Goal: Task Accomplishment & Management: Use online tool/utility

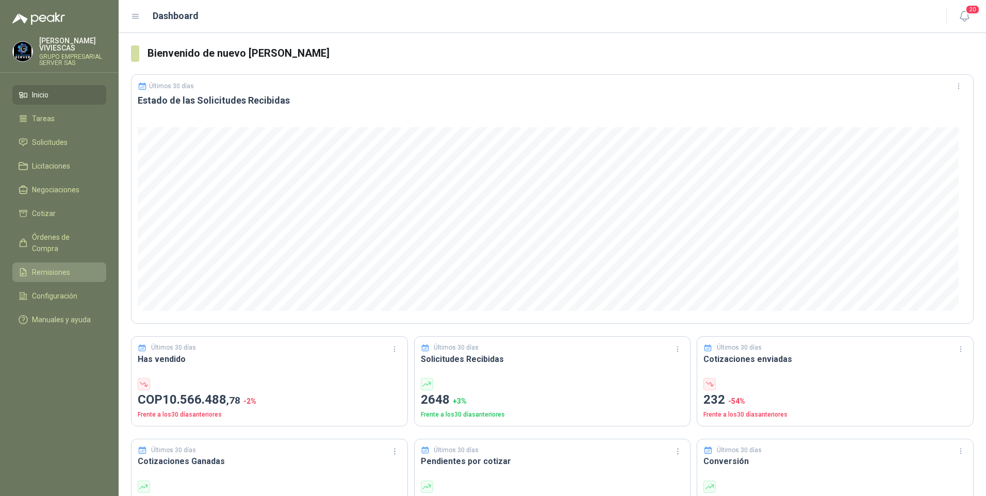
click at [57, 266] on span "Remisiones" at bounding box center [51, 271] width 38 height 11
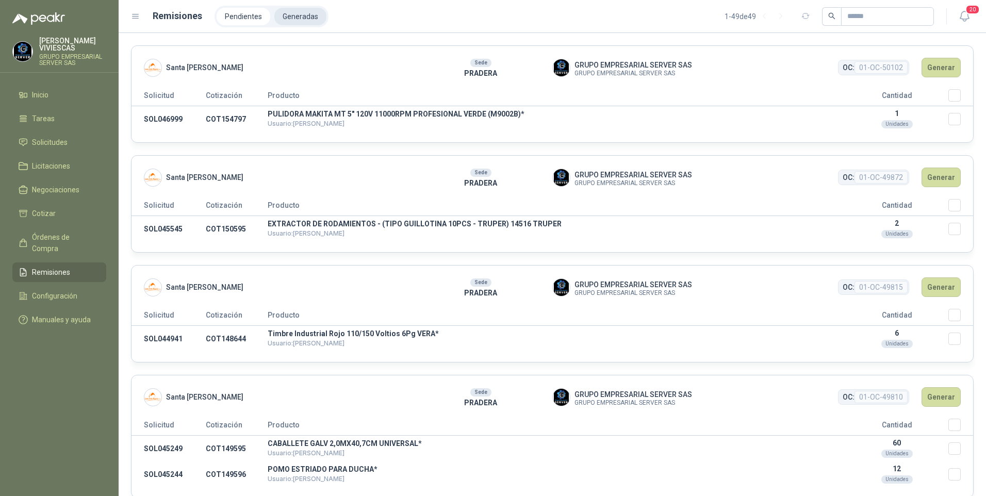
click at [299, 14] on li "Generadas" at bounding box center [300, 17] width 52 height 18
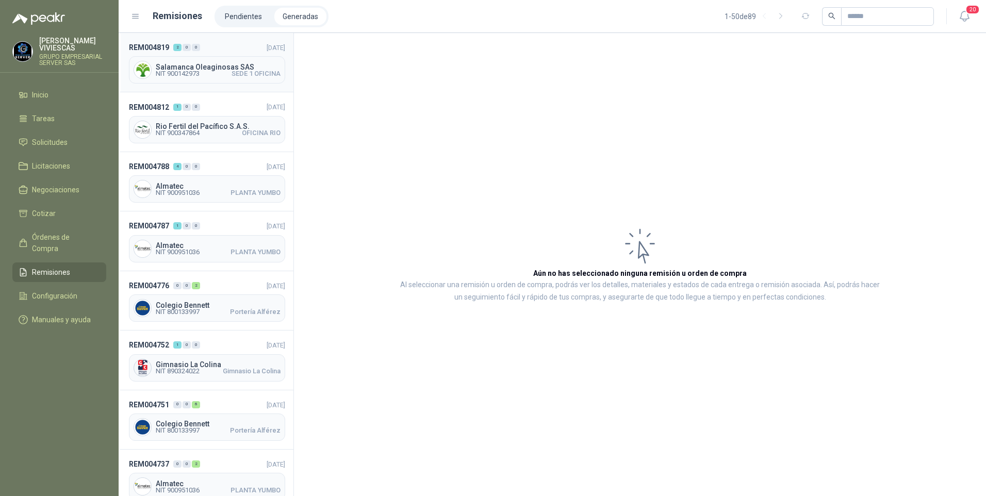
click at [184, 77] on div "Salamanca Oleaginosas SAS NIT 900142973 SEDE 1 OFICINA" at bounding box center [207, 69] width 156 height 27
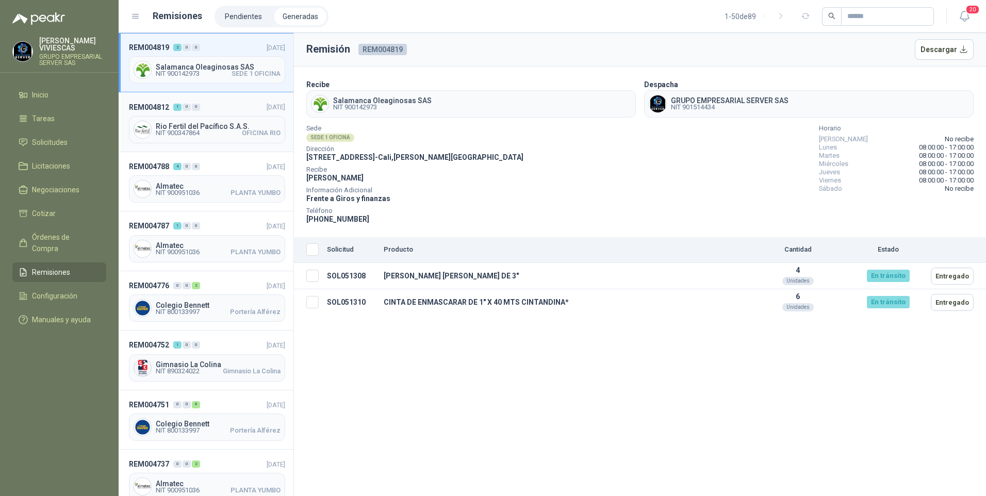
click at [219, 130] on span "NIT 900347864 OFICINA RIO" at bounding box center [218, 133] width 125 height 6
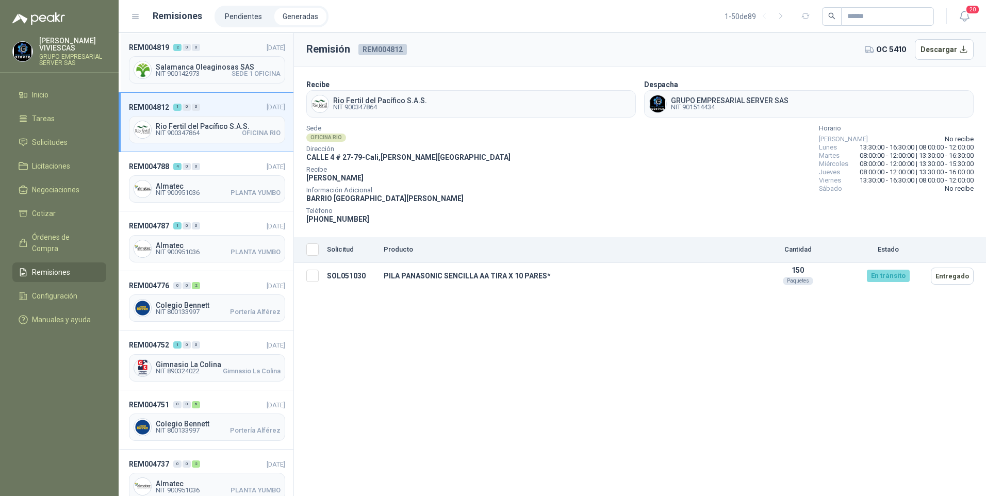
click at [196, 64] on span "Salamanca Oleaginosas SAS" at bounding box center [218, 66] width 125 height 7
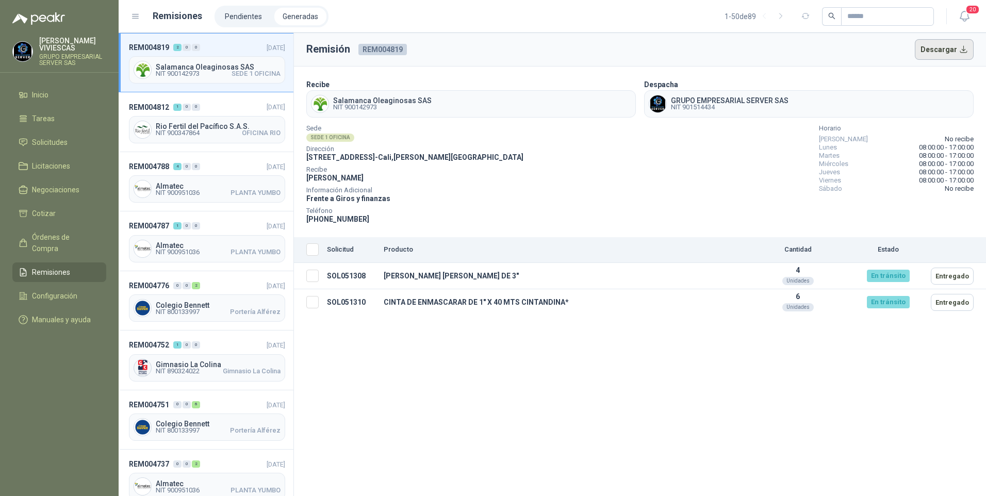
click at [944, 50] on button "Descargar" at bounding box center [943, 49] width 59 height 21
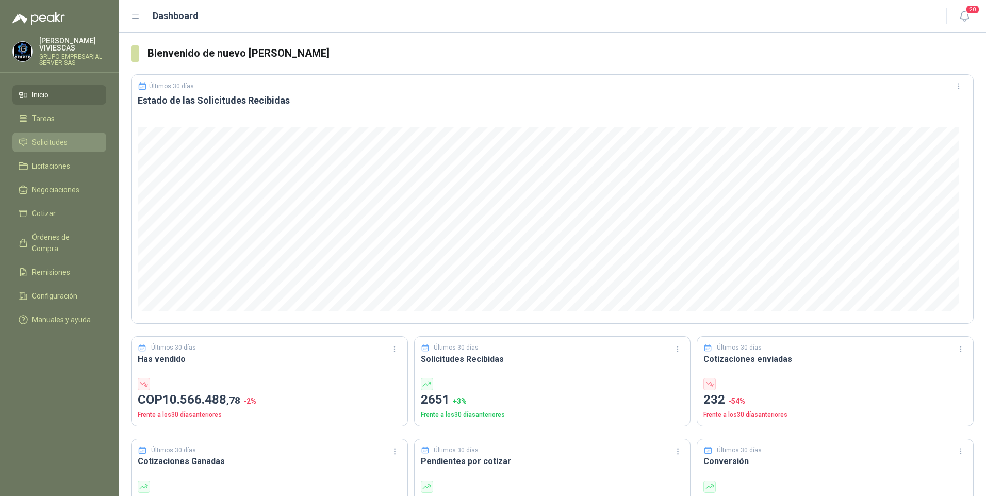
click at [38, 135] on link "Solicitudes" at bounding box center [59, 142] width 94 height 20
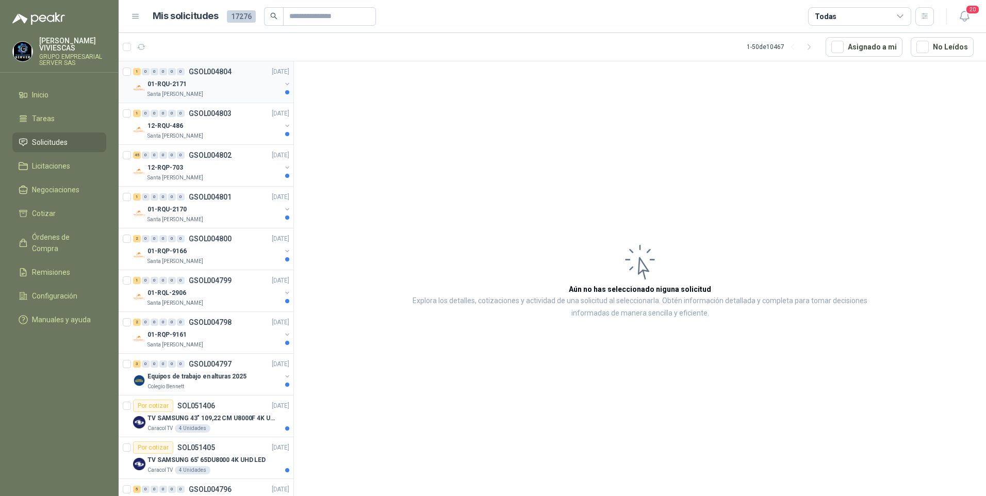
click at [166, 82] on p "01-RQU-2171" at bounding box center [166, 84] width 39 height 10
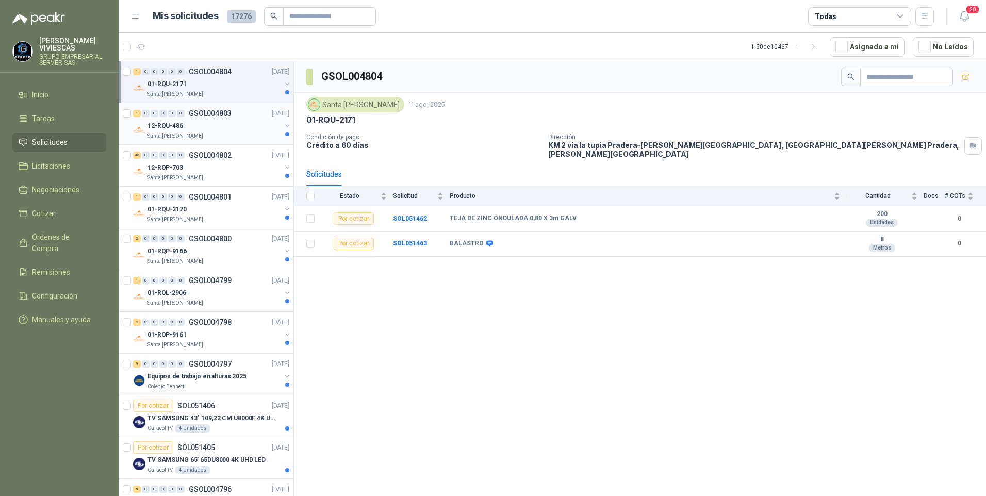
click at [170, 130] on p "12-RQU-486" at bounding box center [165, 126] width 36 height 10
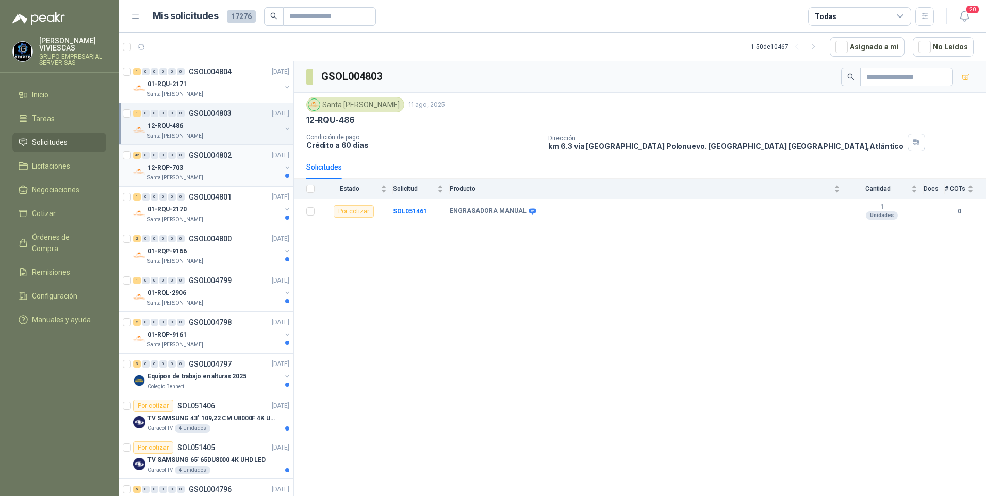
click at [178, 173] on div "12-RQP-703" at bounding box center [214, 167] width 134 height 12
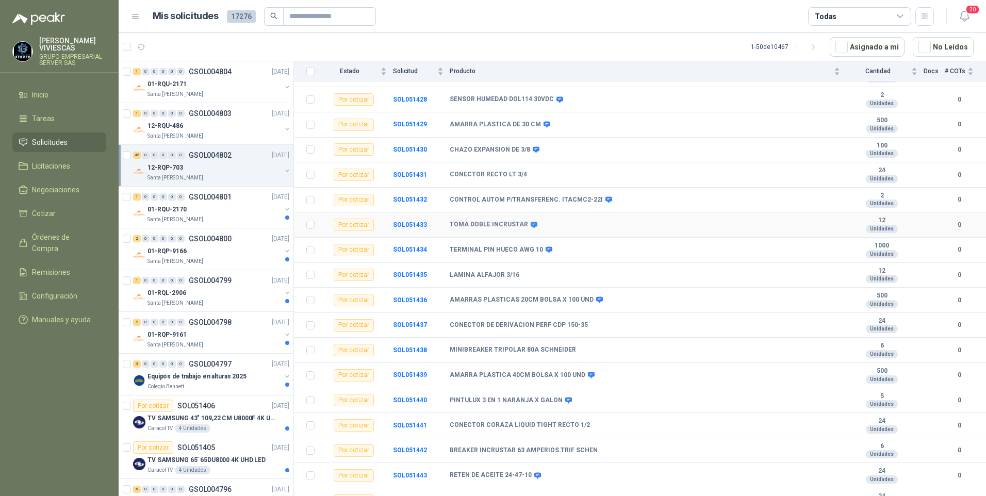
scroll to position [464, 0]
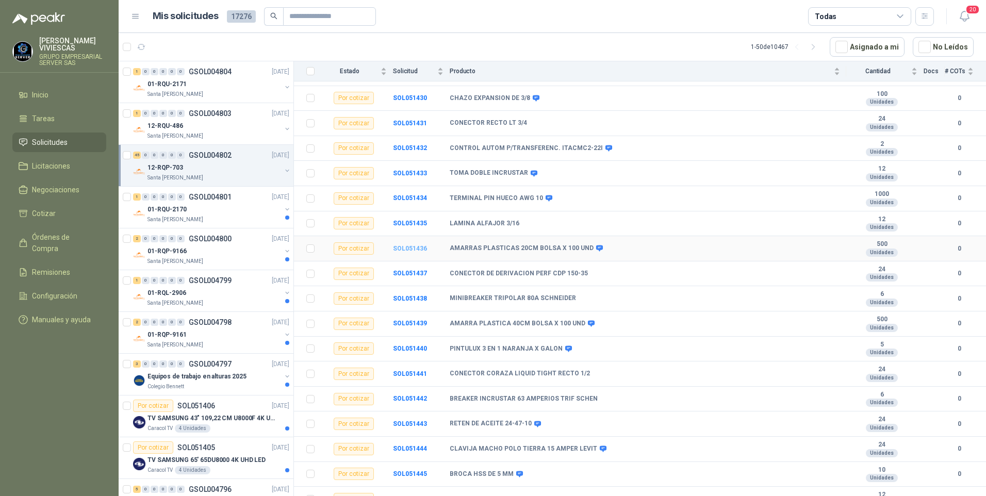
click at [401, 245] on b "SOL051436" at bounding box center [410, 248] width 34 height 7
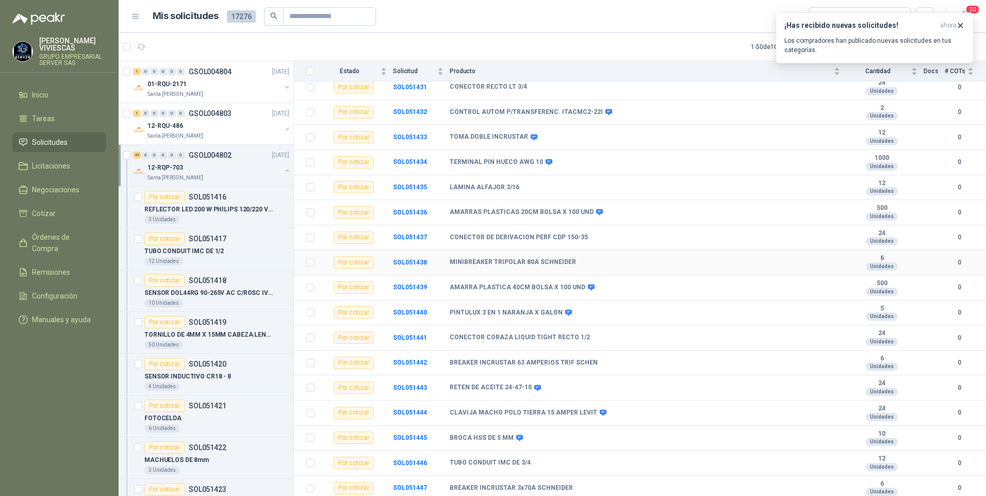
scroll to position [515, 0]
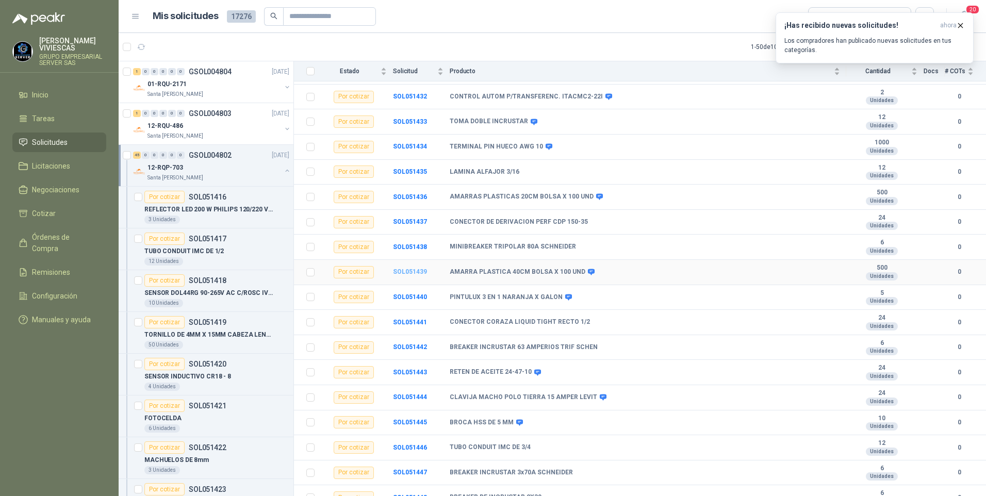
click at [412, 270] on b "SOL051439" at bounding box center [410, 271] width 34 height 7
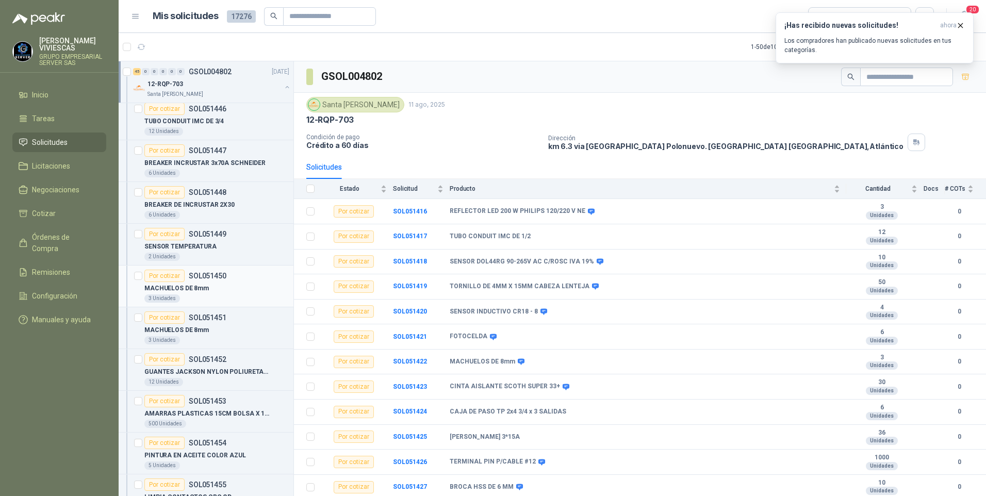
scroll to position [1443, 1]
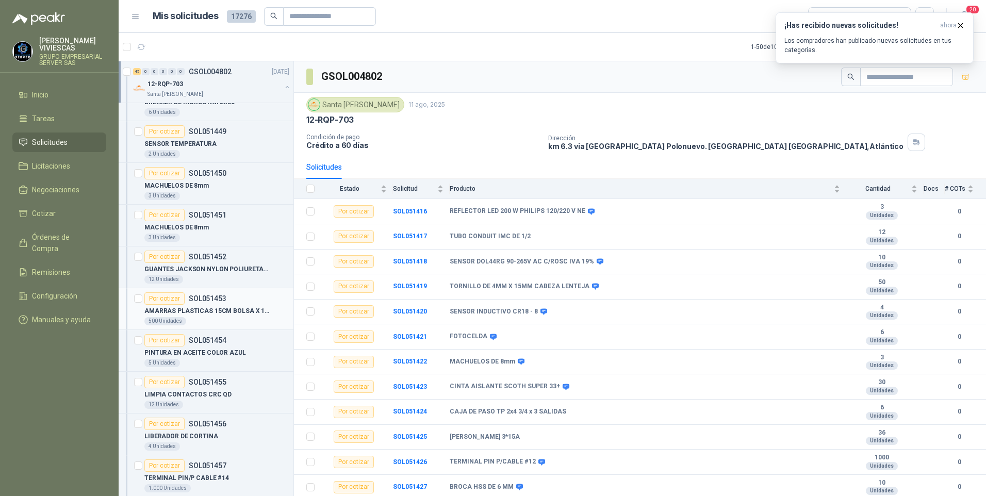
click at [196, 311] on p "AMARRAS PLASTICAS 15CM BOLSA X 100 UND" at bounding box center [208, 311] width 128 height 10
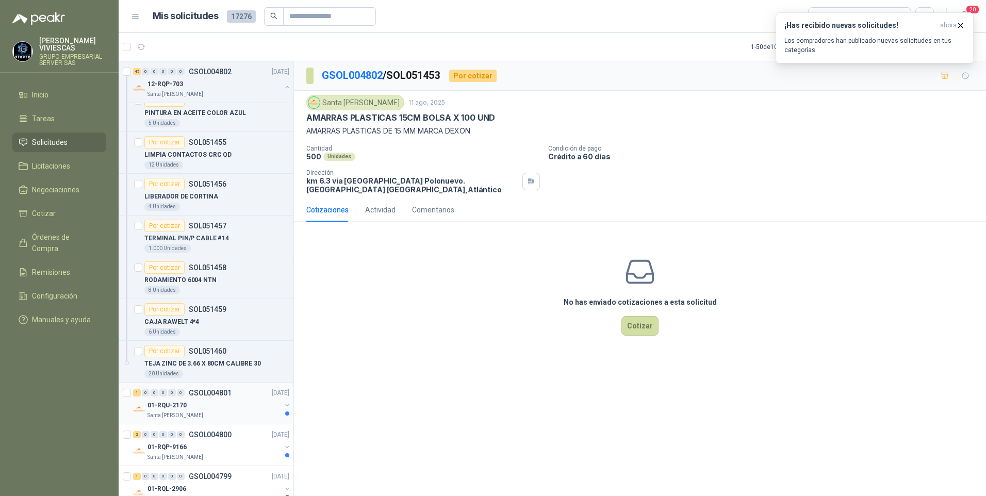
scroll to position [1701, 1]
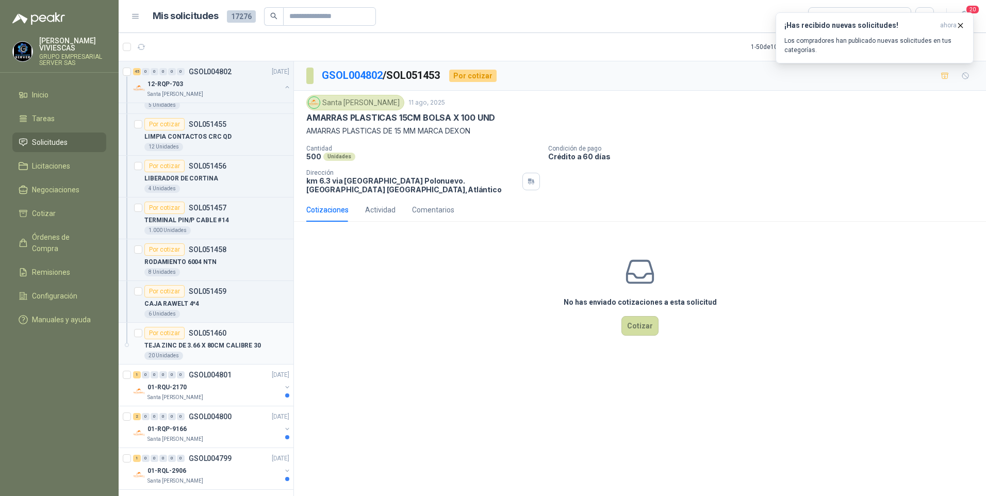
click at [220, 348] on p "TEJA ZINC DE 3.66 X 80CM CALIBRE 30" at bounding box center [202, 346] width 116 height 10
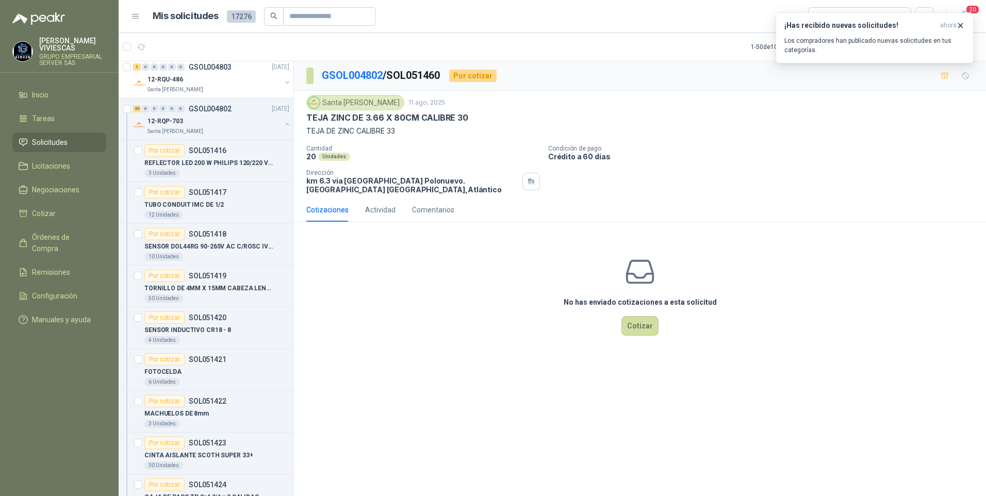
scroll to position [0, 1]
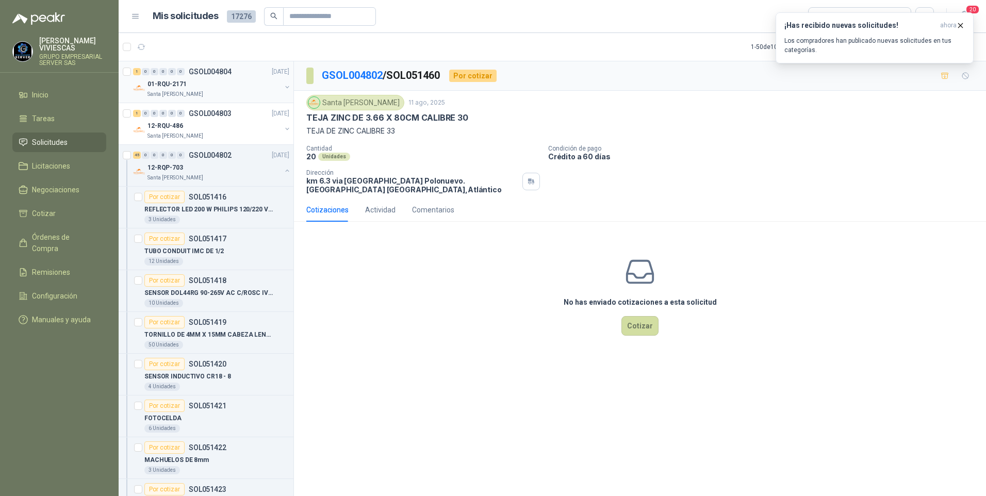
click at [172, 82] on p "01-RQU-2171" at bounding box center [166, 84] width 39 height 10
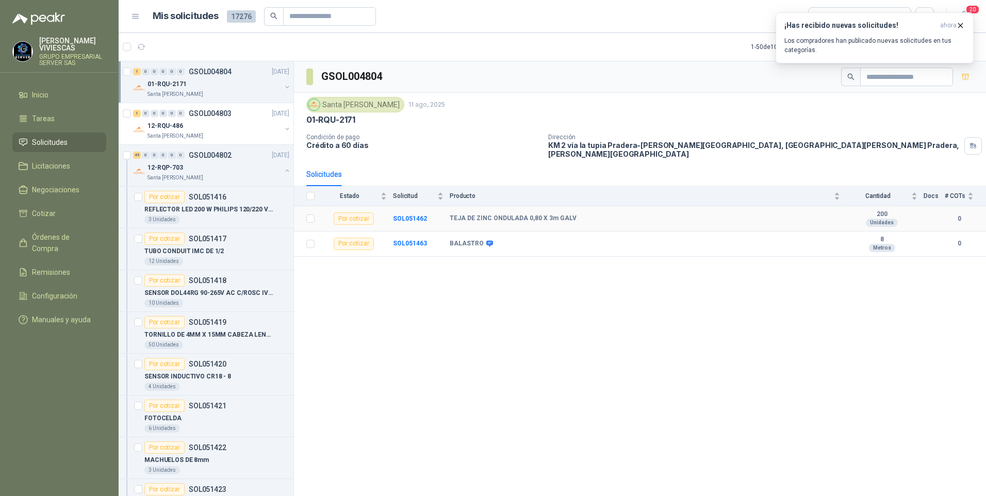
click at [501, 214] on b "TEJA DE ZINC ONDULADA 0,80 X 3m GALV" at bounding box center [512, 218] width 127 height 8
click at [411, 215] on b "SOL051462" at bounding box center [410, 218] width 34 height 7
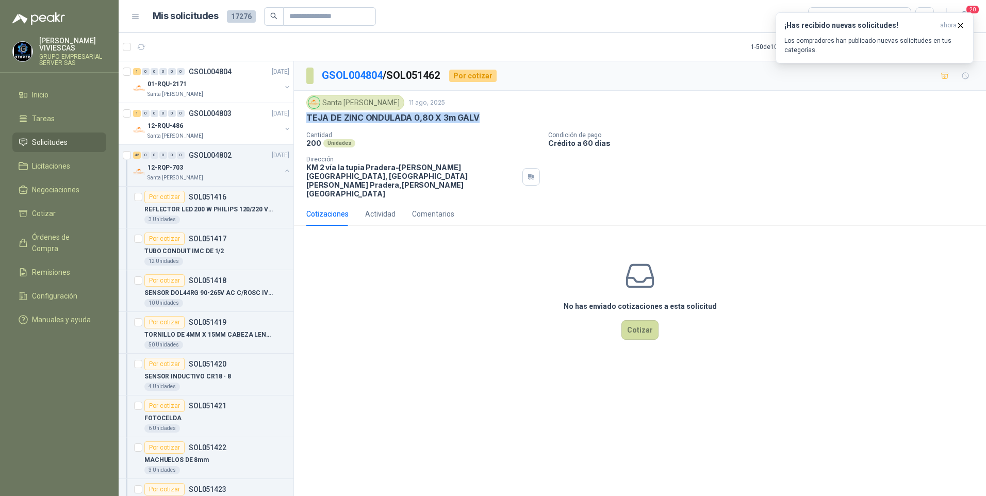
drag, startPoint x: 307, startPoint y: 118, endPoint x: 484, endPoint y: 118, distance: 176.8
click at [484, 118] on div "TEJA DE ZINC ONDULADA 0,80 X 3m GALV" at bounding box center [639, 117] width 667 height 11
drag, startPoint x: 484, startPoint y: 118, endPoint x: 439, endPoint y: 117, distance: 44.8
copy p "TEJA DE ZINC ONDULADA 0,80 X 3m GALV"
click at [199, 210] on p "REFLECTOR LED 200 W PHILIPS 120/220 V NE" at bounding box center [208, 210] width 128 height 10
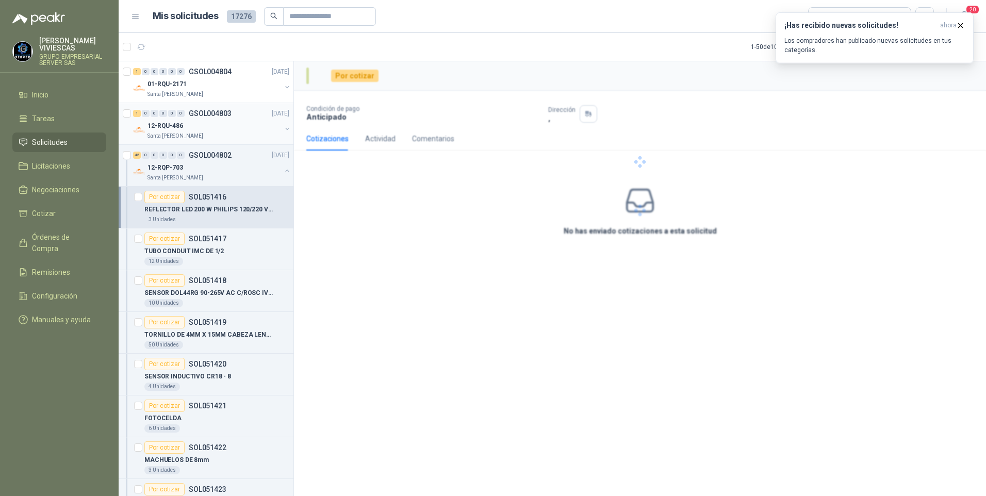
click at [178, 126] on p "12-RQU-486" at bounding box center [165, 126] width 36 height 10
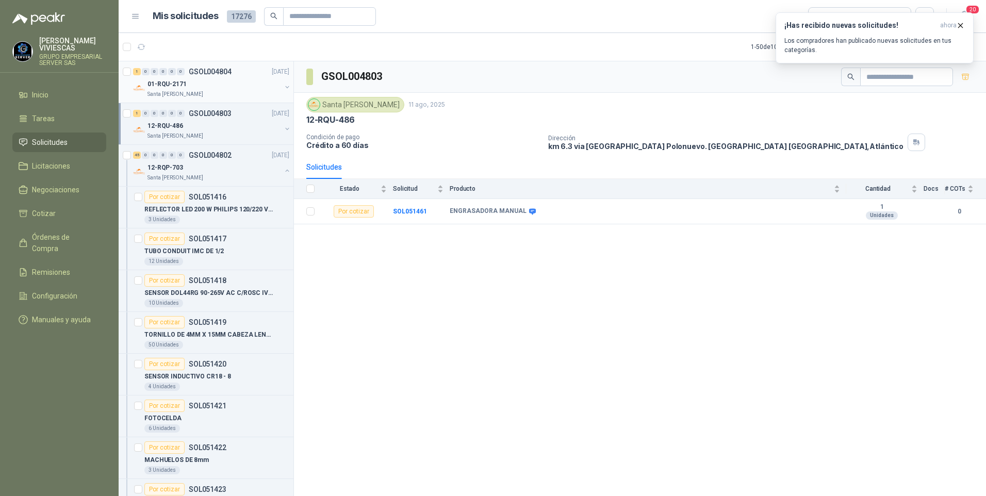
click at [170, 83] on p "01-RQU-2171" at bounding box center [166, 84] width 39 height 10
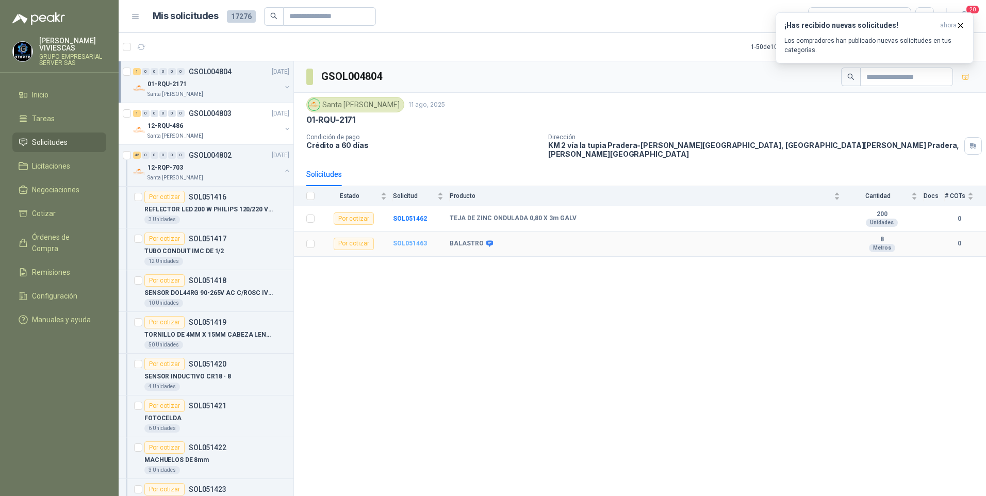
click at [418, 240] on b "SOL051463" at bounding box center [410, 243] width 34 height 7
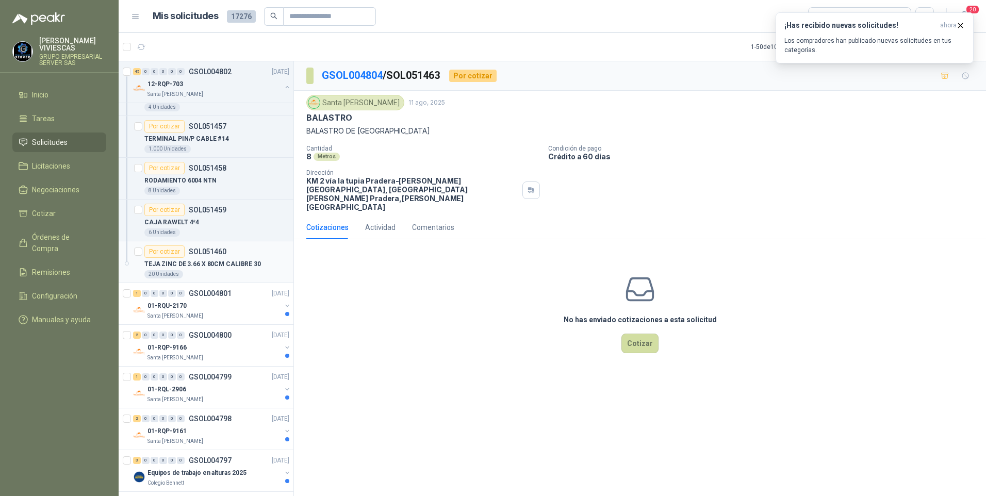
scroll to position [1804, 1]
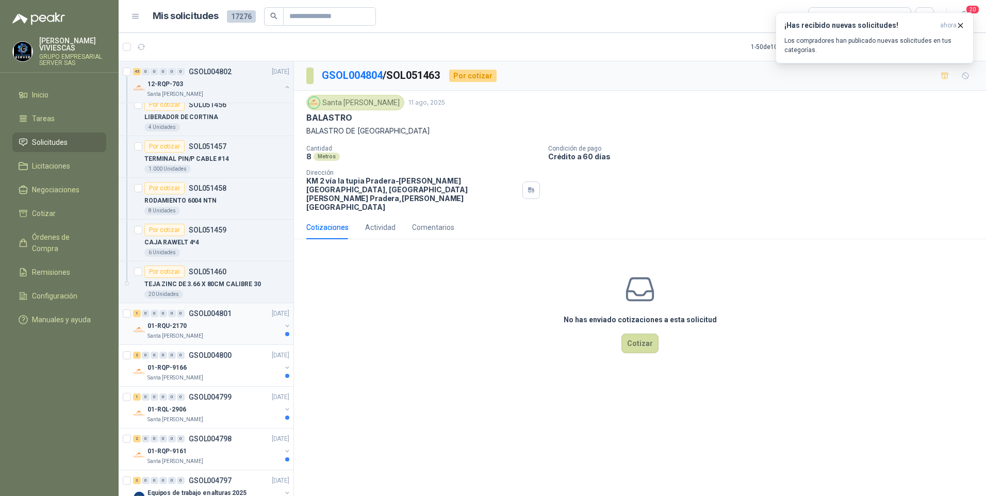
click at [170, 325] on p "01-RQU-2170" at bounding box center [166, 326] width 39 height 10
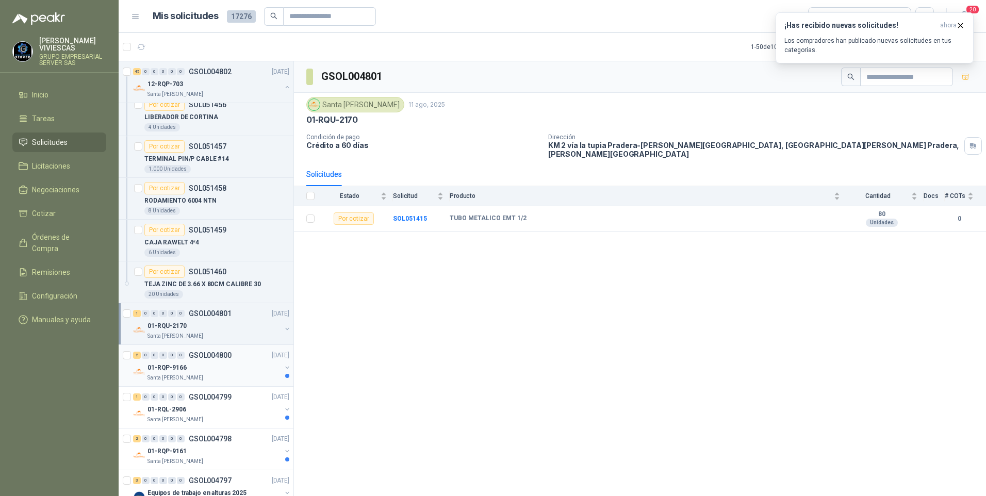
click at [161, 370] on p "01-RQP-9166" at bounding box center [166, 368] width 39 height 10
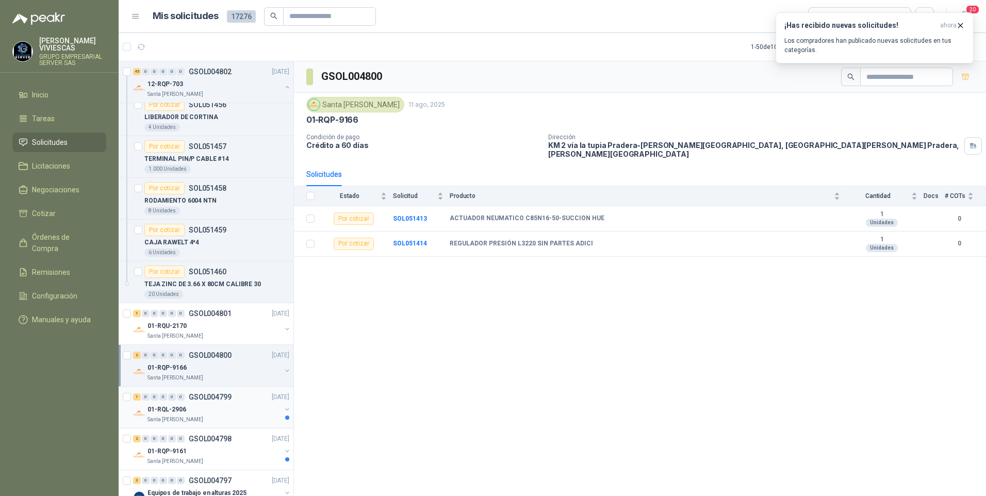
click at [164, 411] on p "01-RQL-2906" at bounding box center [166, 410] width 39 height 10
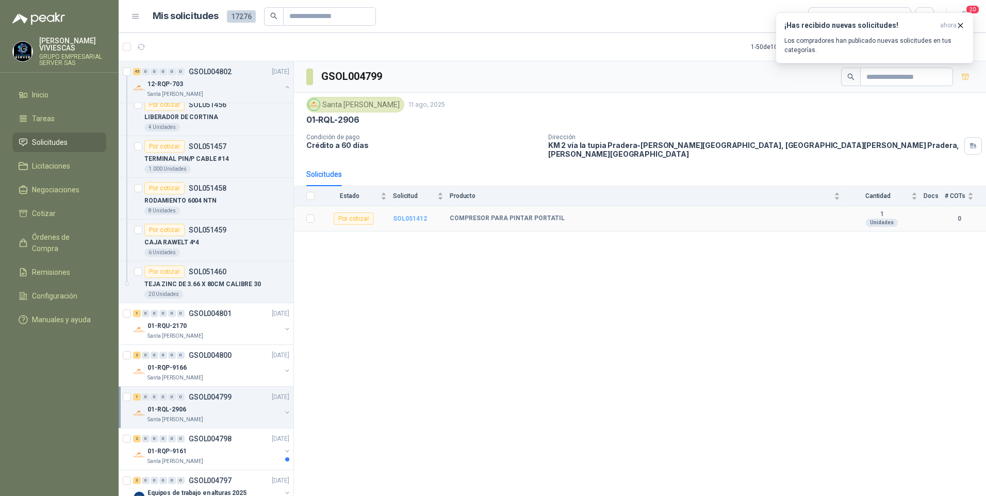
click at [404, 215] on b "SOL051412" at bounding box center [410, 218] width 34 height 7
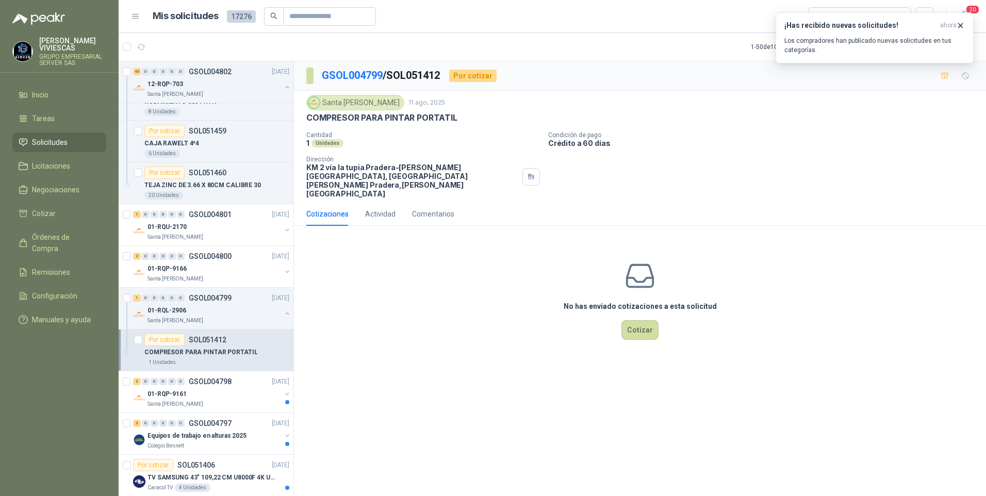
scroll to position [1907, 1]
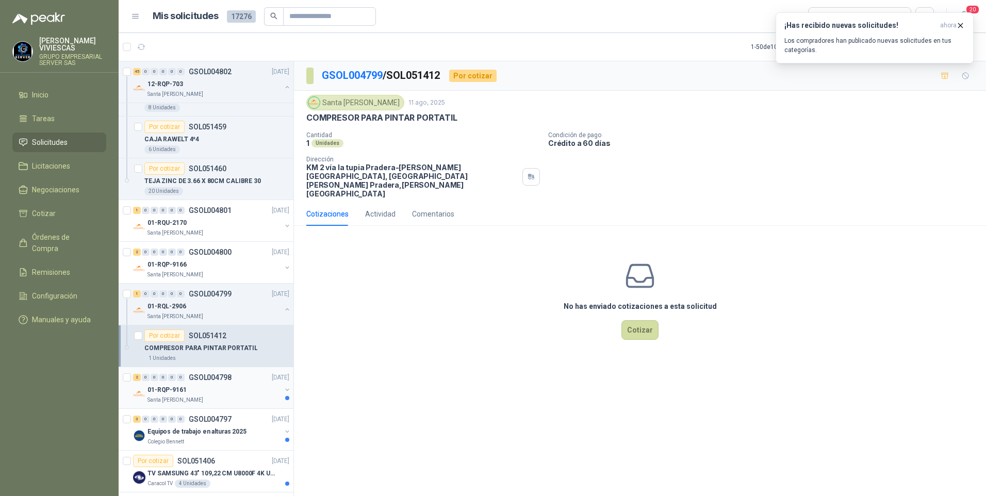
click at [173, 395] on div "01-RQP-9161" at bounding box center [214, 390] width 134 height 12
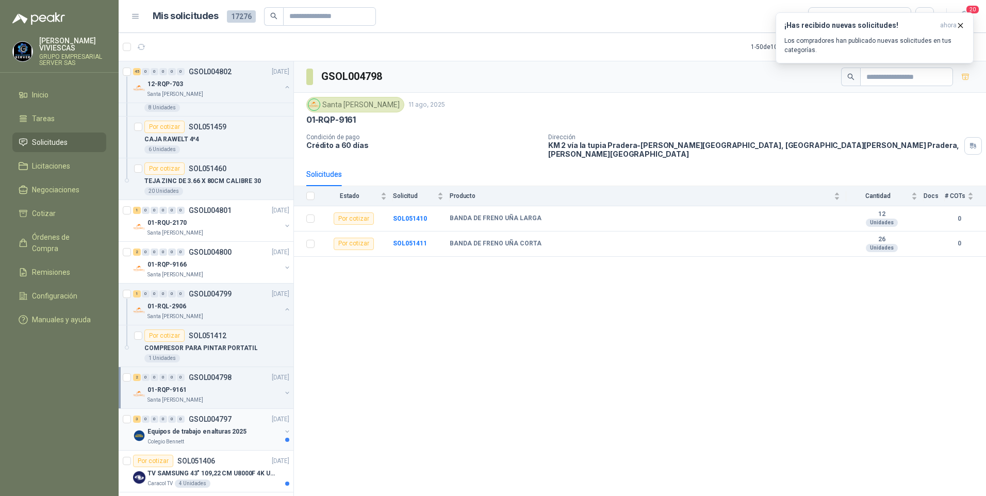
click at [172, 432] on p "Equipos de trabajo en alturas 2025" at bounding box center [196, 432] width 99 height 10
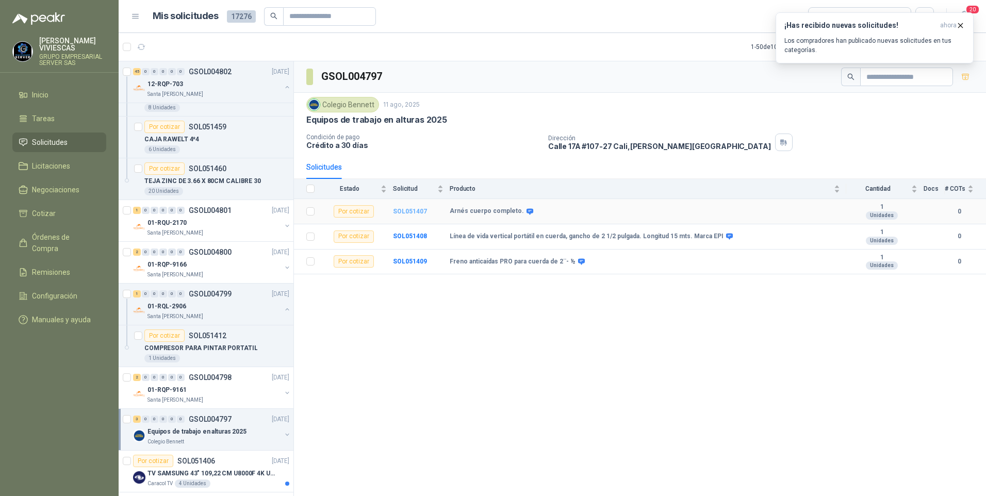
click at [412, 212] on b "SOL051407" at bounding box center [410, 211] width 34 height 7
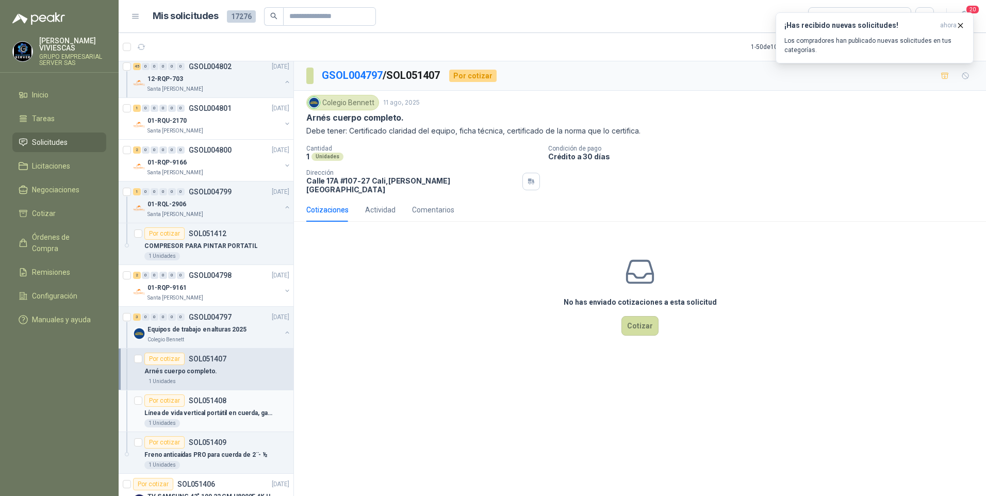
scroll to position [2010, 1]
click at [195, 416] on p "Línea de vida vertical portátil en cuerda, gancho de 2 1/2 pulgada. Longitud 15…" at bounding box center [208, 412] width 128 height 10
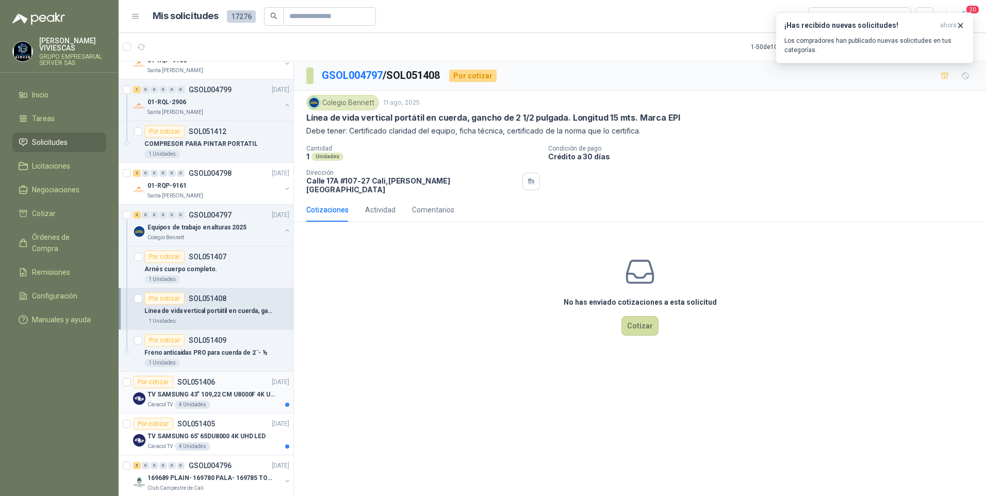
scroll to position [2113, 1]
click at [191, 350] on p "Freno anticaídas PRO para cuerda de 2¨- ½" at bounding box center [205, 351] width 123 height 10
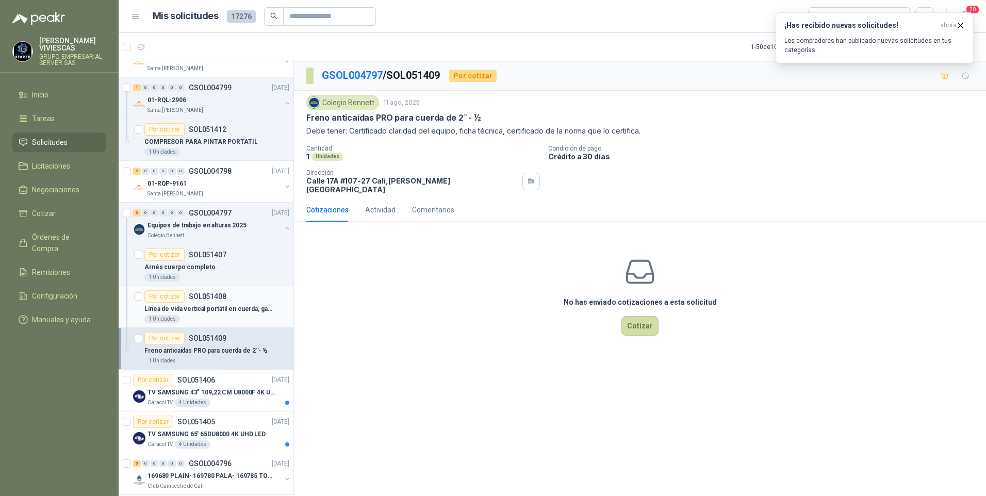
click at [204, 308] on p "Línea de vida vertical portátil en cuerda, gancho de 2 1/2 pulgada. Longitud 15…" at bounding box center [208, 309] width 128 height 10
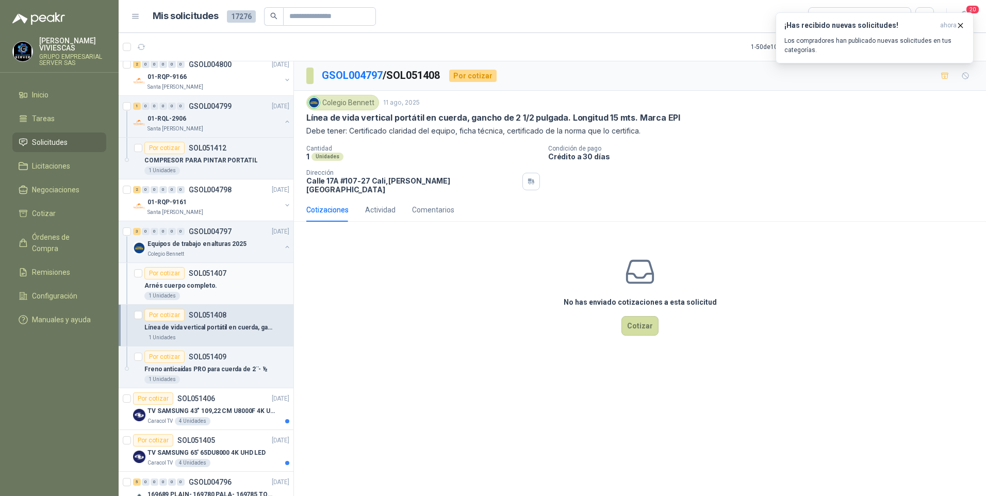
scroll to position [2062, 1]
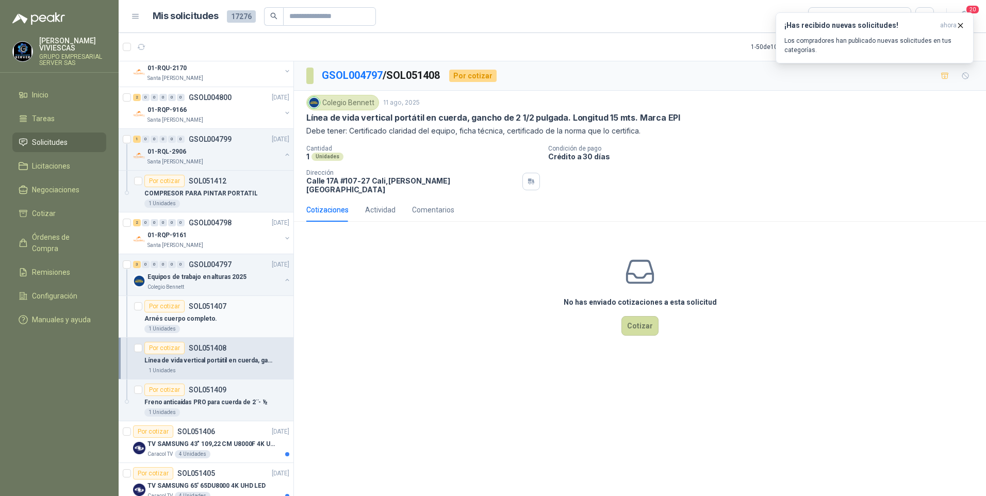
click at [189, 320] on p "Arnés cuerpo completo." at bounding box center [180, 319] width 73 height 10
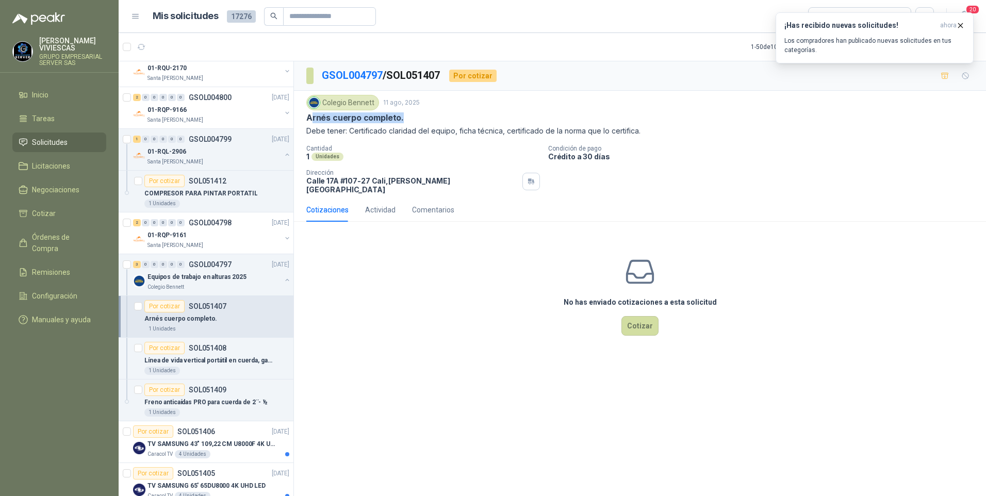
drag, startPoint x: 306, startPoint y: 117, endPoint x: 399, endPoint y: 117, distance: 93.3
click at [399, 117] on p "Arnés cuerpo completo." at bounding box center [354, 117] width 97 height 11
drag, startPoint x: 399, startPoint y: 117, endPoint x: 365, endPoint y: 118, distance: 34.0
drag, startPoint x: 365, startPoint y: 118, endPoint x: 354, endPoint y: 119, distance: 11.9
click at [354, 119] on p "Arnés cuerpo completo." at bounding box center [354, 117] width 97 height 11
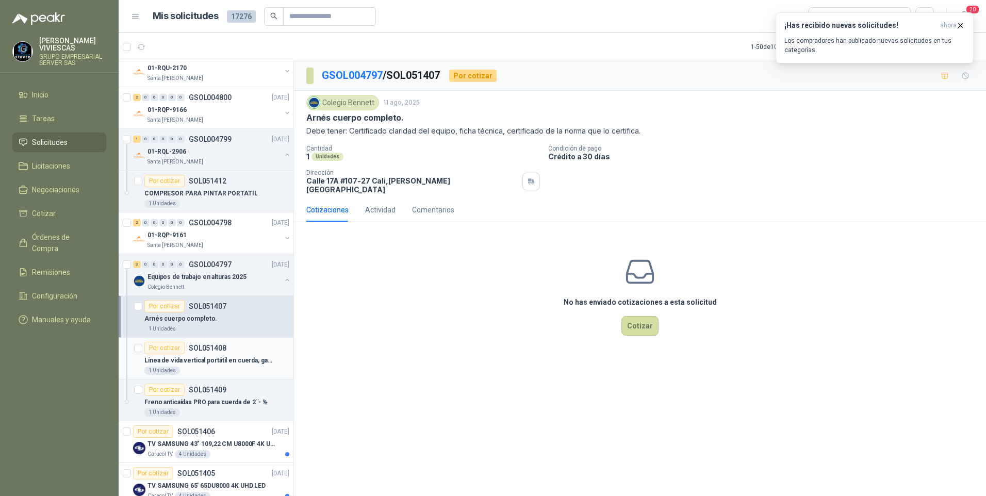
click at [194, 360] on p "Línea de vida vertical portátil en cuerda, gancho de 2 1/2 pulgada. Longitud 15…" at bounding box center [208, 361] width 128 height 10
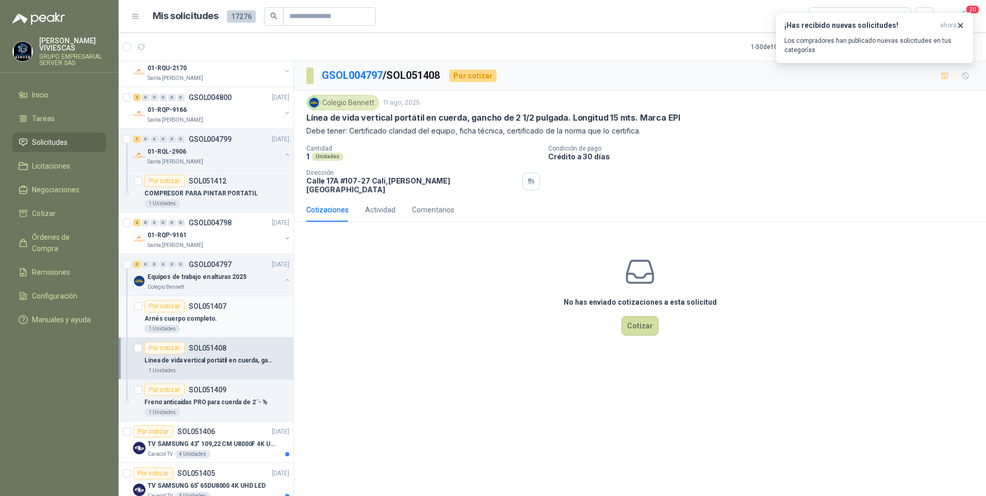
click at [172, 319] on p "Arnés cuerpo completo." at bounding box center [180, 319] width 73 height 10
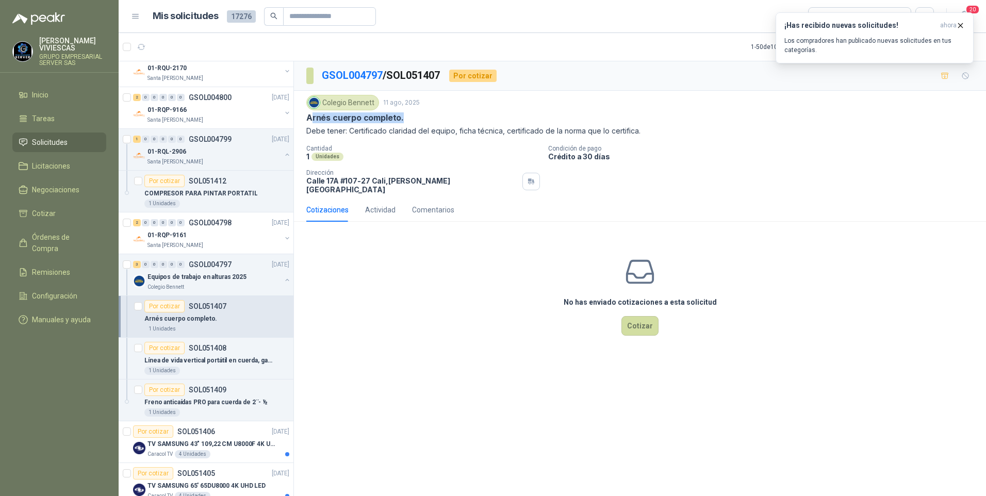
drag, startPoint x: 306, startPoint y: 120, endPoint x: 398, endPoint y: 121, distance: 91.8
click at [398, 121] on p "Arnés cuerpo completo." at bounding box center [354, 117] width 97 height 11
drag, startPoint x: 398, startPoint y: 121, endPoint x: 361, endPoint y: 120, distance: 37.1
copy p "Arnés cuerpo completo"
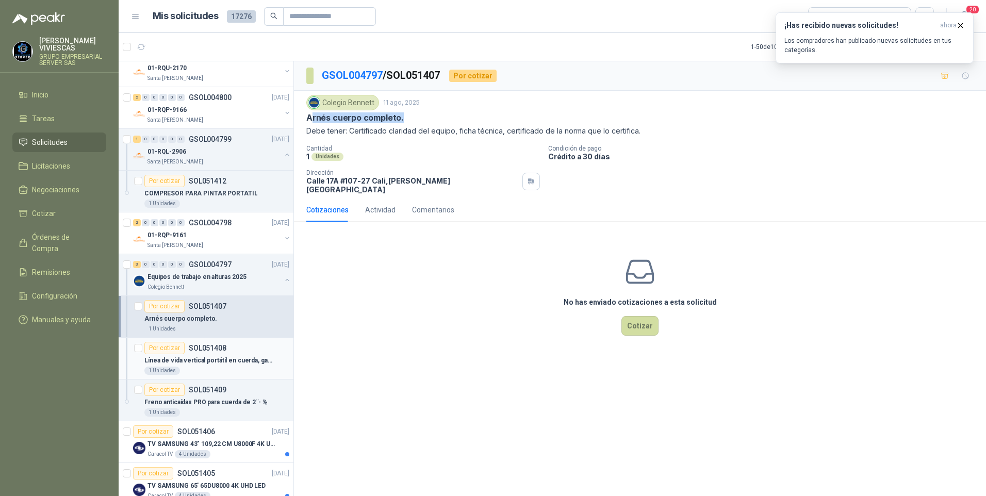
click at [192, 363] on p "Línea de vida vertical portátil en cuerda, gancho de 2 1/2 pulgada. Longitud 15…" at bounding box center [208, 361] width 128 height 10
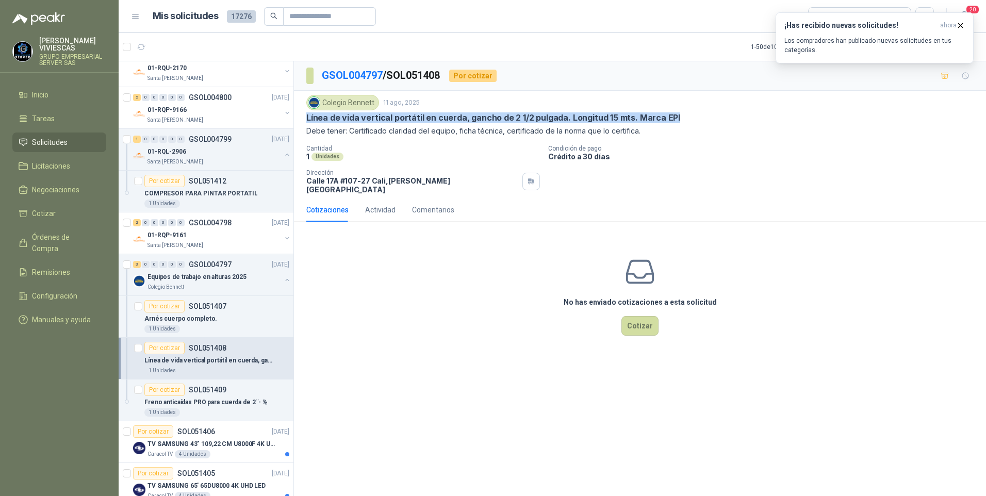
drag, startPoint x: 306, startPoint y: 118, endPoint x: 680, endPoint y: 118, distance: 374.2
click at [680, 118] on div "Colegio [PERSON_NAME] [DATE] Línea de vida vertical portátil en cuerda, gancho …" at bounding box center [640, 144] width 692 height 107
copy p "Línea de vida vertical portátil en cuerda, gancho de 2 1/2 pulgada. Longitud 15…"
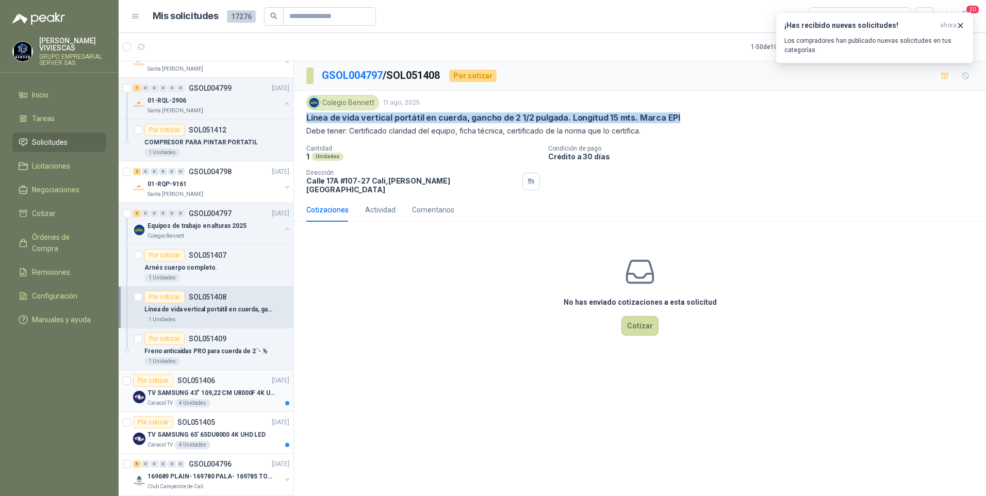
scroll to position [2113, 1]
click at [188, 349] on p "Freno anticaídas PRO para cuerda de 2¨- ½" at bounding box center [205, 351] width 123 height 10
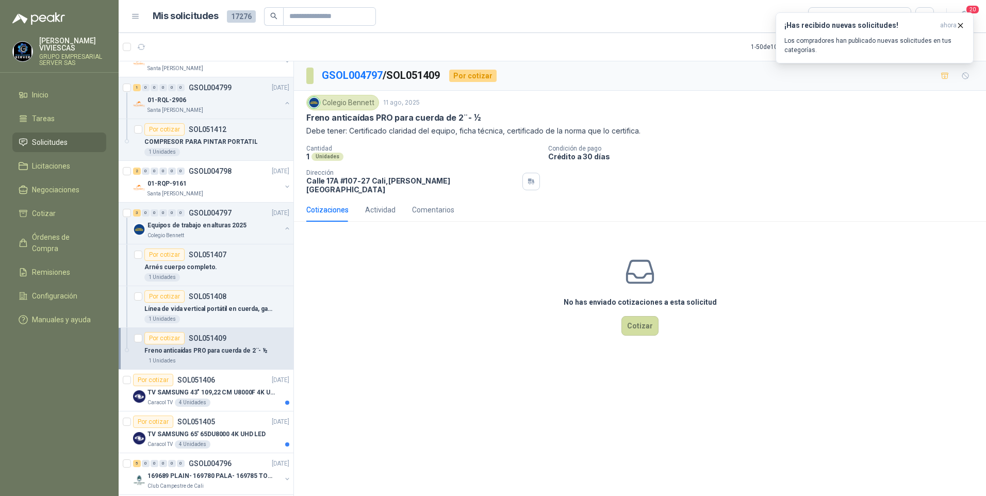
drag, startPoint x: 307, startPoint y: 119, endPoint x: 488, endPoint y: 119, distance: 180.4
click at [488, 119] on div "Freno anticaídas PRO para cuerda de 2¨- ½" at bounding box center [639, 117] width 667 height 11
drag, startPoint x: 488, startPoint y: 119, endPoint x: 432, endPoint y: 117, distance: 55.7
copy p "Freno anticaídas PRO para cuerda de 2¨- ½"
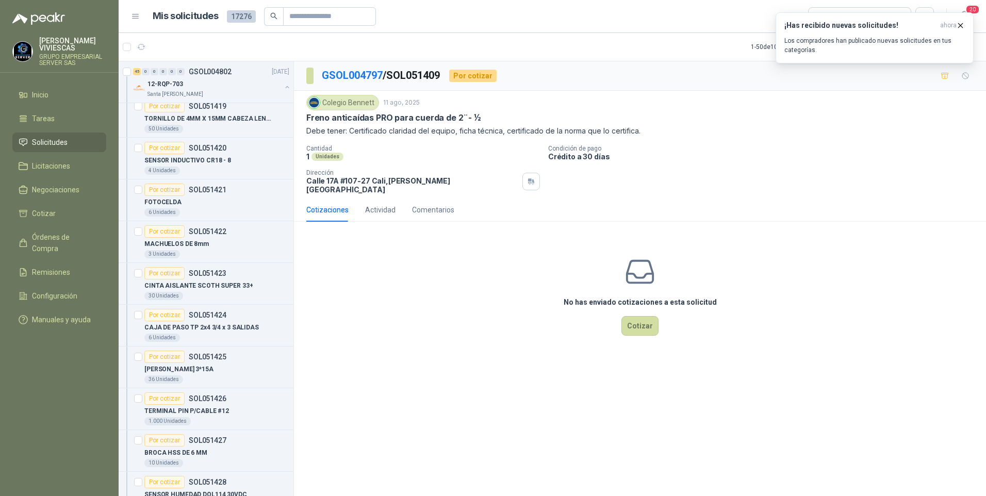
scroll to position [0, 1]
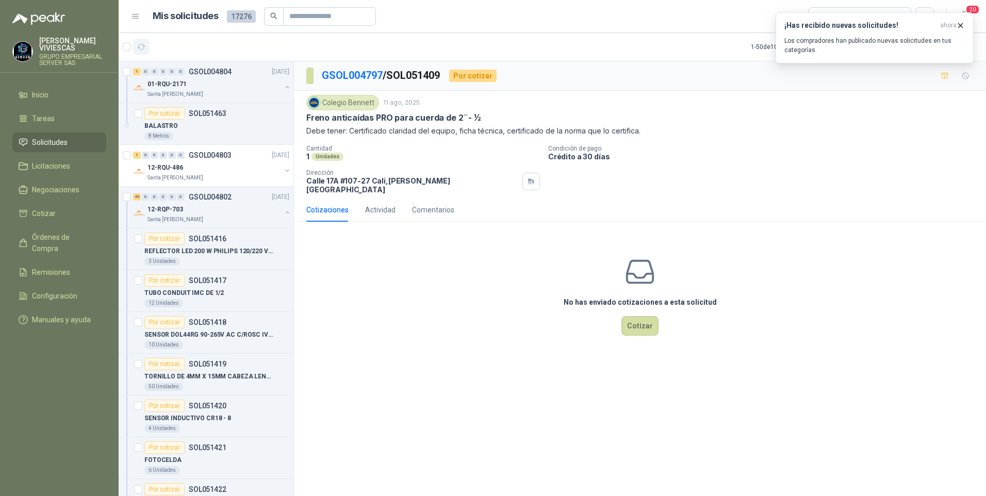
click at [144, 44] on icon "button" at bounding box center [141, 47] width 9 height 9
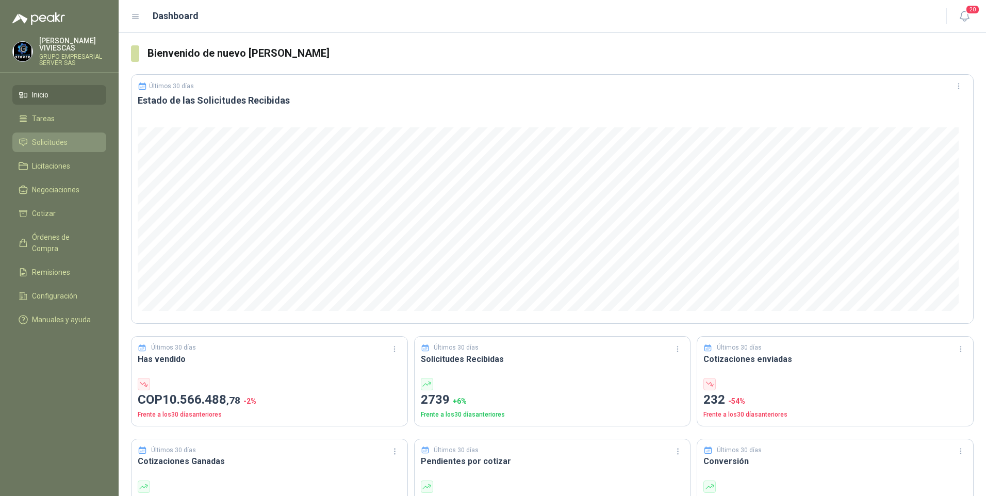
click at [35, 145] on span "Solicitudes" at bounding box center [50, 142] width 36 height 11
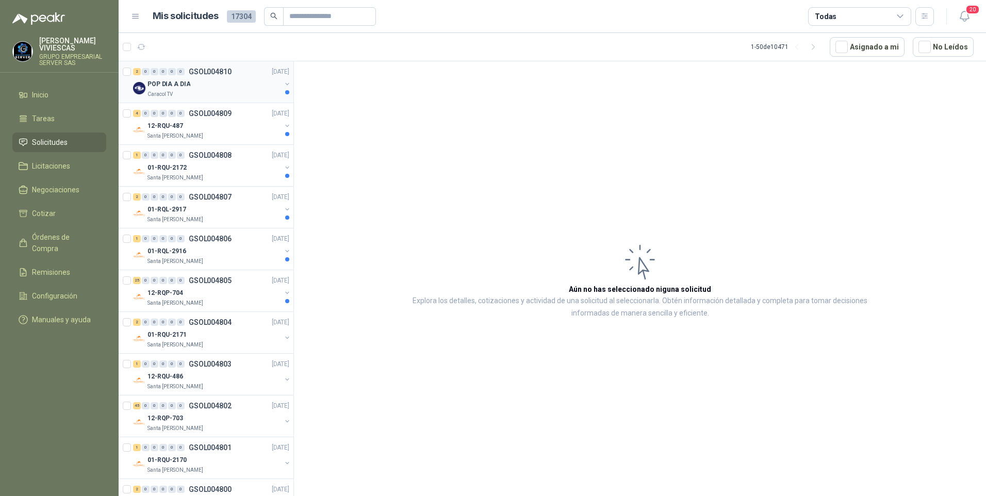
click at [176, 89] on p "POP DIA A DIA" at bounding box center [168, 84] width 43 height 10
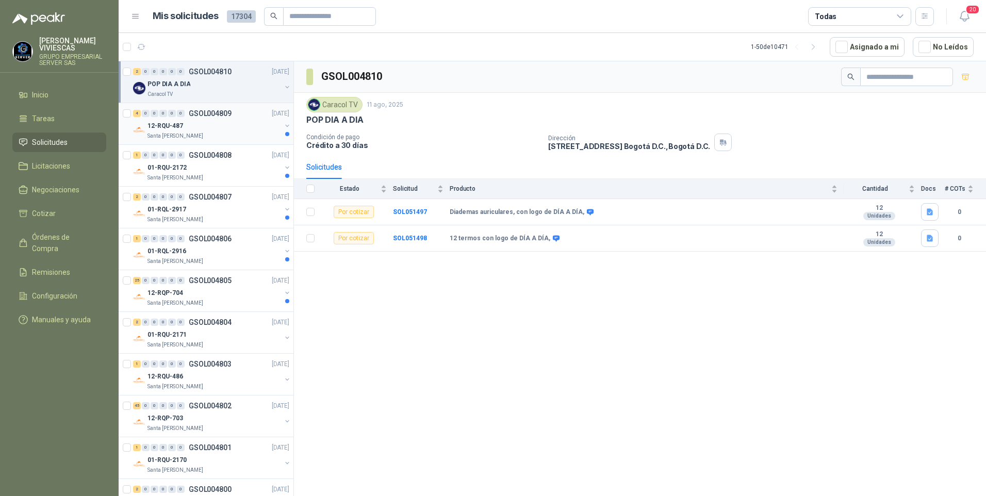
click at [165, 136] on p "Santa [PERSON_NAME]" at bounding box center [175, 136] width 56 height 8
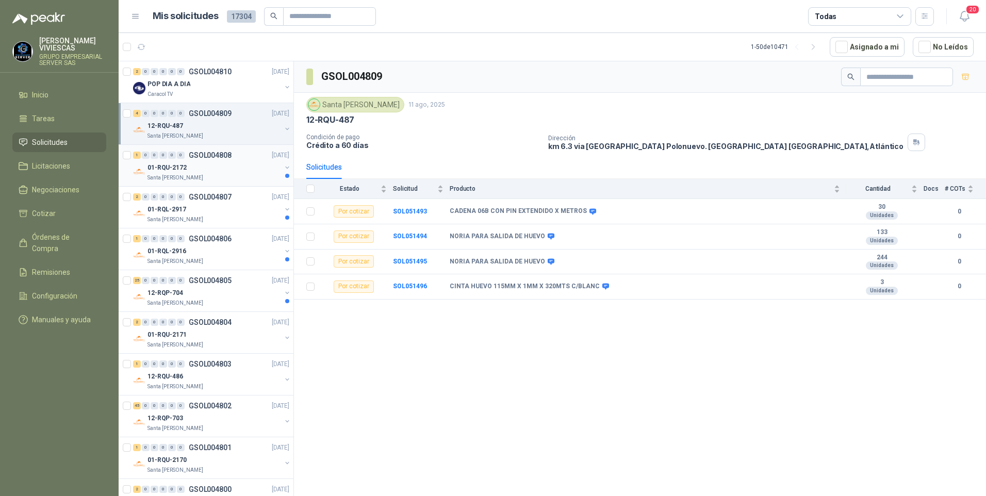
click at [172, 174] on p "Santa [PERSON_NAME]" at bounding box center [175, 178] width 56 height 8
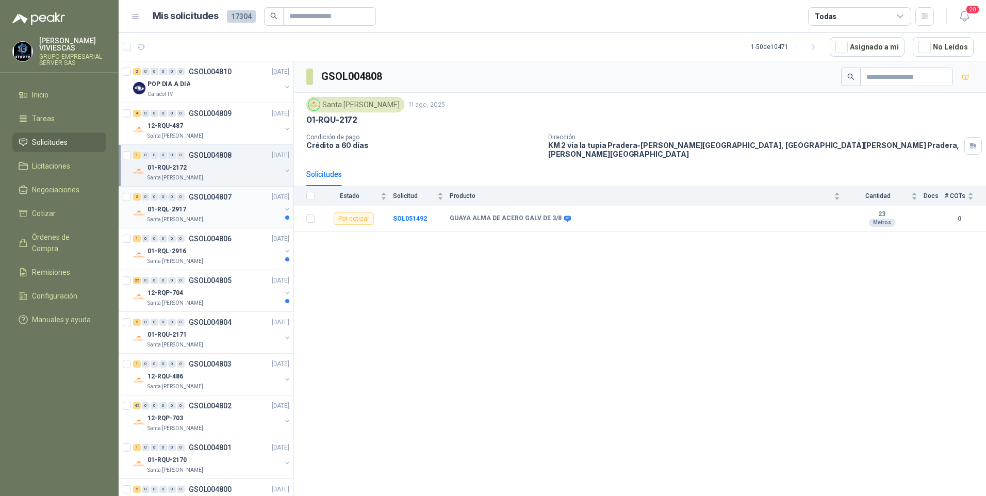
click at [180, 216] on p "Santa [PERSON_NAME]" at bounding box center [175, 219] width 56 height 8
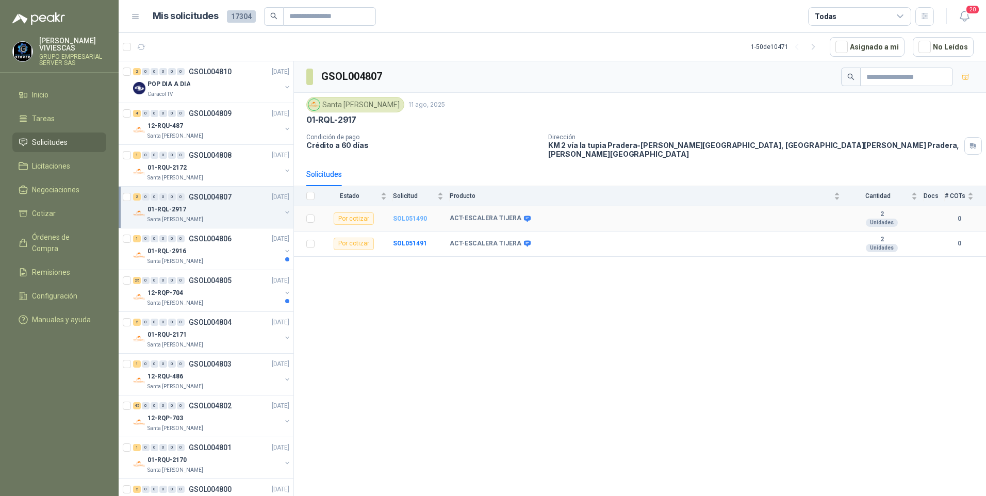
click at [416, 215] on b "SOL051490" at bounding box center [410, 218] width 34 height 7
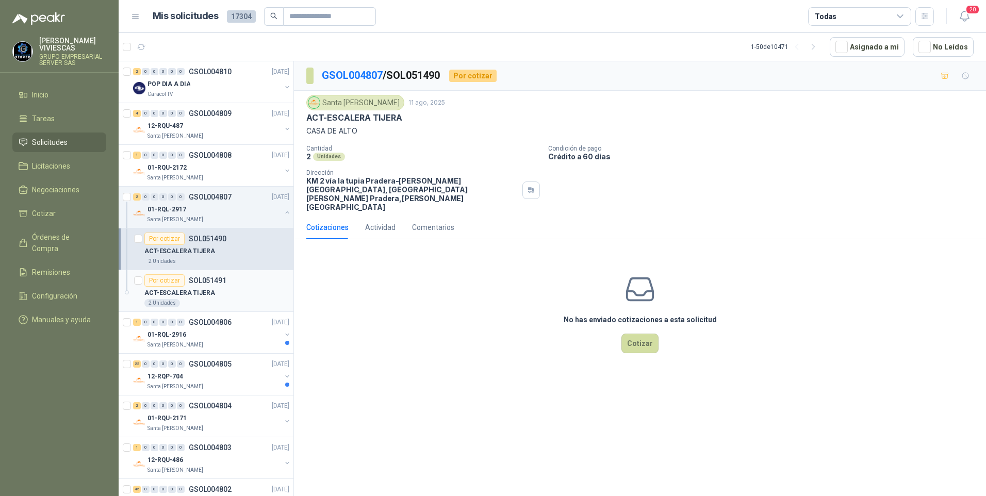
click at [175, 297] on p "ACT-ESCALERA TIJERA" at bounding box center [179, 293] width 71 height 10
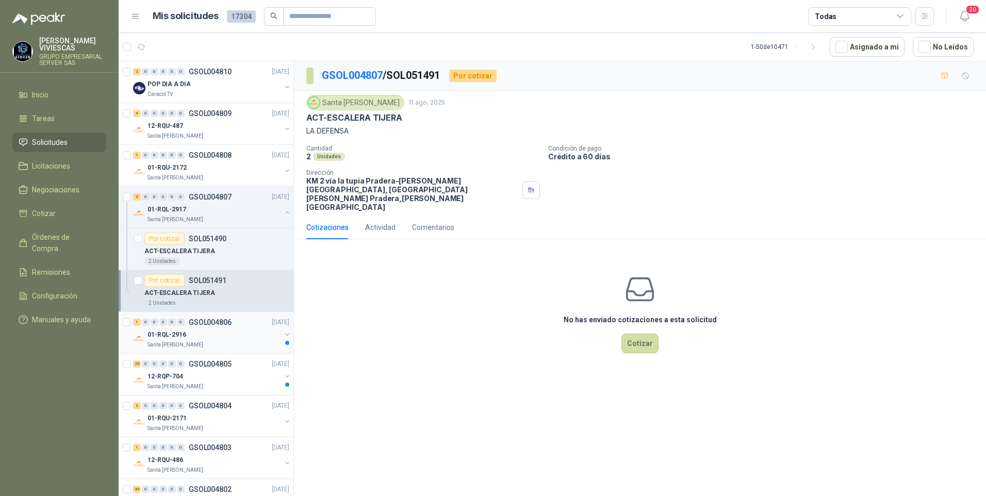
click at [167, 345] on p "Santa [PERSON_NAME]" at bounding box center [175, 345] width 56 height 8
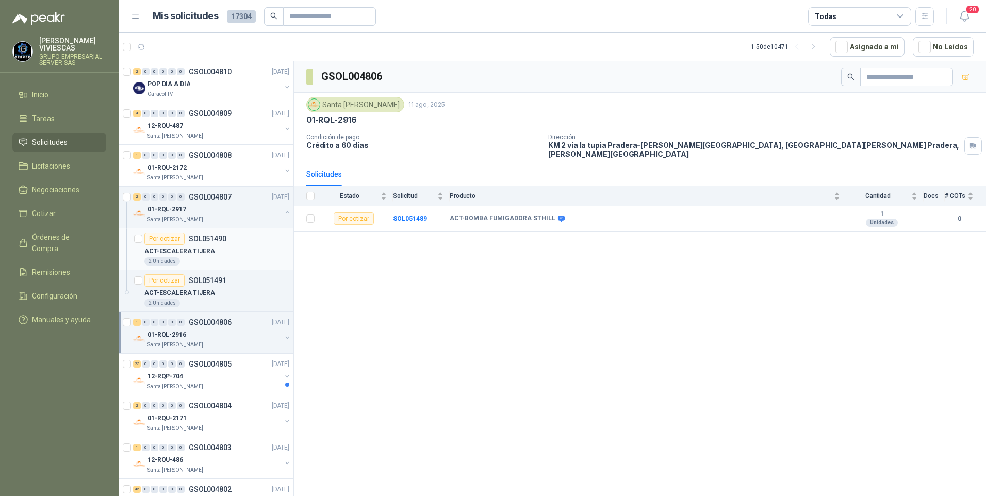
click at [186, 260] on div "2 Unidades" at bounding box center [216, 261] width 145 height 8
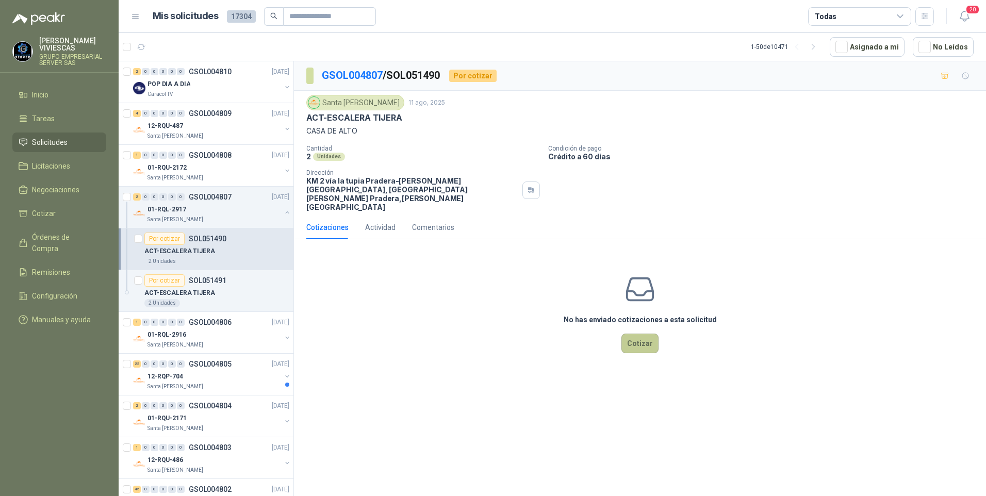
click at [652, 334] on button "Cotizar" at bounding box center [639, 344] width 37 height 20
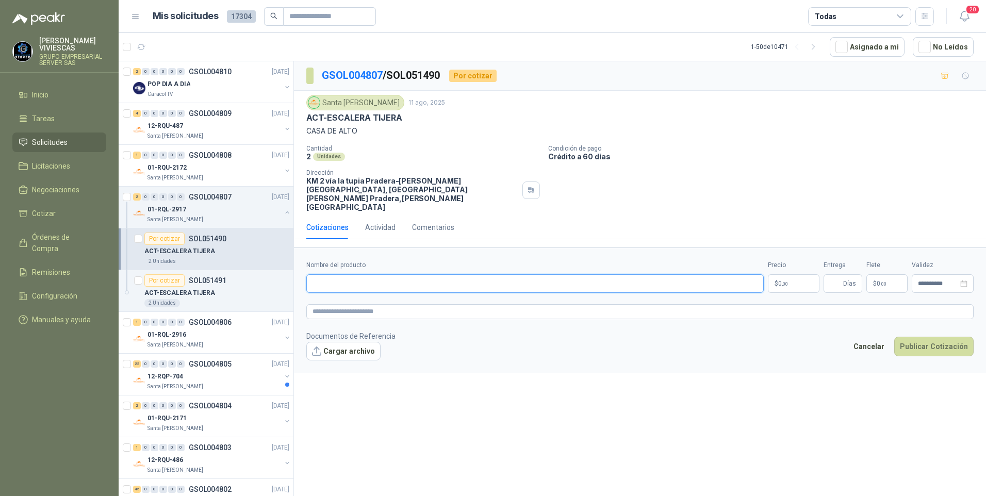
click at [331, 274] on input "Nombre del producto" at bounding box center [534, 283] width 457 height 19
type input "*"
type input "**********"
click at [790, 270] on body "RODRIGO VIVIESCAS GRUPO EMPRESARIAL SERVER SAS Inicio Tareas Solicitudes Licita…" at bounding box center [493, 248] width 986 height 496
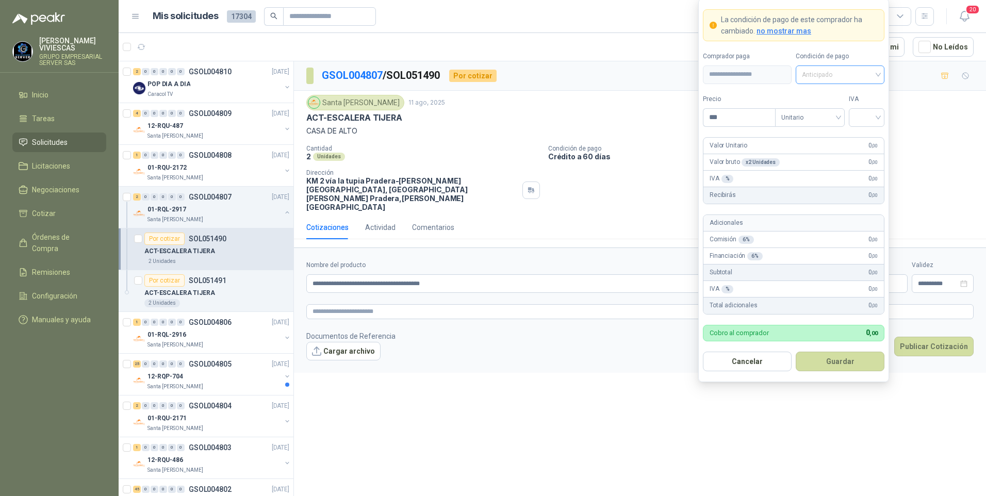
click at [819, 70] on span "Anticipado" at bounding box center [840, 74] width 76 height 15
drag, startPoint x: 833, startPoint y: 112, endPoint x: 828, endPoint y: 101, distance: 12.5
click at [832, 107] on div "Crédito a 30 días" at bounding box center [840, 112] width 72 height 11
click at [728, 119] on input "***" at bounding box center [739, 118] width 72 height 18
type input "*********"
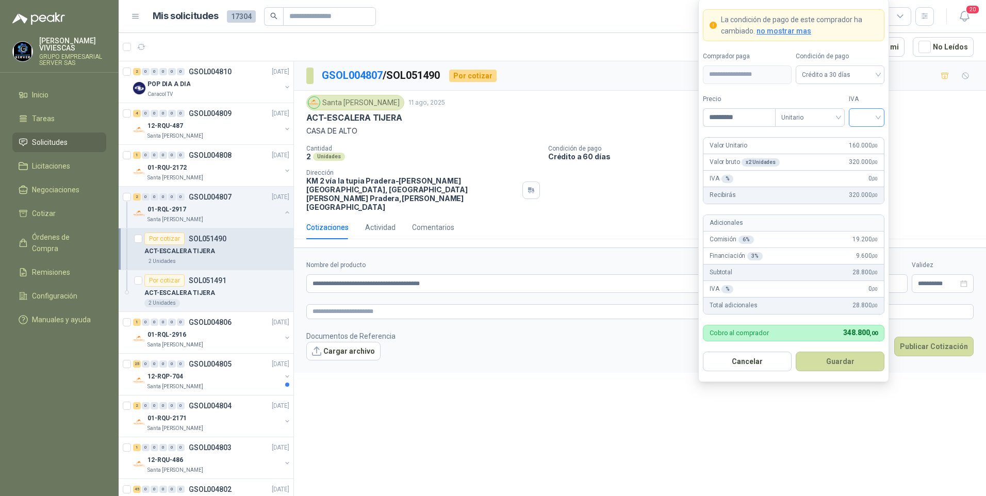
click at [860, 114] on input "search" at bounding box center [866, 116] width 23 height 15
click at [860, 140] on div "19%" at bounding box center [866, 138] width 19 height 11
click at [845, 348] on form "**********" at bounding box center [793, 190] width 191 height 384
click at [845, 358] on button "Guardar" at bounding box center [839, 362] width 89 height 20
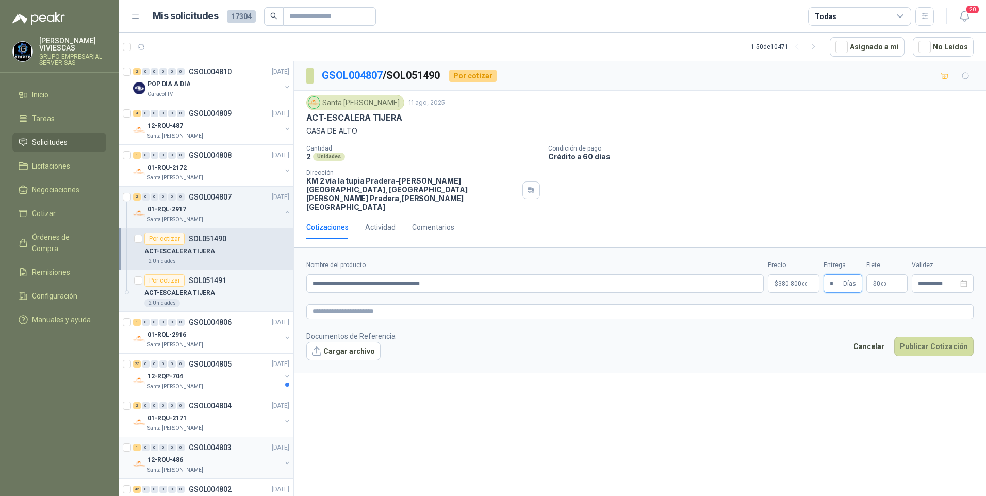
type input "*"
click at [337, 342] on button "Cargar archivo" at bounding box center [343, 351] width 74 height 19
click at [938, 350] on button "Publicar Cotización" at bounding box center [933, 360] width 79 height 20
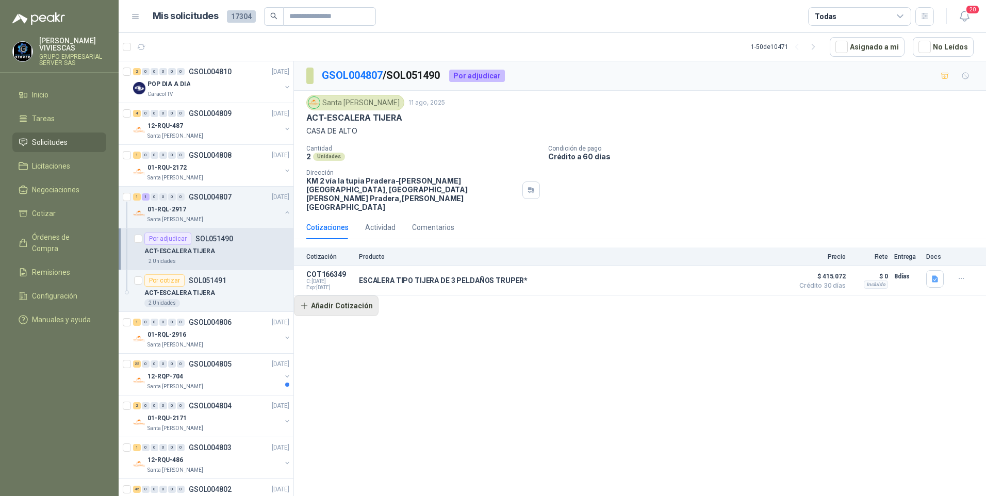
click at [339, 295] on button "Añadir Cotización" at bounding box center [336, 305] width 85 height 21
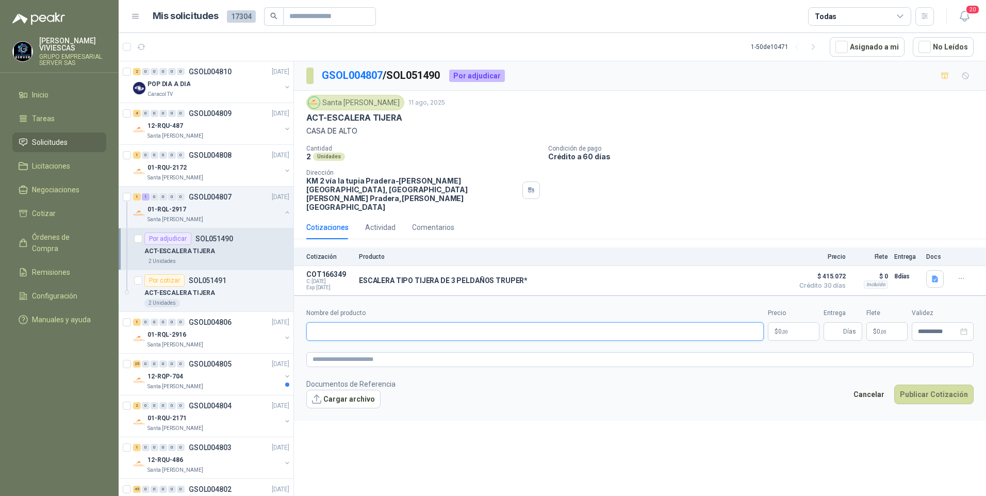
click at [329, 322] on input "Nombre del producto" at bounding box center [534, 331] width 457 height 19
type input "**********"
click at [785, 307] on body "RODRIGO VIVIESCAS GRUPO EMPRESARIAL SERVER SAS Inicio Tareas Solicitudes Licita…" at bounding box center [493, 248] width 986 height 496
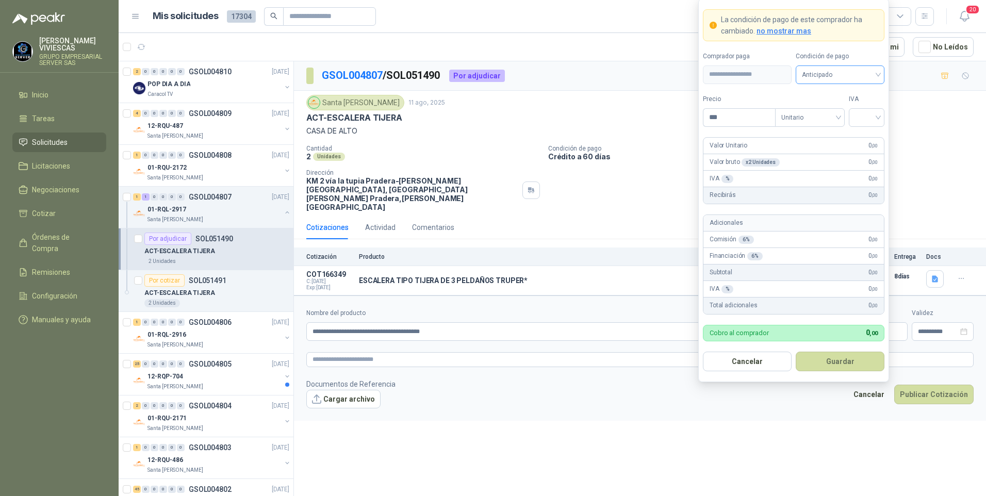
click at [826, 73] on span "Anticipado" at bounding box center [840, 74] width 76 height 15
drag, startPoint x: 830, startPoint y: 110, endPoint x: 793, endPoint y: 113, distance: 37.2
click at [830, 110] on div "Crédito a 30 días" at bounding box center [840, 112] width 72 height 11
click at [599, 270] on div "ESCALERA TIPO TIJERA DE 3 PELDAÑOS TRUPER* Detalles" at bounding box center [573, 280] width 429 height 21
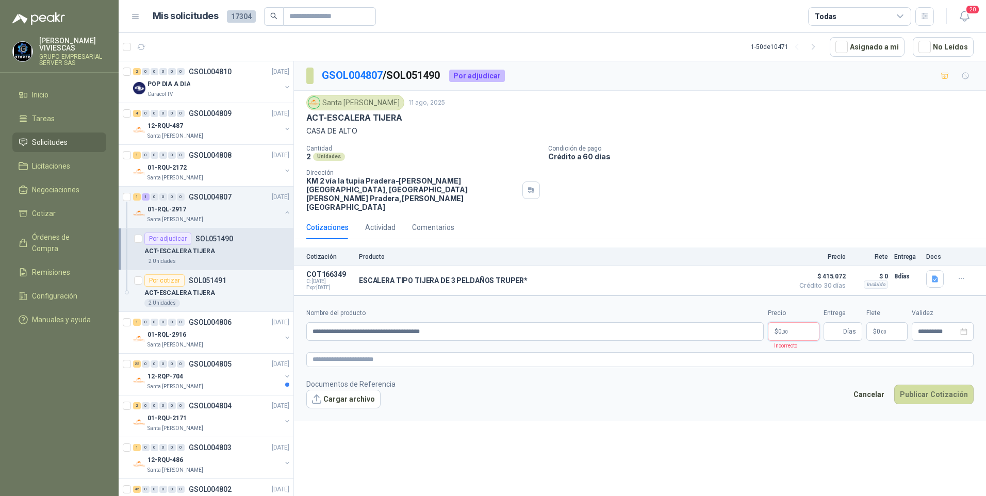
click at [797, 314] on body "RODRIGO VIVIESCAS GRUPO EMPRESARIAL SERVER SAS Inicio Tareas Solicitudes Licita…" at bounding box center [493, 248] width 986 height 496
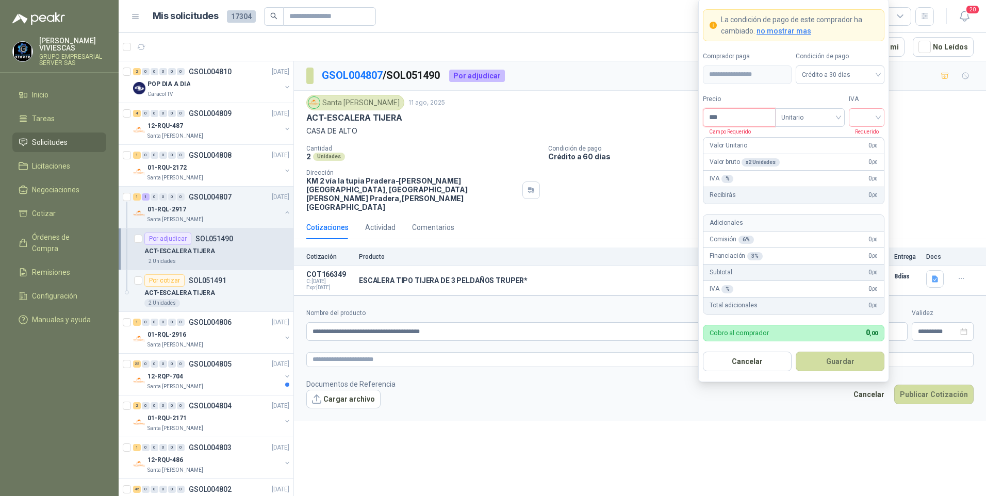
click at [746, 113] on input "***" at bounding box center [739, 118] width 72 height 18
type input "*********"
click at [871, 116] on input "search" at bounding box center [866, 116] width 23 height 15
drag, startPoint x: 868, startPoint y: 138, endPoint x: 819, endPoint y: 159, distance: 53.8
click at [868, 138] on div "19%" at bounding box center [866, 138] width 19 height 11
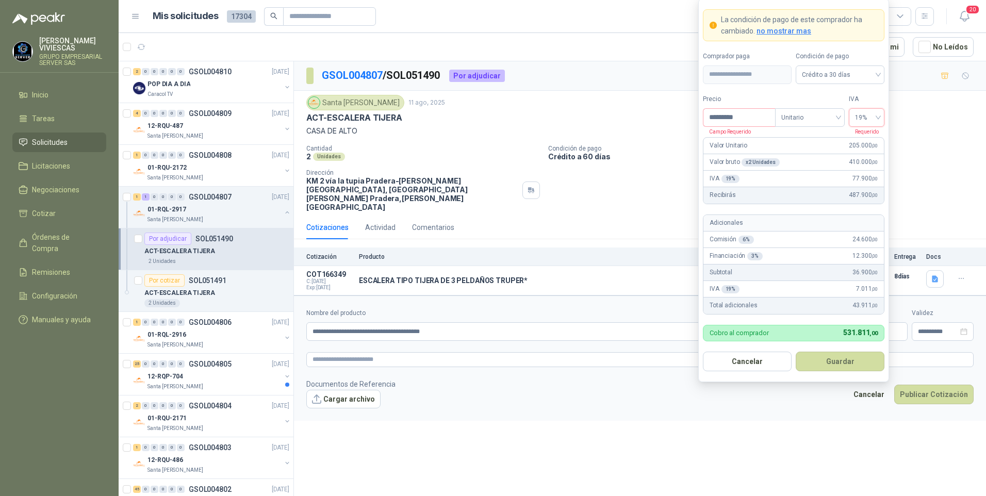
click at [842, 362] on button "Guardar" at bounding box center [839, 362] width 89 height 20
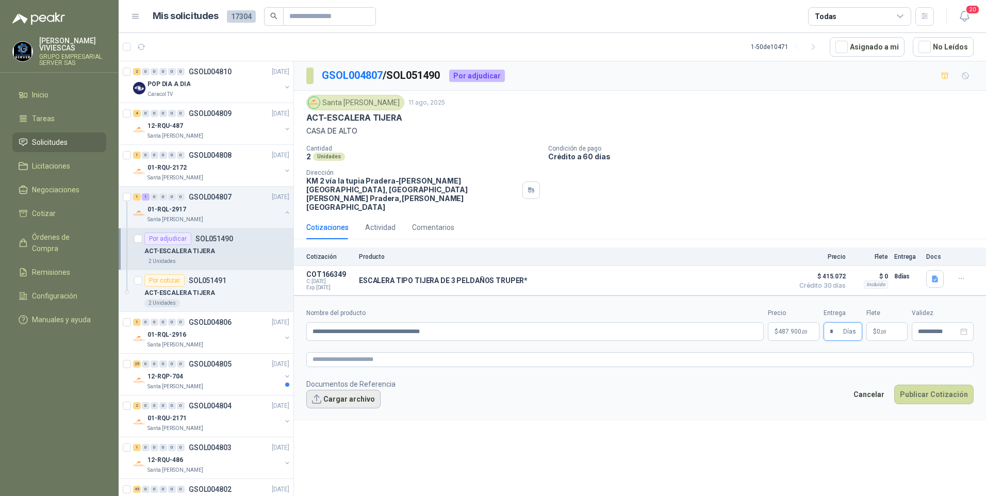
type input "*"
click at [343, 391] on button "Cargar archivo" at bounding box center [343, 399] width 74 height 19
click at [940, 398] on button "Publicar Cotización" at bounding box center [933, 408] width 79 height 20
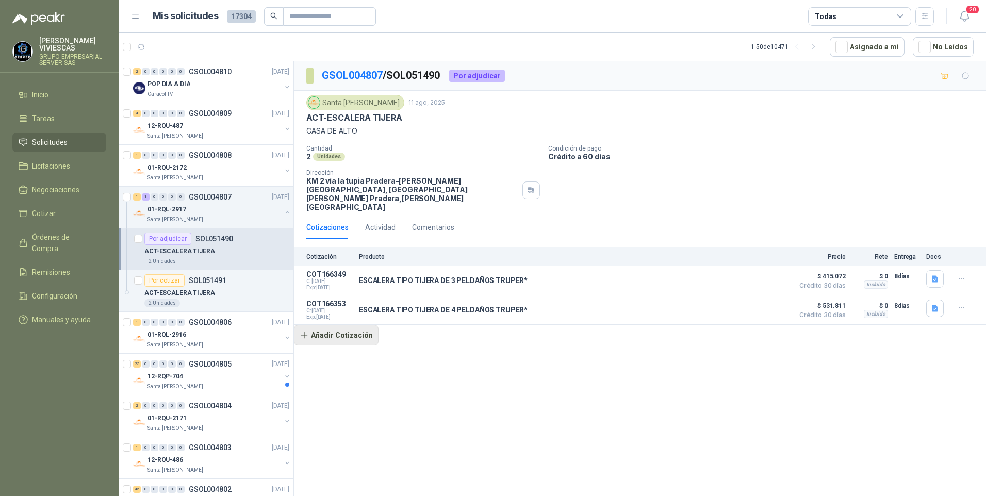
click at [344, 325] on button "Añadir Cotización" at bounding box center [336, 335] width 85 height 21
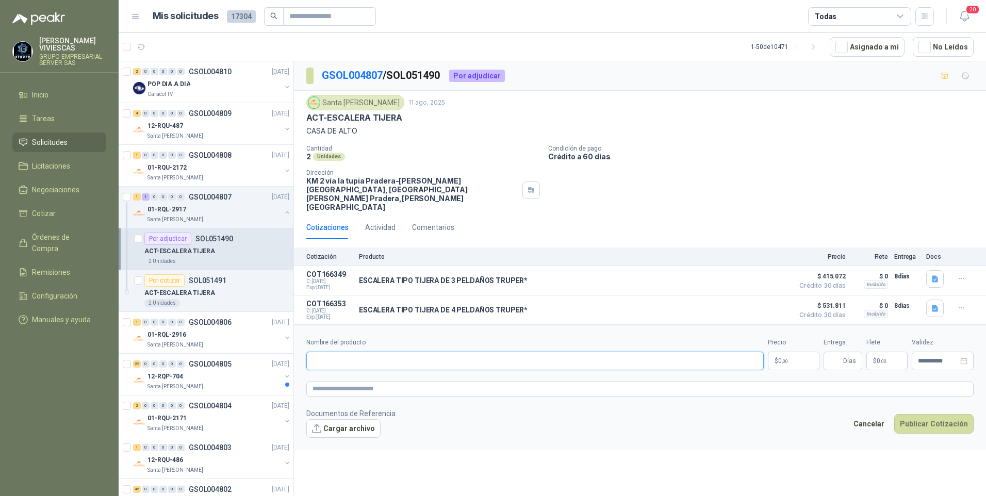
click at [345, 352] on input "Nombre del producto" at bounding box center [534, 361] width 457 height 19
type input "**********"
click at [787, 343] on body "RODRIGO VIVIESCAS GRUPO EMPRESARIAL SERVER SAS Inicio Tareas Solicitudes Licita…" at bounding box center [493, 248] width 986 height 496
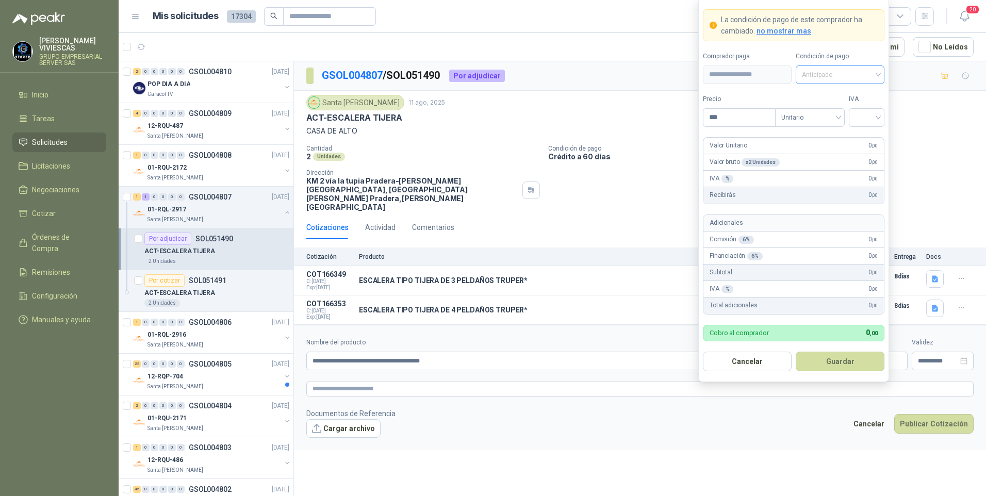
click at [842, 70] on span "Anticipado" at bounding box center [840, 74] width 76 height 15
click at [840, 110] on div "Crédito a 30 días" at bounding box center [840, 112] width 72 height 11
click at [724, 122] on input "***" at bounding box center [739, 118] width 72 height 18
click at [880, 111] on div at bounding box center [866, 117] width 36 height 19
type input "*********"
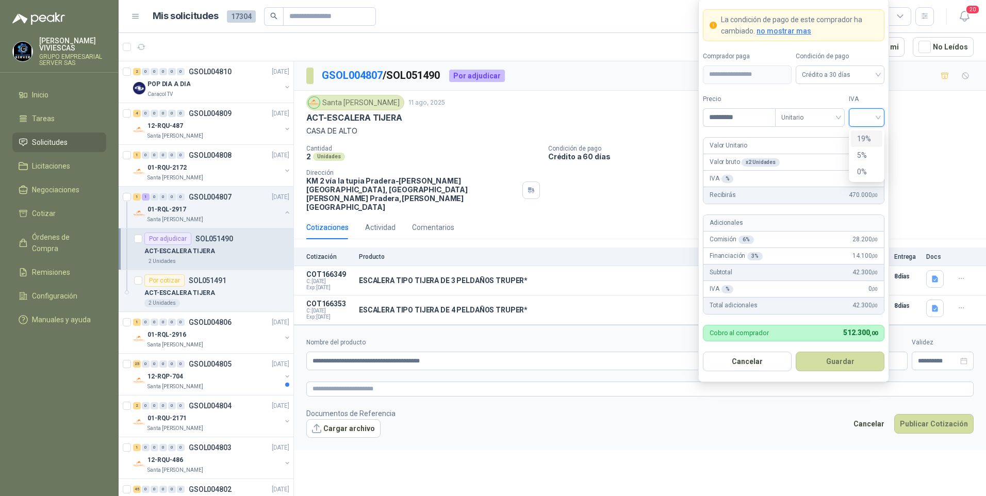
click at [861, 138] on div "19%" at bounding box center [866, 138] width 19 height 11
click at [833, 361] on button "Guardar" at bounding box center [839, 362] width 89 height 20
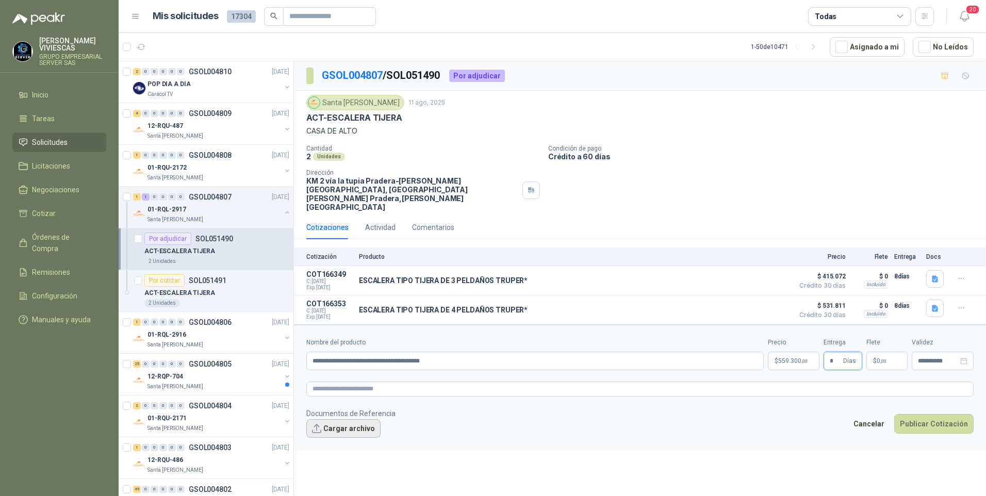
type input "*"
click at [346, 419] on button "Cargar archivo" at bounding box center [343, 428] width 74 height 19
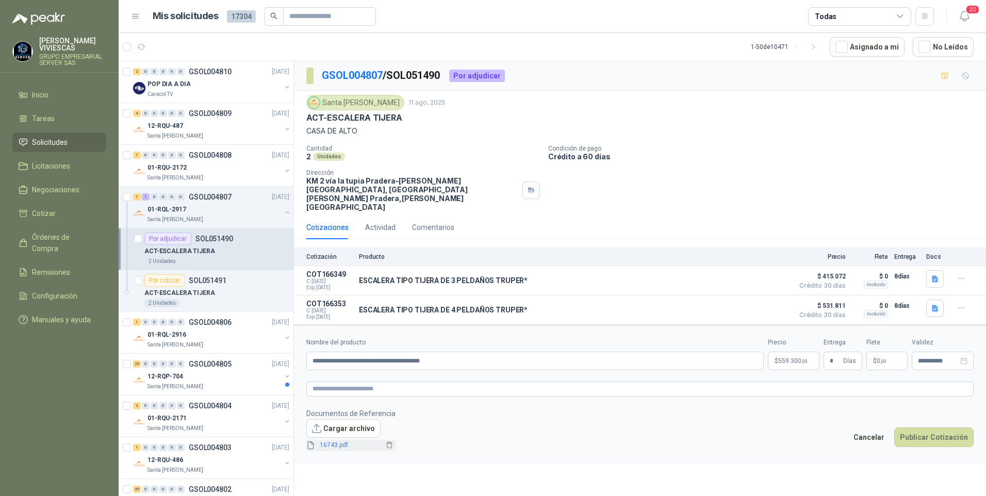
click at [330, 440] on span "16743.pdf" at bounding box center [349, 445] width 68 height 10
click at [330, 440] on link "16743.pdf" at bounding box center [349, 445] width 68 height 10
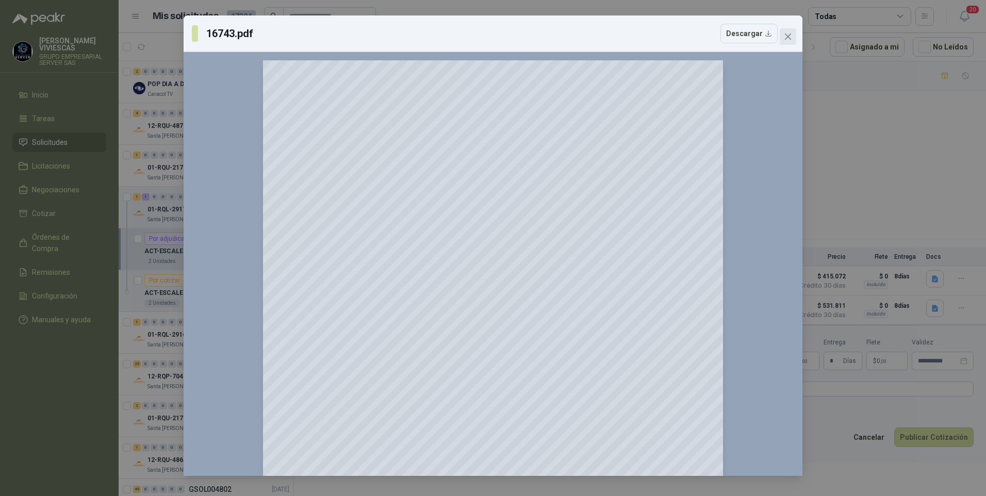
click at [785, 39] on icon "close" at bounding box center [788, 37] width 6 height 6
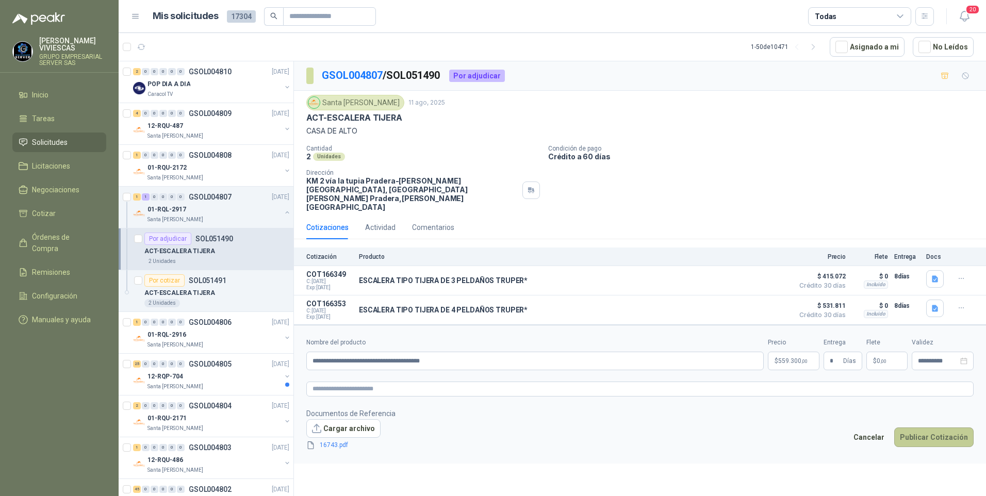
click at [936, 427] on button "Publicar Cotización" at bounding box center [933, 437] width 79 height 20
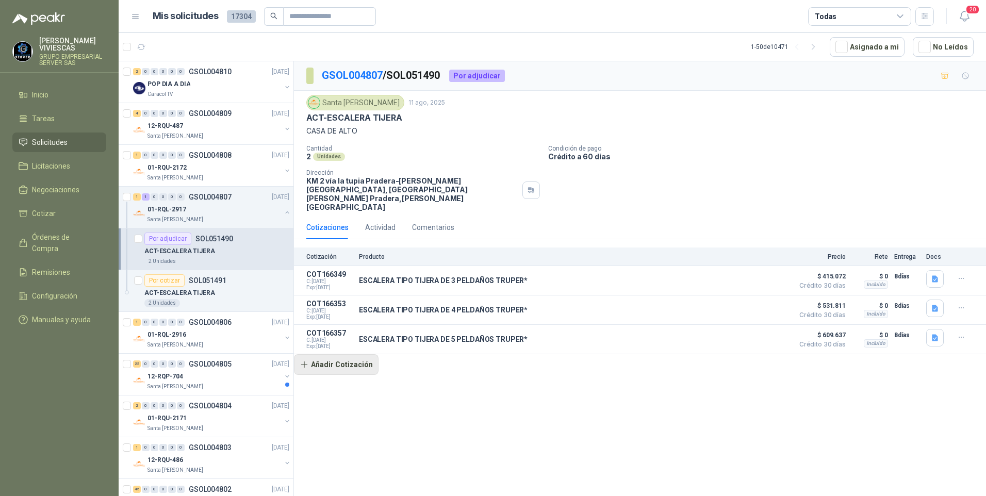
click at [325, 354] on button "Añadir Cotización" at bounding box center [336, 364] width 85 height 21
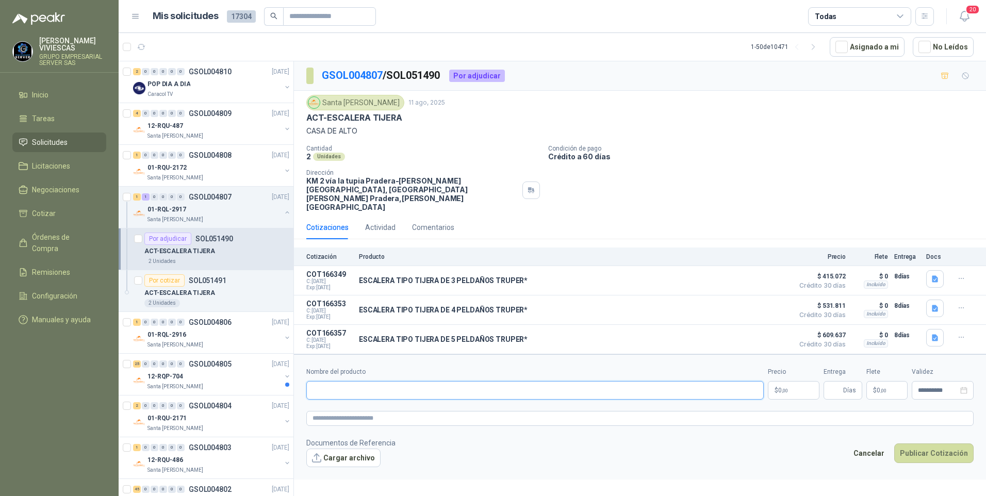
click at [339, 381] on input "Nombre del producto" at bounding box center [534, 390] width 457 height 19
click at [327, 381] on input "Nombre del producto" at bounding box center [534, 390] width 457 height 19
click at [569, 215] on div "Cotizaciones Actividad Comentarios" at bounding box center [639, 227] width 667 height 24
click at [392, 381] on input "**********" at bounding box center [534, 390] width 457 height 19
type input "**********"
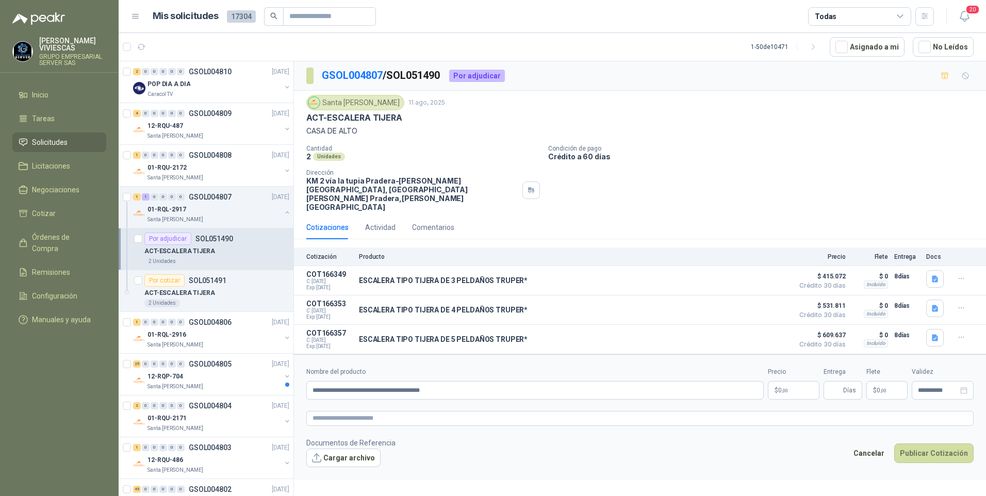
click at [785, 375] on body "RODRIGO VIVIESCAS GRUPO EMPRESARIAL SERVER SAS Inicio Tareas Solicitudes Licita…" at bounding box center [493, 248] width 986 height 496
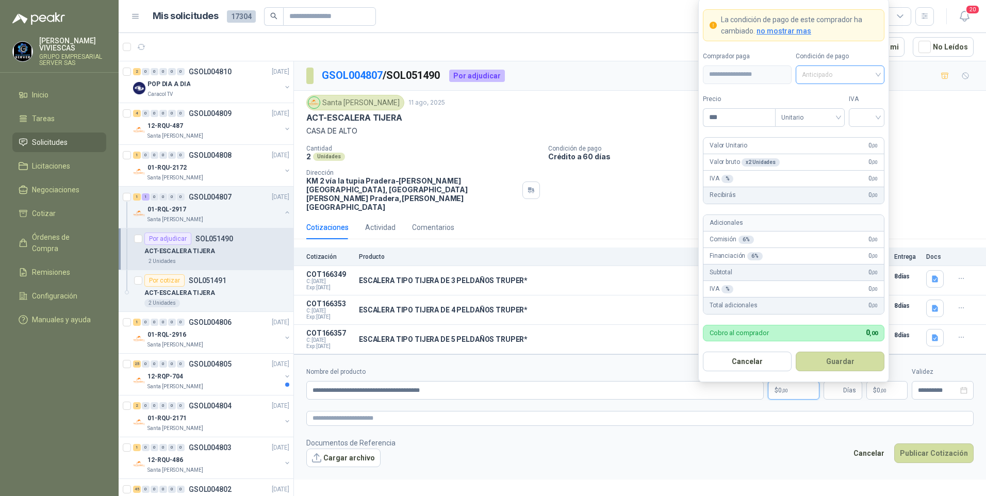
click at [822, 75] on span "Anticipado" at bounding box center [840, 74] width 76 height 15
click at [840, 115] on div "Crédito a 30 días" at bounding box center [840, 112] width 72 height 11
click at [736, 118] on input "***" at bounding box center [739, 118] width 72 height 18
click at [733, 119] on input "***" at bounding box center [739, 118] width 72 height 18
click at [851, 112] on div at bounding box center [866, 117] width 36 height 19
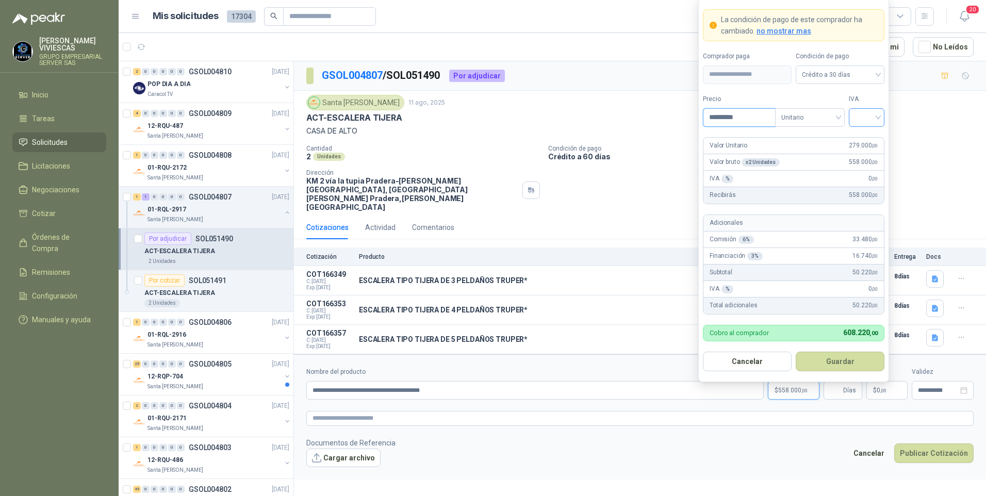
type input "*********"
click at [861, 137] on div "19%" at bounding box center [866, 138] width 19 height 11
drag, startPoint x: 851, startPoint y: 363, endPoint x: 656, endPoint y: 352, distance: 195.1
click at [851, 363] on button "Guardar" at bounding box center [839, 362] width 89 height 20
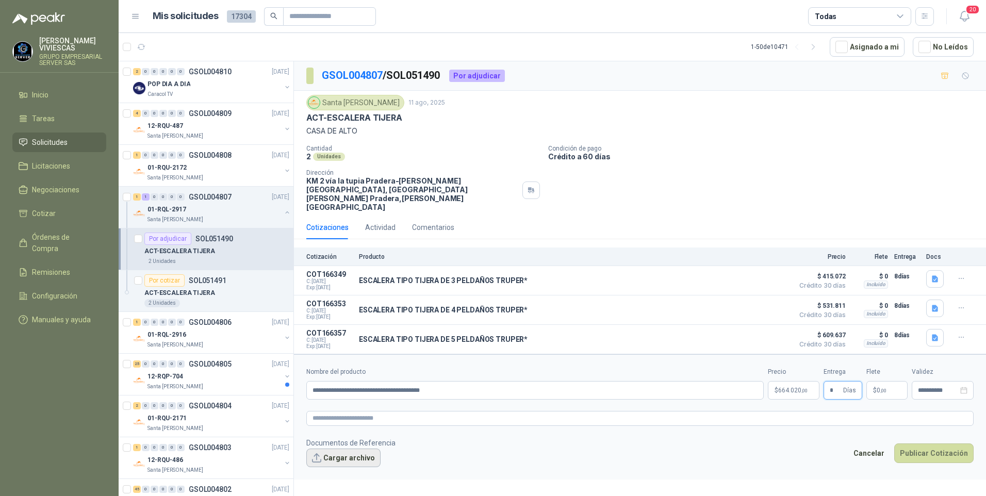
type input "*"
click at [338, 448] on button "Cargar archivo" at bounding box center [343, 457] width 74 height 19
drag, startPoint x: 479, startPoint y: 373, endPoint x: 620, endPoint y: 368, distance: 141.3
click at [493, 381] on input "**********" at bounding box center [534, 390] width 457 height 19
click at [348, 448] on button "Cargar archivo" at bounding box center [343, 457] width 74 height 19
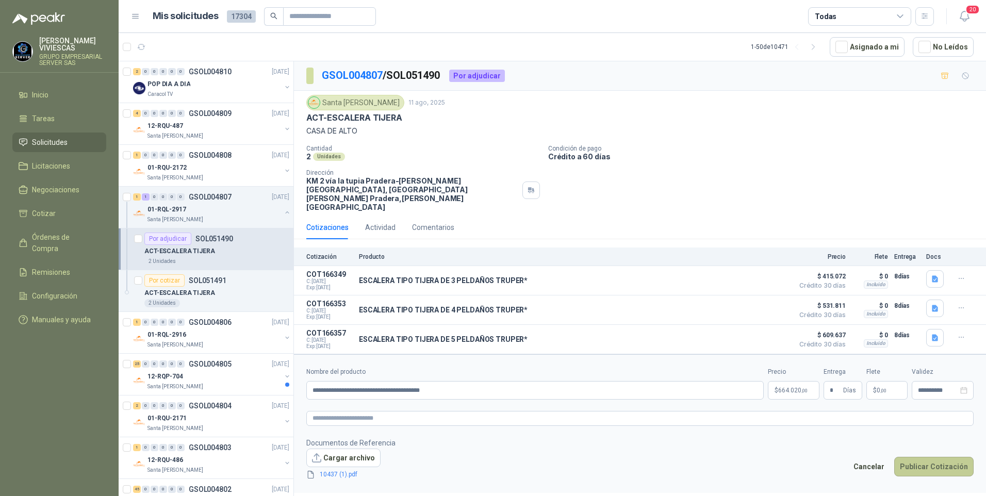
click at [935, 457] on button "Publicar Cotización" at bounding box center [933, 467] width 79 height 20
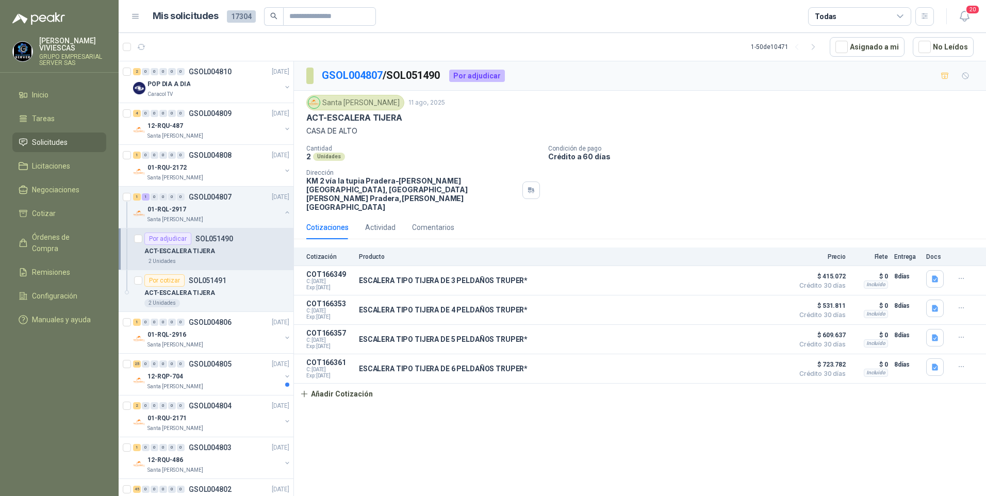
click at [515, 434] on div "GSOL004807 / SOL051490 Por adjudicar Santa Anita Napoles 11 ago, 2025 ACT-ESCAL…" at bounding box center [640, 280] width 692 height 438
click at [190, 291] on p "ACT-ESCALERA TIJERA" at bounding box center [179, 293] width 71 height 10
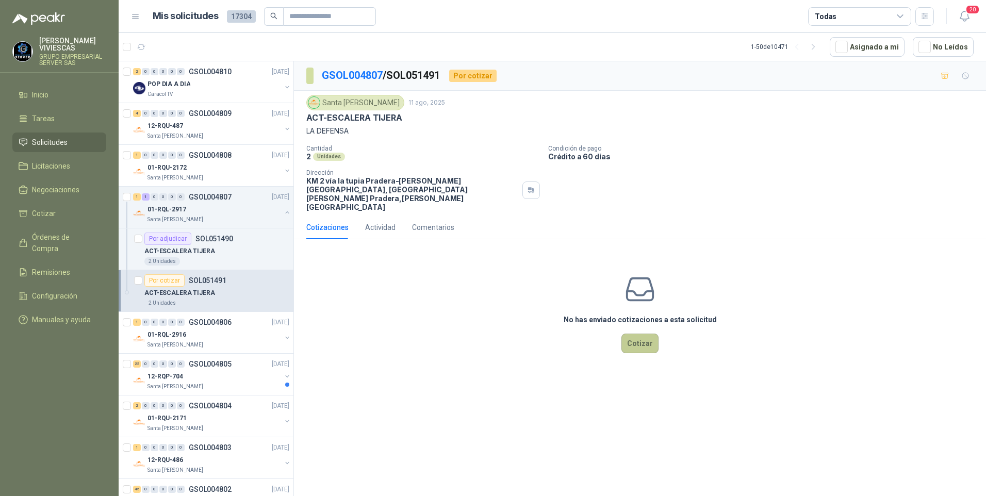
click at [637, 334] on button "Cotizar" at bounding box center [639, 344] width 37 height 20
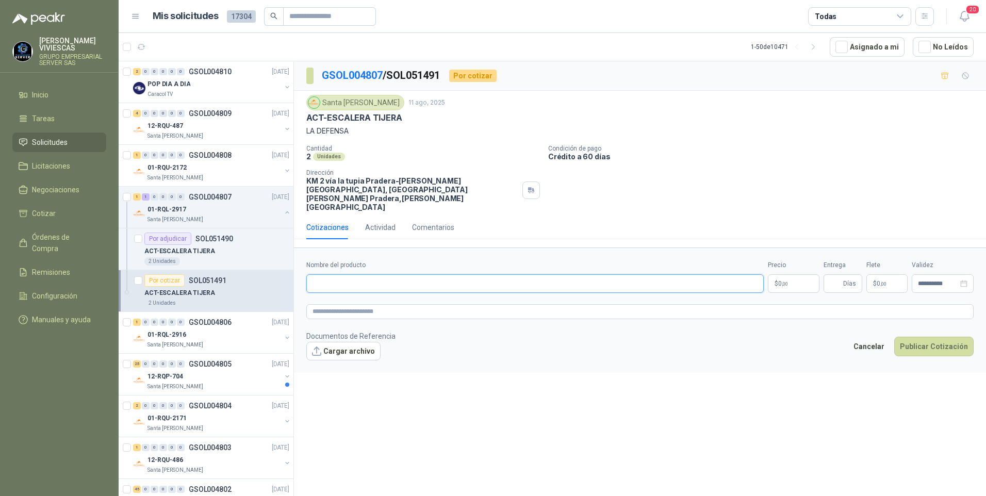
click at [358, 274] on input "Nombre del producto" at bounding box center [534, 283] width 457 height 19
type input "**********"
click at [784, 269] on body "RODRIGO VIVIESCAS GRUPO EMPRESARIAL SERVER SAS Inicio Tareas Solicitudes Licita…" at bounding box center [493, 248] width 986 height 496
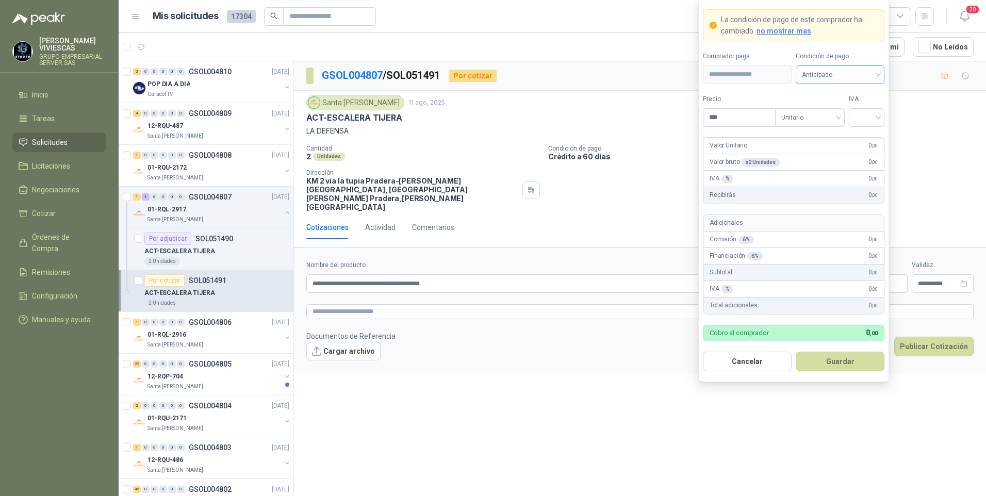
click at [817, 76] on span "Anticipado" at bounding box center [840, 74] width 76 height 15
click at [837, 111] on div "Crédito a 30 días" at bounding box center [840, 112] width 72 height 11
click at [712, 125] on input "***" at bounding box center [739, 118] width 72 height 18
click at [736, 114] on input "***" at bounding box center [739, 118] width 72 height 18
click at [738, 119] on input "***" at bounding box center [739, 118] width 72 height 18
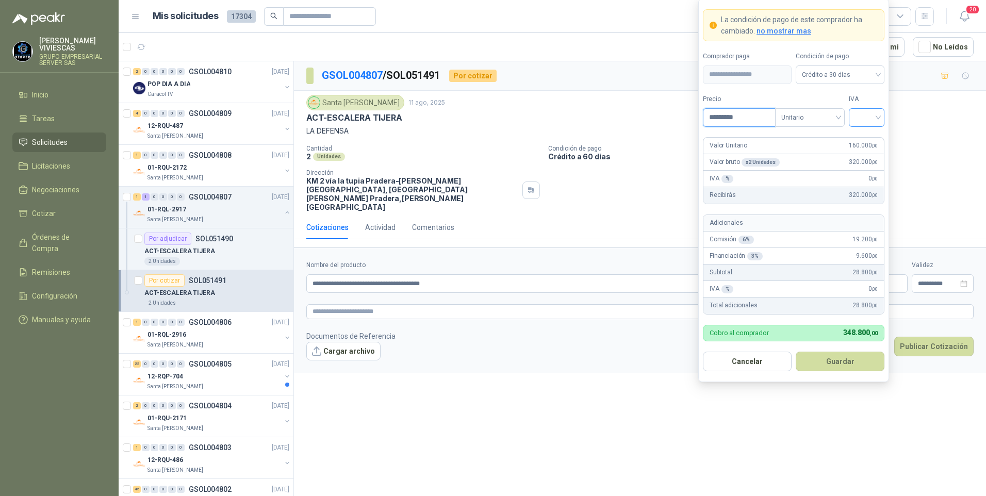
type input "*********"
click at [875, 115] on input "search" at bounding box center [866, 116] width 23 height 15
drag, startPoint x: 865, startPoint y: 133, endPoint x: 821, endPoint y: 191, distance: 73.2
click at [864, 134] on div "19%" at bounding box center [866, 138] width 19 height 11
click at [837, 362] on button "Guardar" at bounding box center [839, 362] width 89 height 20
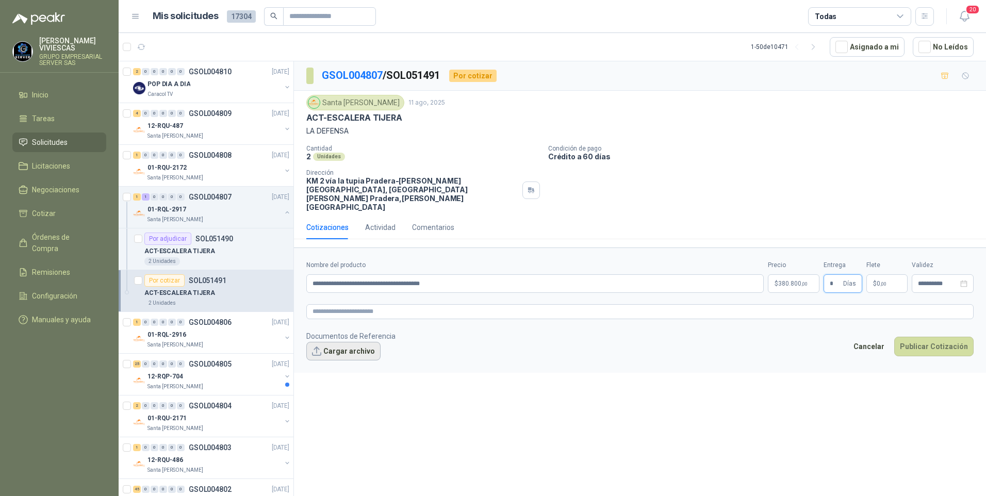
type input "*"
click at [359, 342] on button "Cargar archivo" at bounding box center [343, 351] width 74 height 19
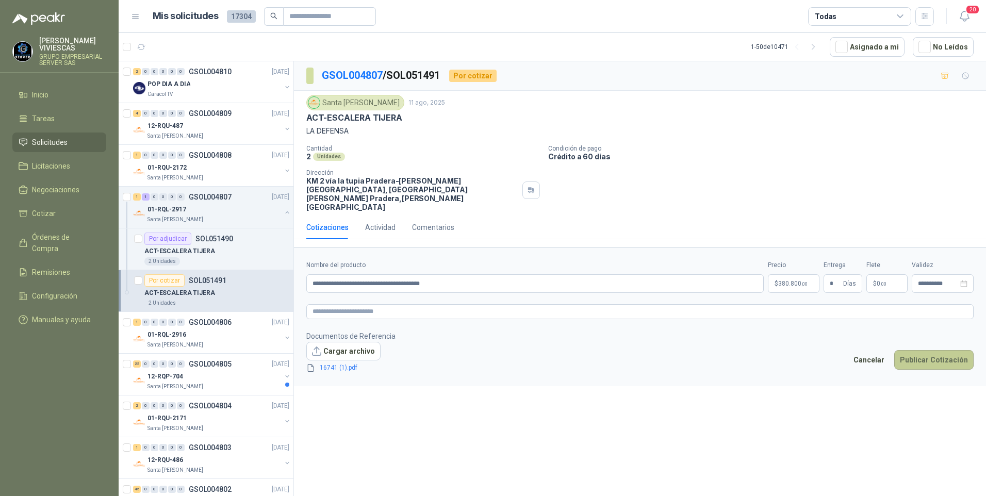
click at [940, 350] on button "Publicar Cotización" at bounding box center [933, 360] width 79 height 20
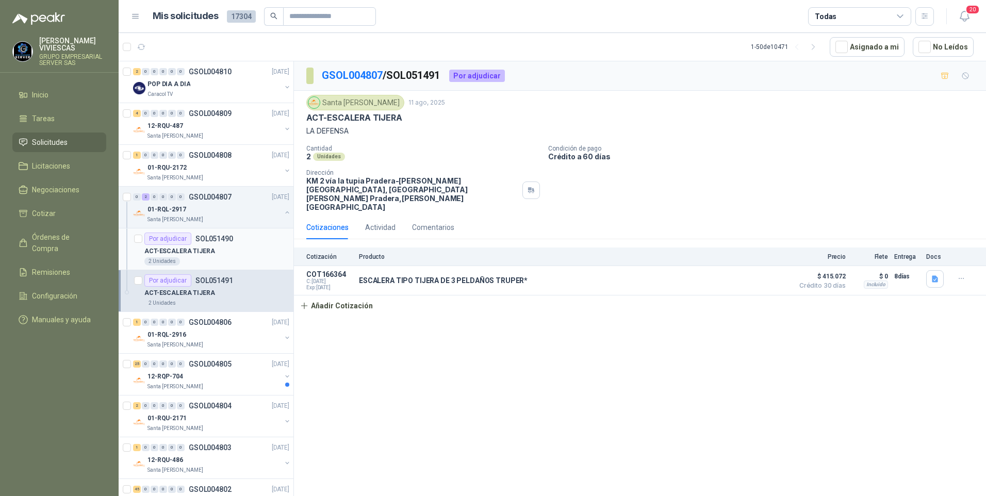
click at [188, 252] on p "ACT-ESCALERA TIJERA" at bounding box center [179, 251] width 71 height 10
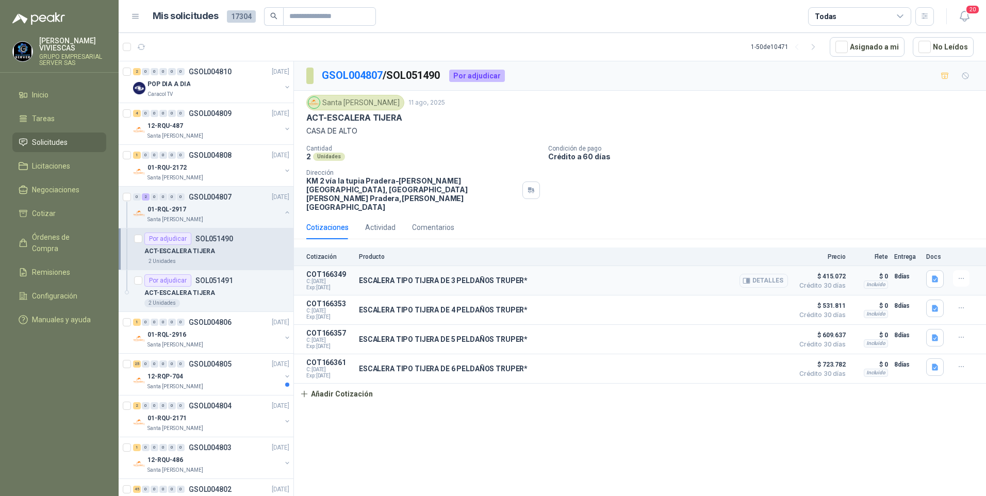
click at [759, 274] on button "Detalles" at bounding box center [763, 281] width 48 height 14
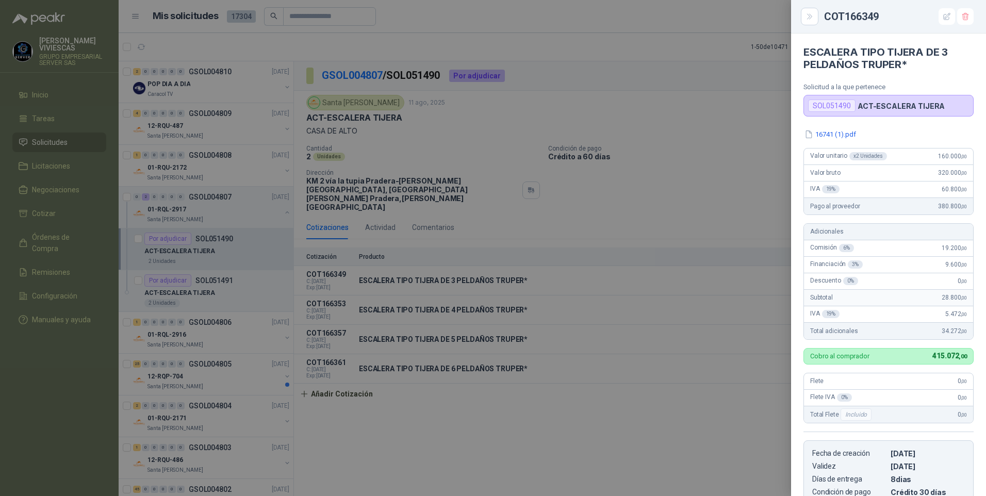
click at [384, 390] on div at bounding box center [493, 248] width 986 height 496
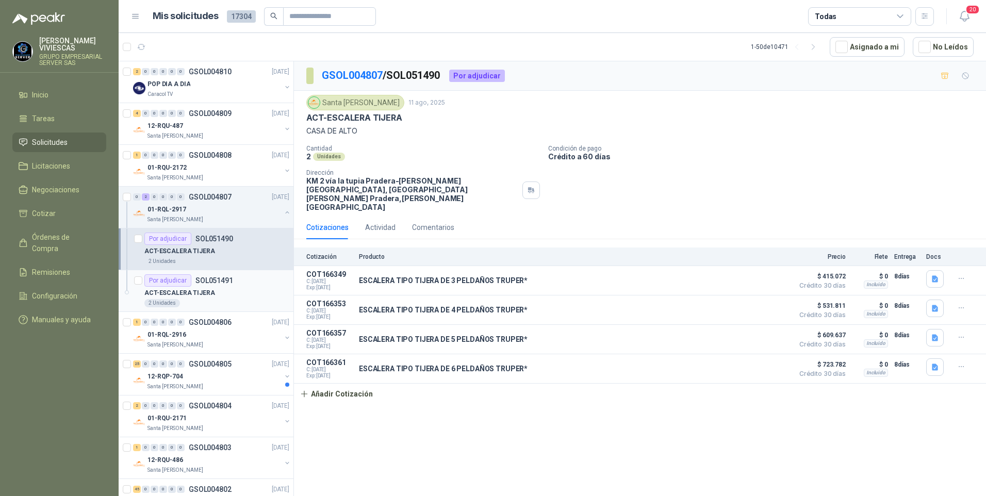
click at [205, 289] on p "ACT-ESCALERA TIJERA" at bounding box center [179, 293] width 71 height 10
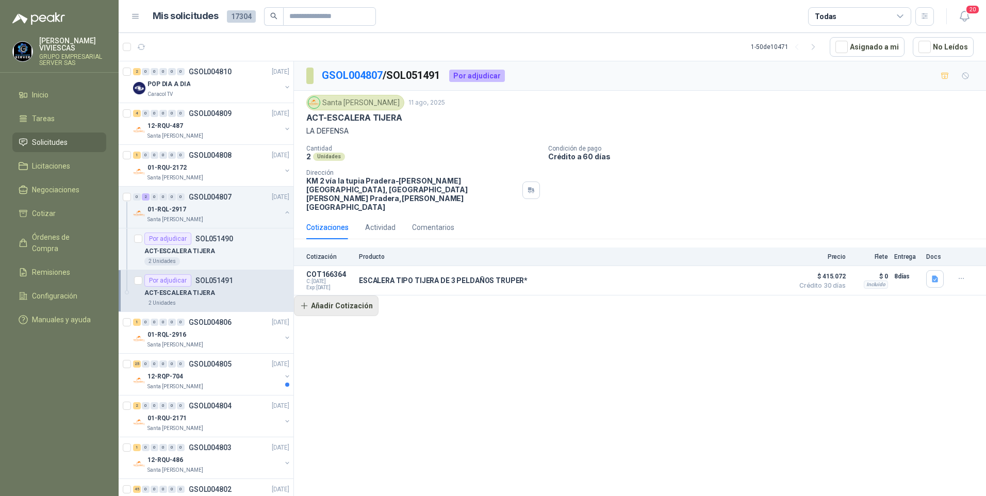
click at [341, 295] on button "Añadir Cotización" at bounding box center [336, 305] width 85 height 21
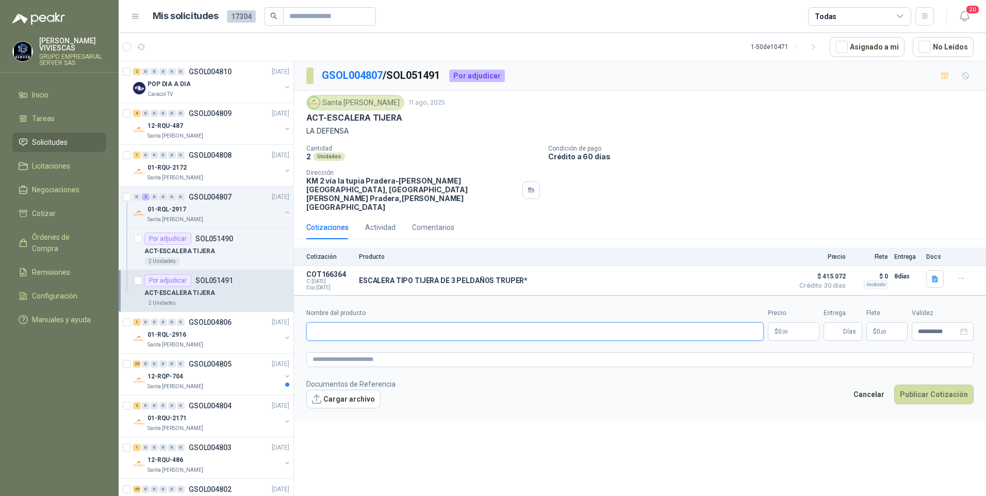
click at [334, 322] on input "Nombre del producto" at bounding box center [534, 331] width 457 height 19
type input "**********"
click at [781, 322] on p "$ 0 ,00" at bounding box center [794, 331] width 52 height 19
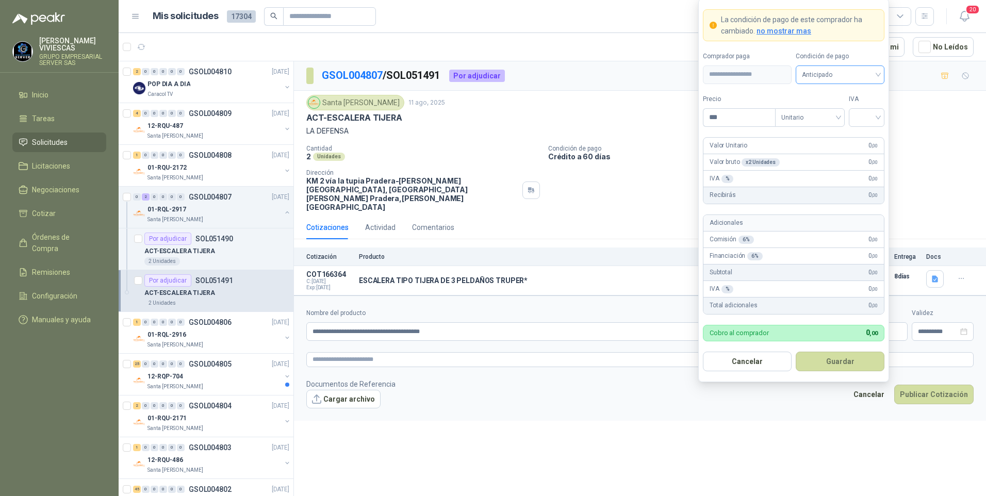
click at [821, 76] on span "Anticipado" at bounding box center [840, 74] width 76 height 15
click at [830, 115] on div "Crédito a 30 días" at bounding box center [840, 112] width 72 height 11
click at [740, 119] on input "***" at bounding box center [739, 118] width 72 height 18
type input "*********"
click at [872, 109] on input "search" at bounding box center [866, 116] width 23 height 15
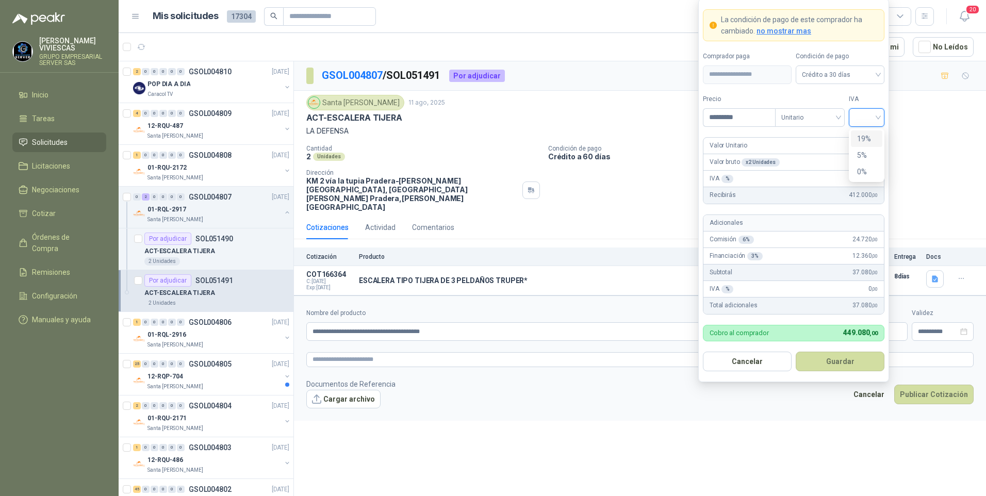
click at [866, 137] on div "19%" at bounding box center [866, 138] width 19 height 11
click at [836, 365] on button "Guardar" at bounding box center [839, 362] width 89 height 20
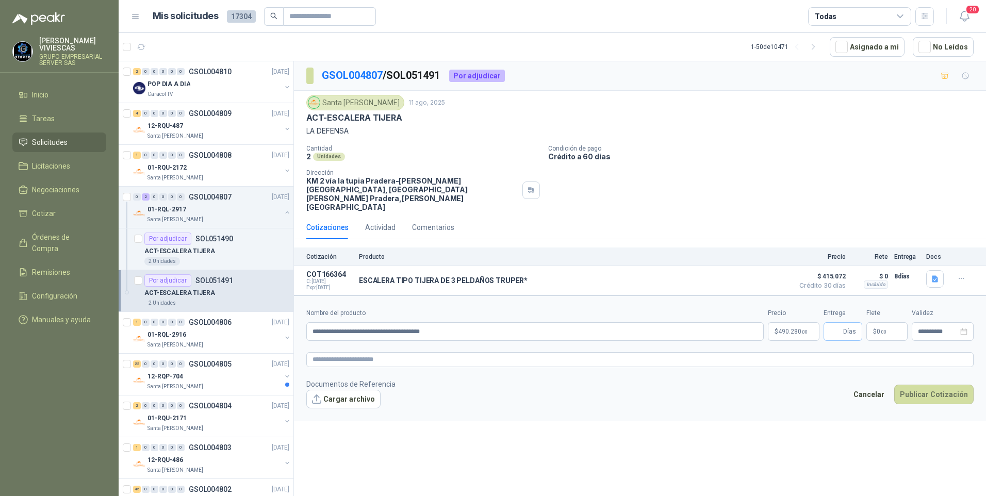
click at [842, 322] on span "Días" at bounding box center [842, 331] width 39 height 19
type input "*"
click at [344, 390] on button "Cargar archivo" at bounding box center [343, 399] width 74 height 19
click at [932, 398] on button "Publicar Cotización" at bounding box center [933, 408] width 79 height 20
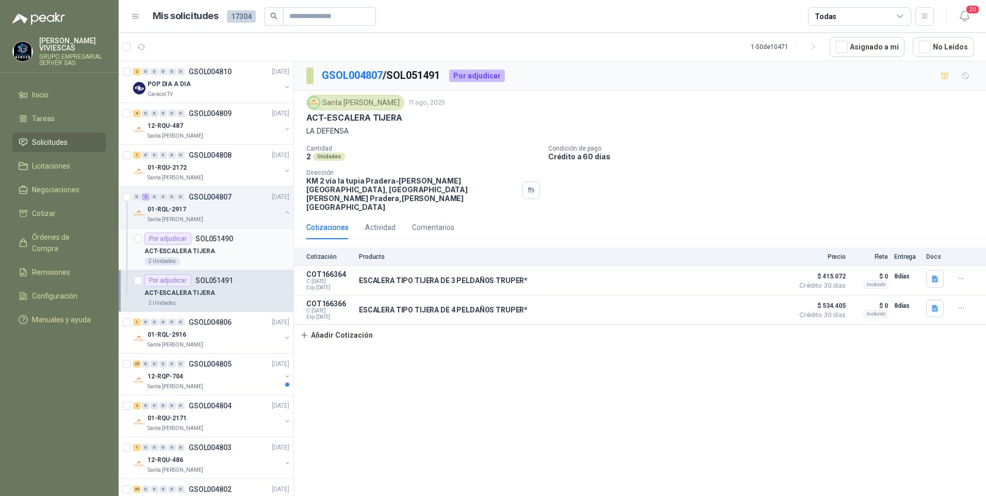
click at [203, 248] on p "ACT-ESCALERA TIJERA" at bounding box center [179, 251] width 71 height 10
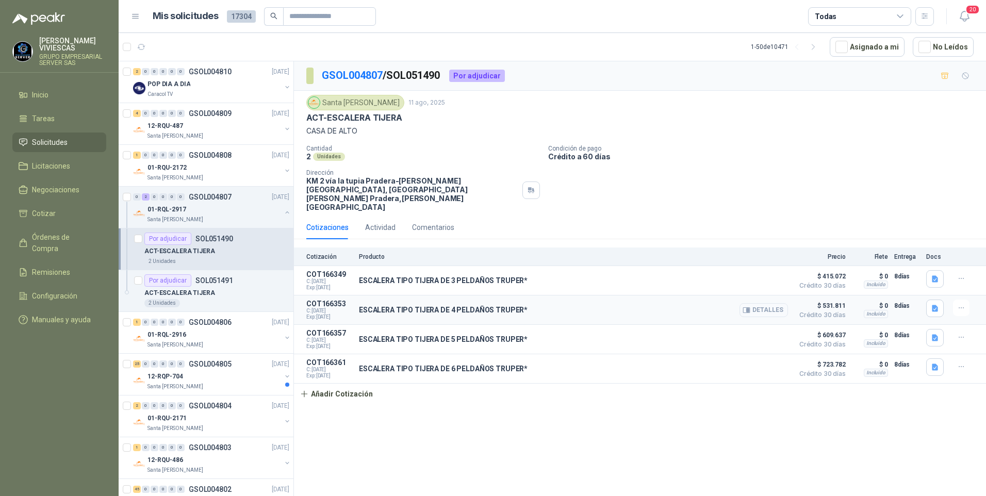
click at [774, 303] on button "Detalles" at bounding box center [763, 310] width 48 height 14
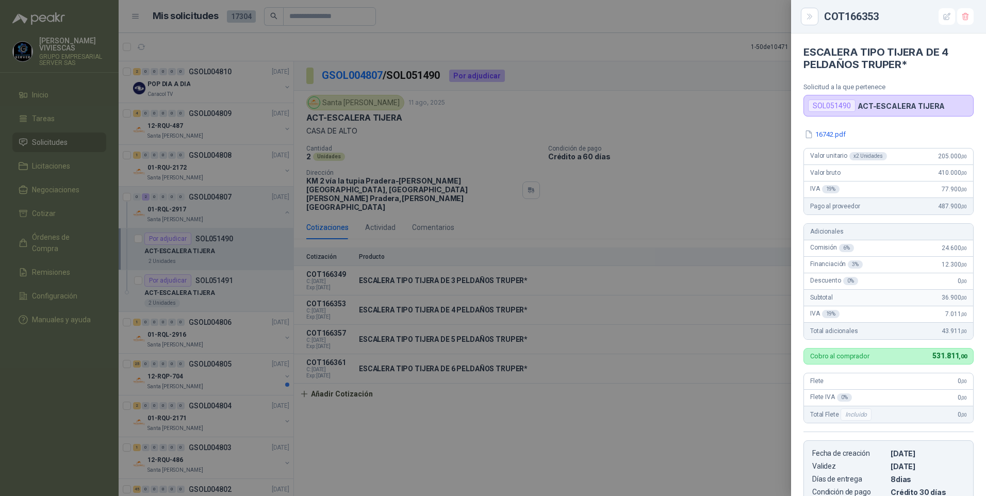
click at [693, 151] on div at bounding box center [493, 248] width 986 height 496
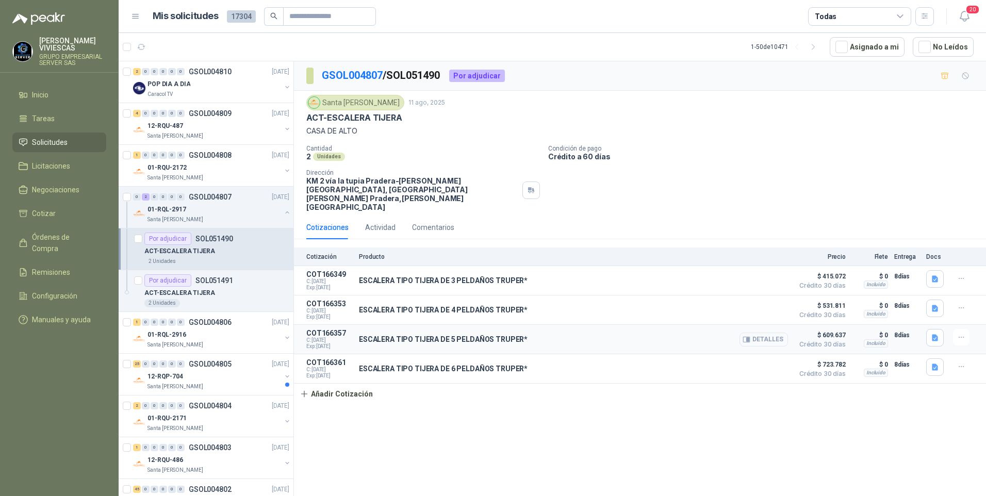
click at [768, 332] on button "Detalles" at bounding box center [763, 339] width 48 height 14
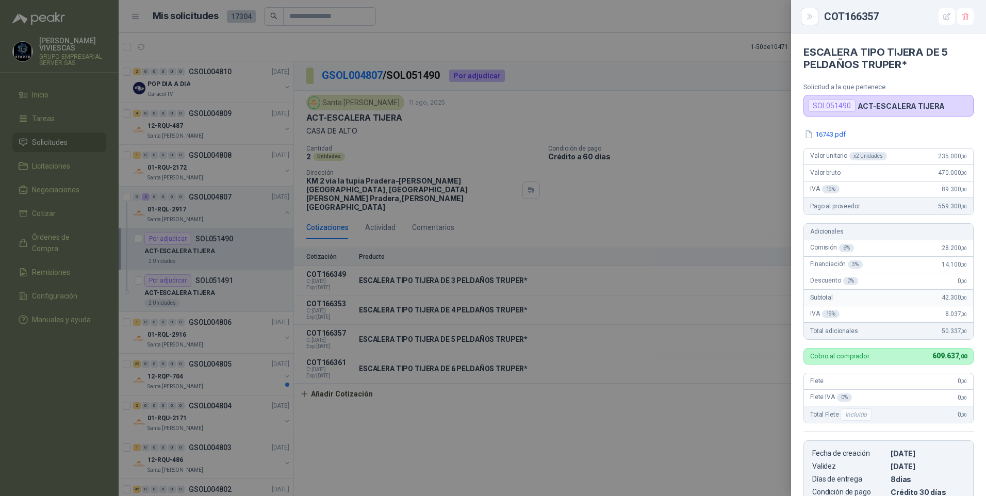
click at [603, 417] on div at bounding box center [493, 248] width 986 height 496
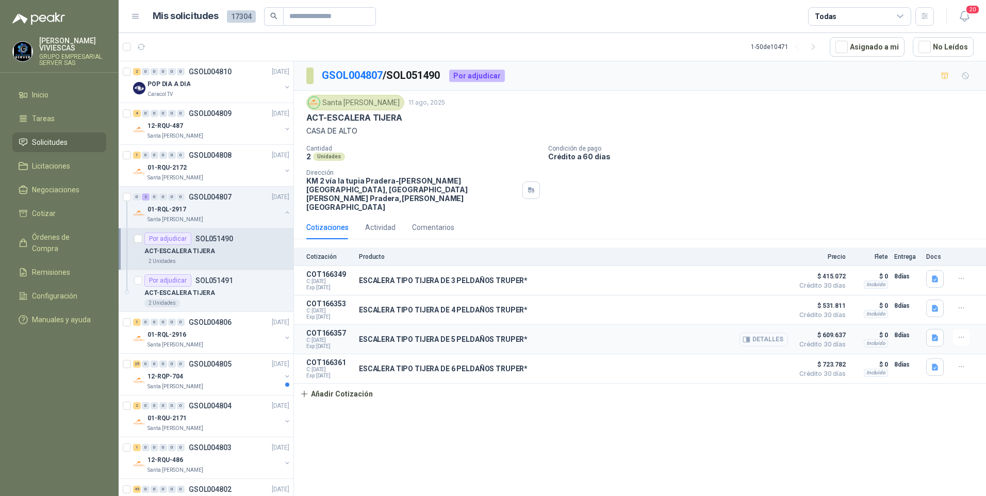
click at [772, 332] on button "Detalles" at bounding box center [763, 339] width 48 height 14
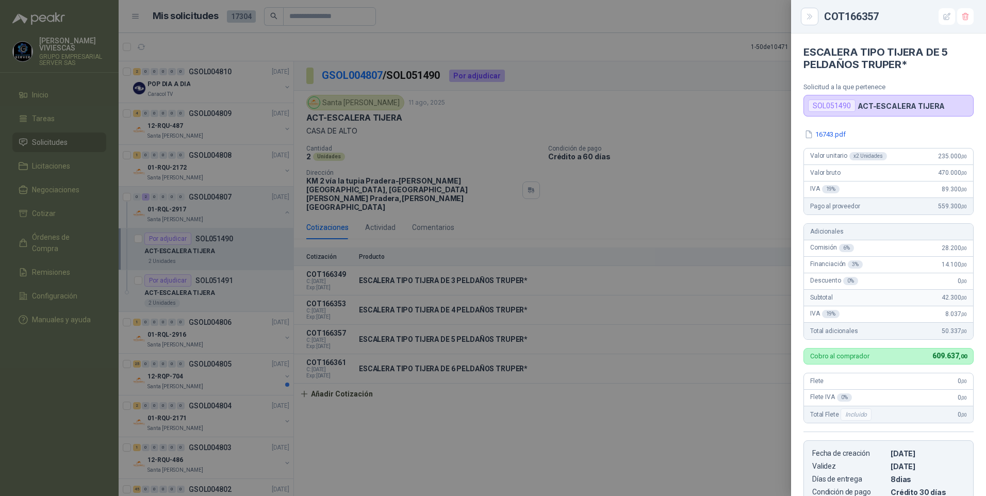
click at [433, 360] on div at bounding box center [493, 248] width 986 height 496
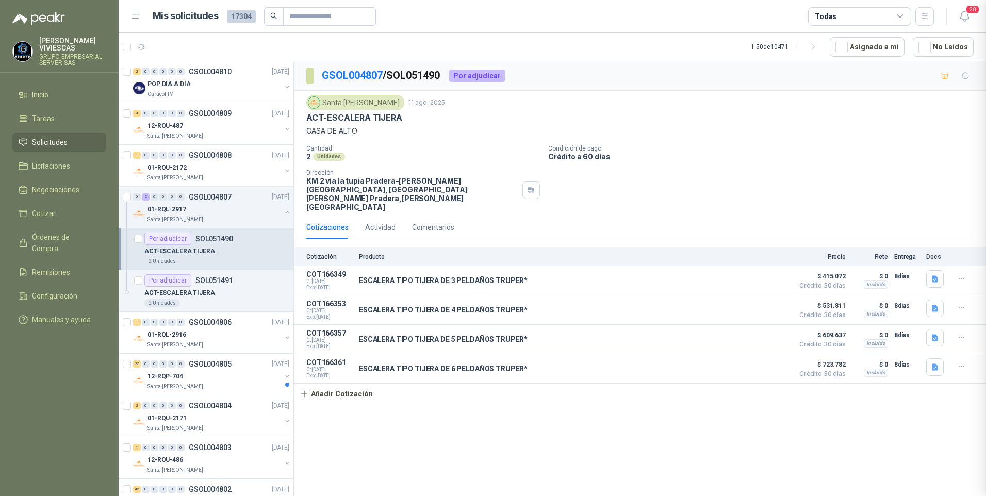
click at [435, 358] on div "ESCALERA TIPO TIJERA DE 6 PELDAÑOS TRUPER* Detalles" at bounding box center [573, 368] width 429 height 21
click at [749, 365] on icon "button" at bounding box center [746, 369] width 8 height 8
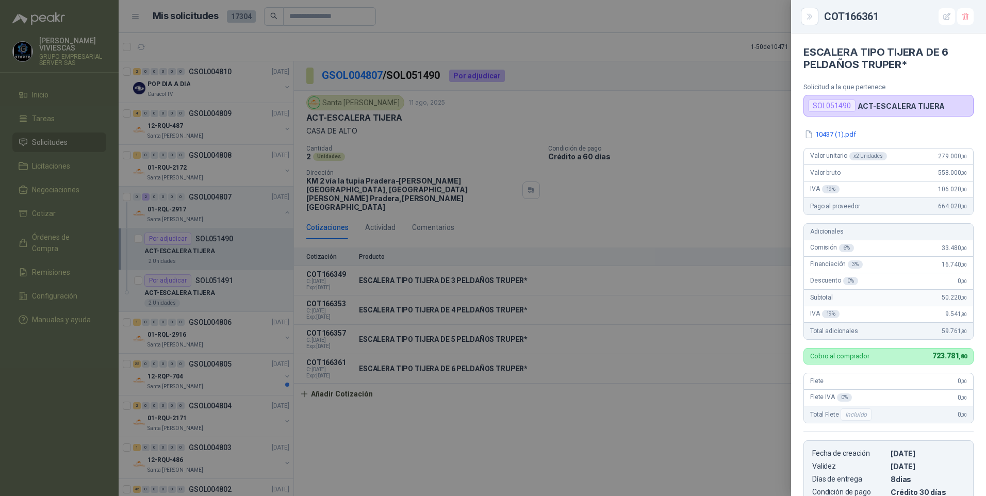
click at [522, 427] on div at bounding box center [493, 248] width 986 height 496
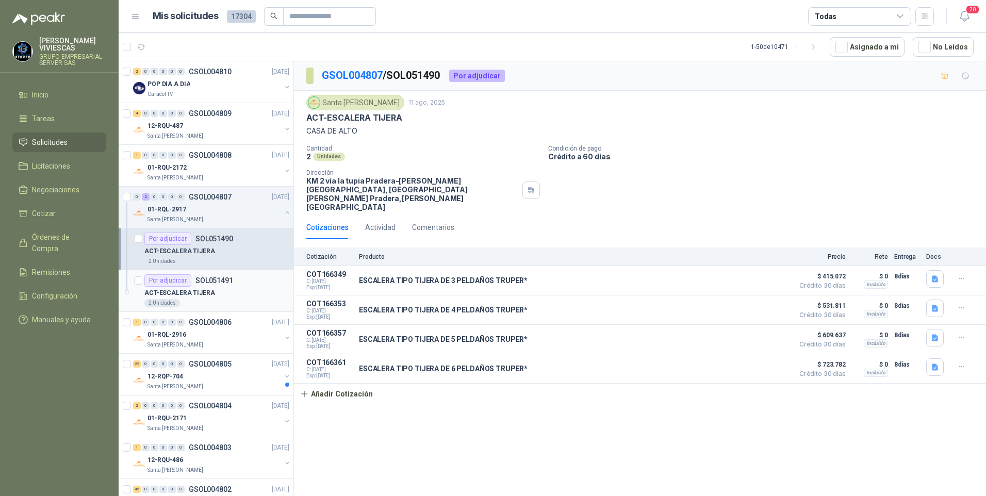
click at [197, 296] on p "ACT-ESCALERA TIJERA" at bounding box center [179, 293] width 71 height 10
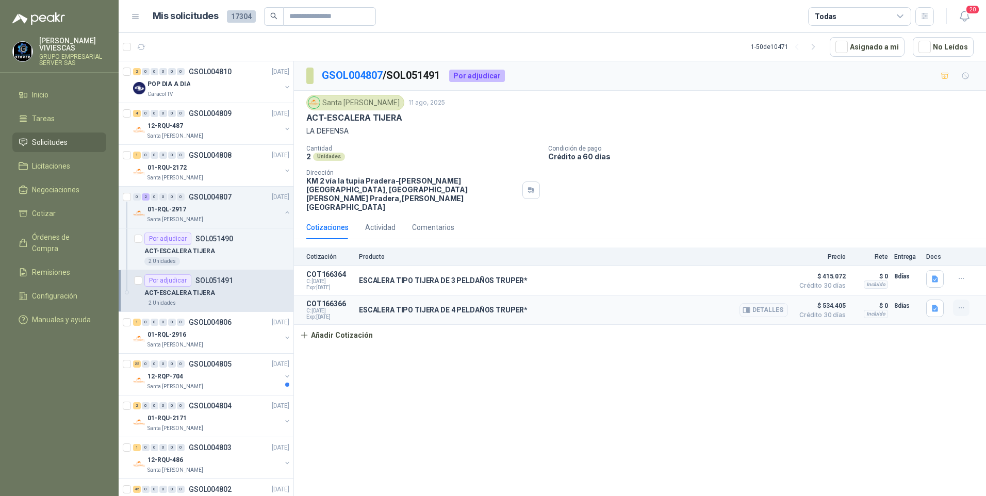
click at [957, 304] on icon "button" at bounding box center [961, 308] width 9 height 9
click at [907, 251] on button "Editar" at bounding box center [940, 249] width 82 height 16
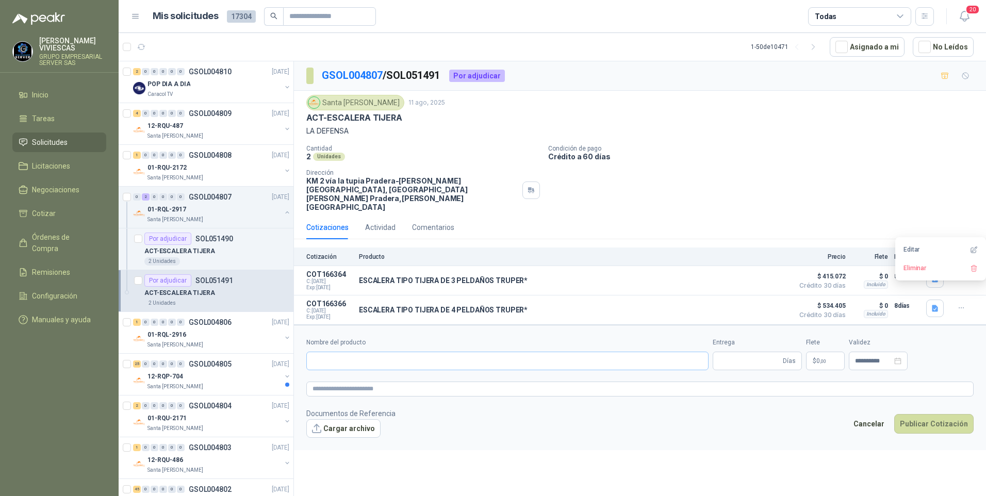
type input "**********"
type input "*"
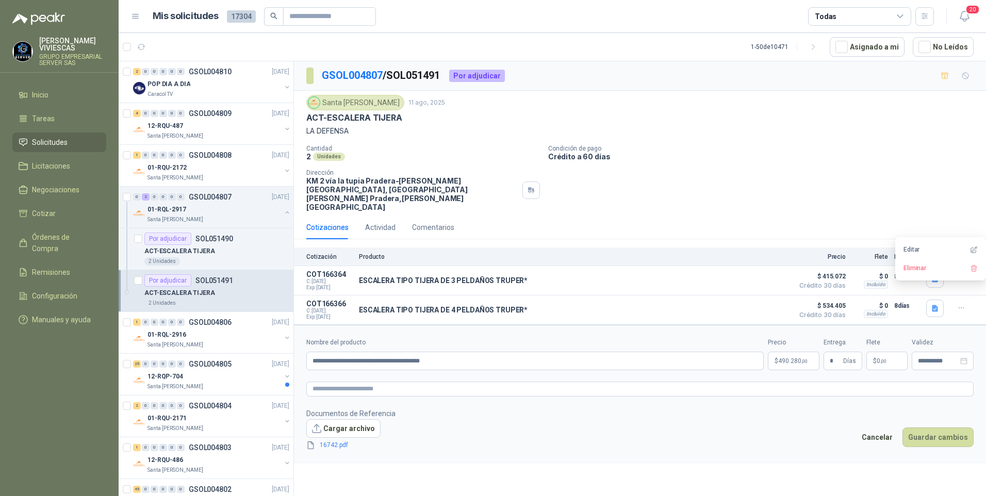
click at [789, 344] on body "RODRIGO VIVIESCAS GRUPO EMPRESARIAL SERVER SAS Inicio Tareas Solicitudes Licita…" at bounding box center [493, 248] width 986 height 496
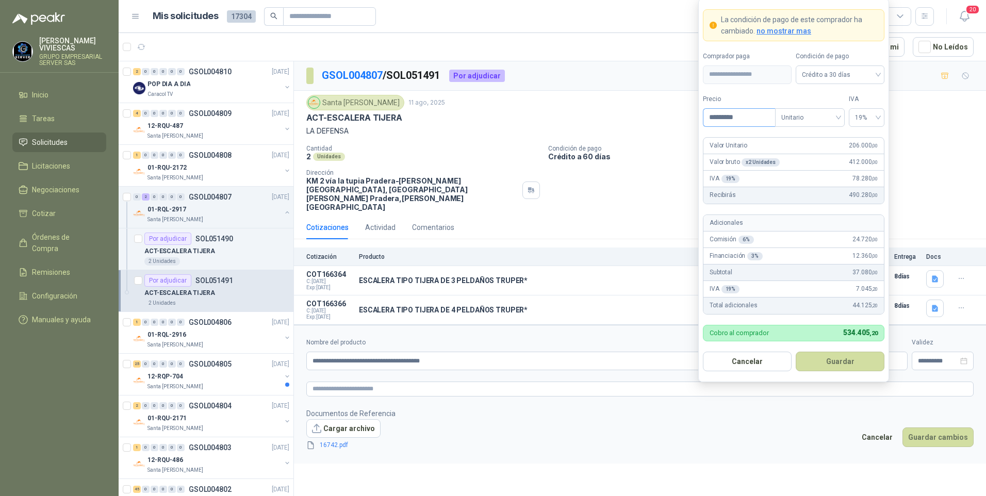
click at [727, 116] on input "*********" at bounding box center [739, 118] width 72 height 18
type input "*********"
drag, startPoint x: 853, startPoint y: 368, endPoint x: 846, endPoint y: 358, distance: 11.8
click at [852, 367] on button "Guardar" at bounding box center [839, 362] width 89 height 20
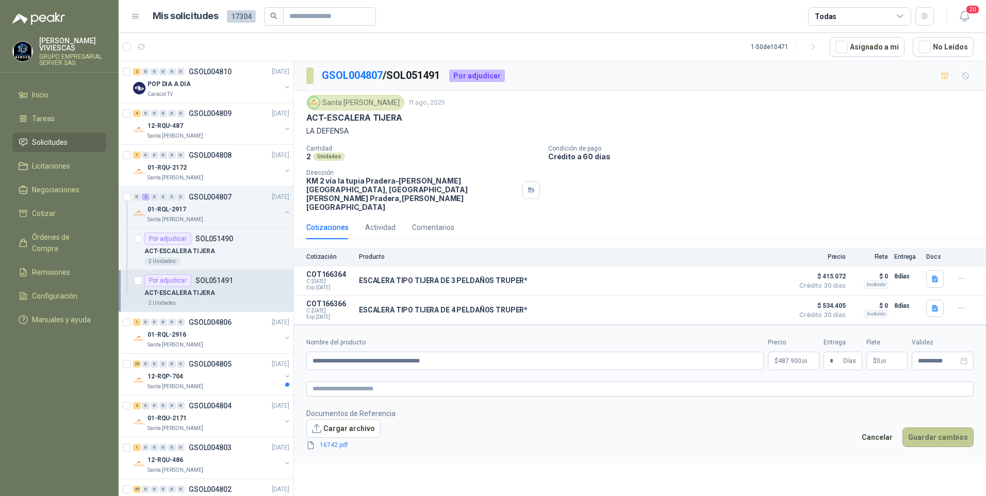
click at [918, 427] on button "Guardar cambios" at bounding box center [937, 437] width 71 height 20
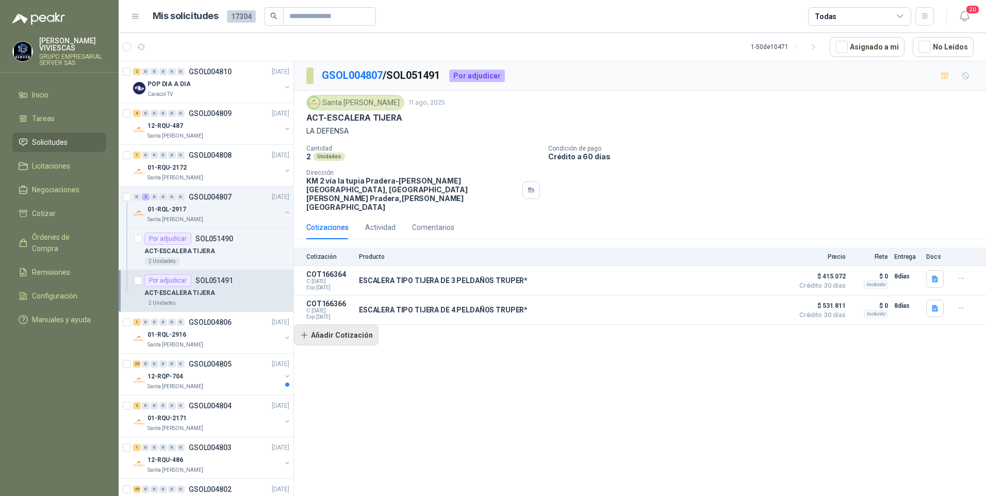
click at [336, 325] on button "Añadir Cotización" at bounding box center [336, 335] width 85 height 21
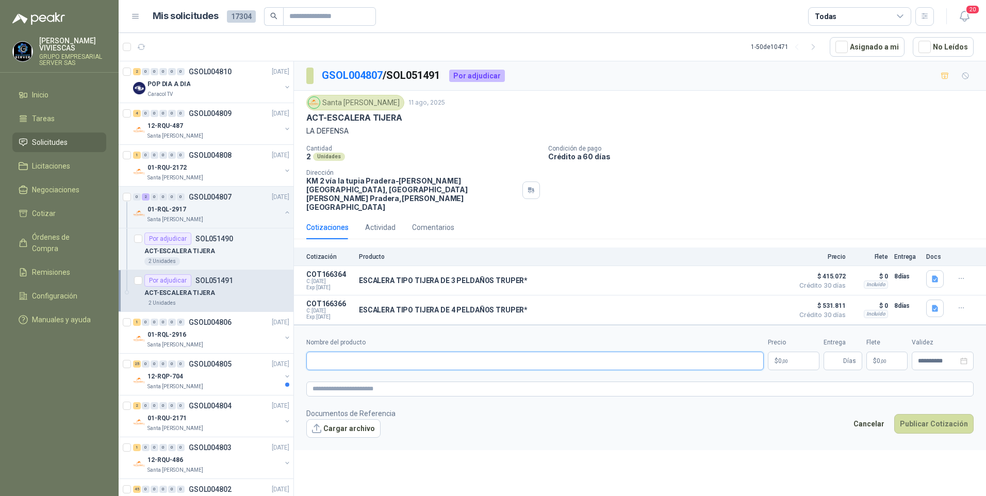
drag, startPoint x: 329, startPoint y: 341, endPoint x: 339, endPoint y: 336, distance: 11.3
click at [330, 352] on input "Nombre del producto" at bounding box center [534, 361] width 457 height 19
type input "*"
type input "**********"
click at [795, 352] on p "$ 0 ,00" at bounding box center [794, 361] width 52 height 19
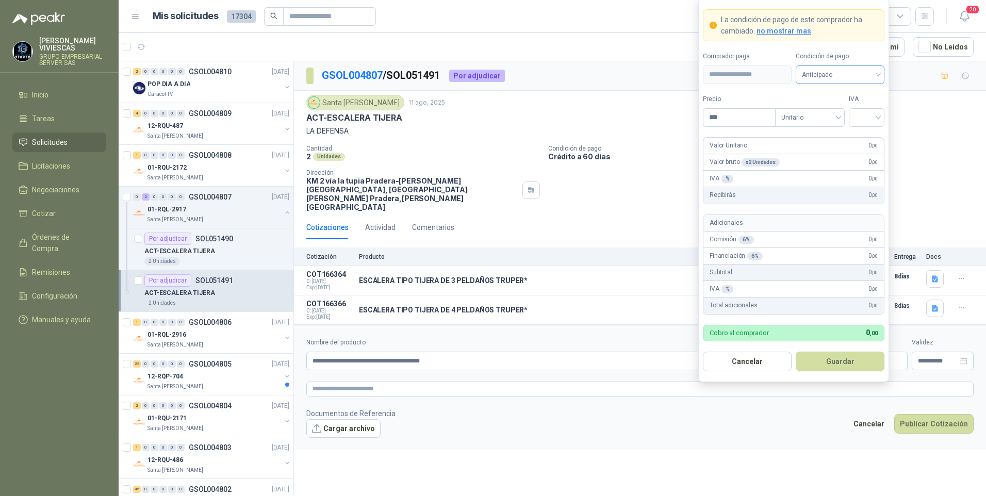
click at [829, 73] on span "Anticipado" at bounding box center [840, 74] width 76 height 15
click at [834, 116] on div "Crédito a 30 días" at bounding box center [840, 112] width 72 height 11
click at [731, 114] on input "***" at bounding box center [739, 118] width 72 height 18
type input "*********"
click at [867, 111] on input "search" at bounding box center [866, 116] width 23 height 15
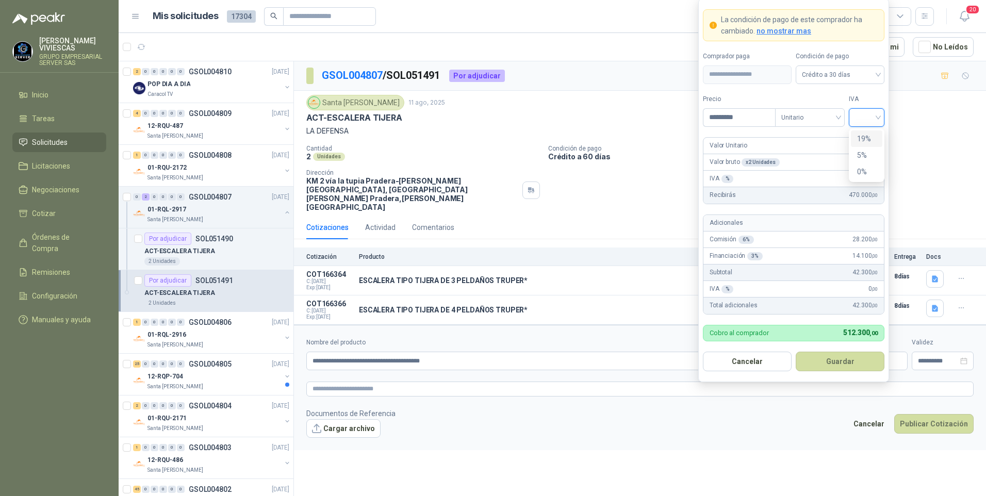
click at [864, 136] on div "19%" at bounding box center [866, 138] width 19 height 11
click at [843, 373] on form "**********" at bounding box center [793, 190] width 191 height 384
click at [845, 359] on button "Guardar" at bounding box center [839, 362] width 89 height 20
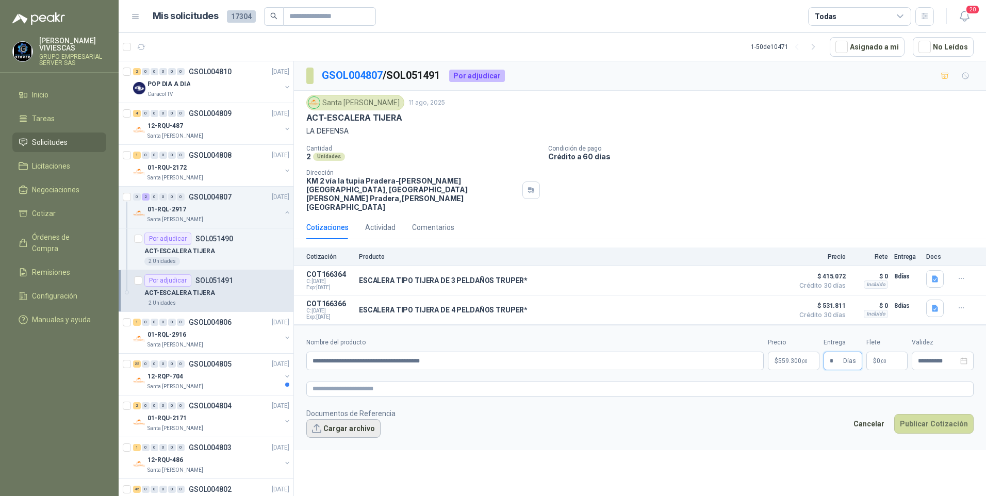
type input "*"
click at [361, 419] on button "Cargar archivo" at bounding box center [343, 428] width 74 height 19
click at [927, 427] on button "Publicar Cotización" at bounding box center [933, 437] width 79 height 20
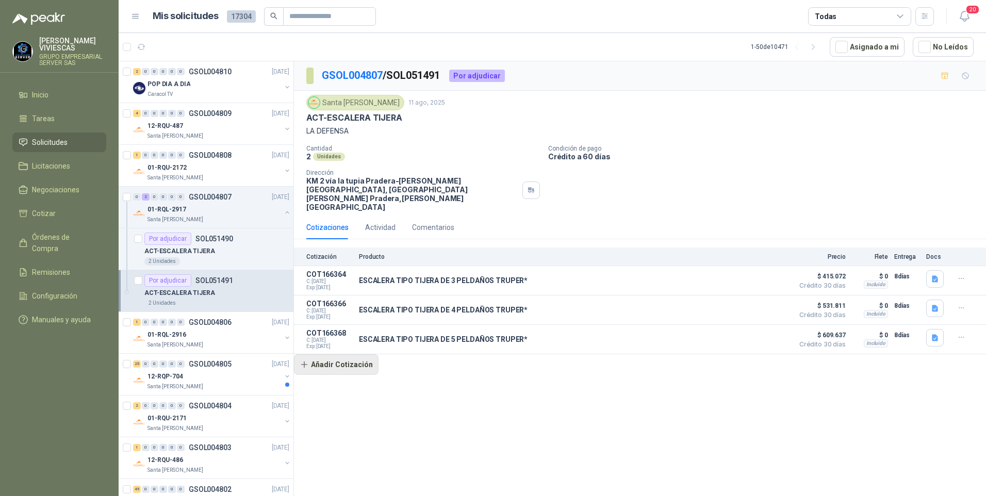
click at [331, 354] on button "Añadir Cotización" at bounding box center [336, 364] width 85 height 21
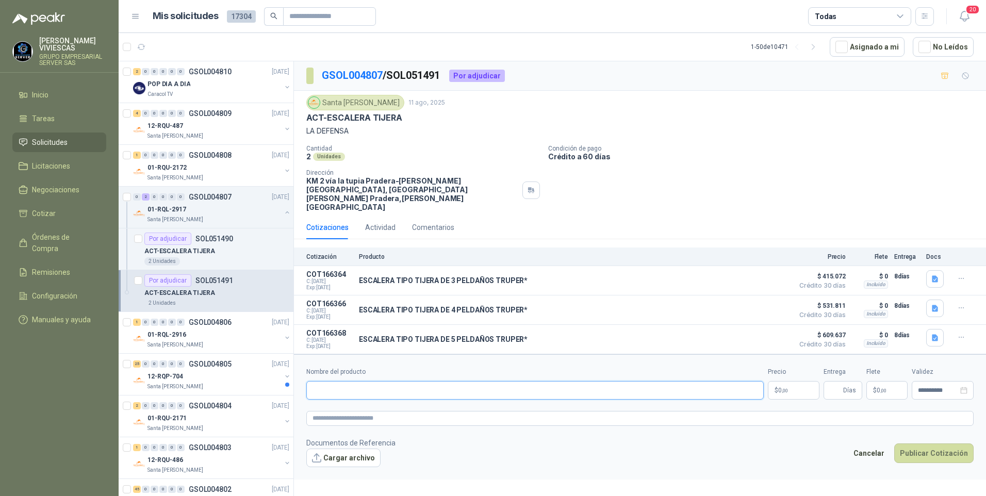
click at [356, 381] on input "Nombre del producto" at bounding box center [534, 390] width 457 height 19
type input "**********"
click at [791, 378] on body "RODRIGO VIVIESCAS GRUPO EMPRESARIAL SERVER SAS Inicio Tareas Solicitudes Licita…" at bounding box center [493, 248] width 986 height 496
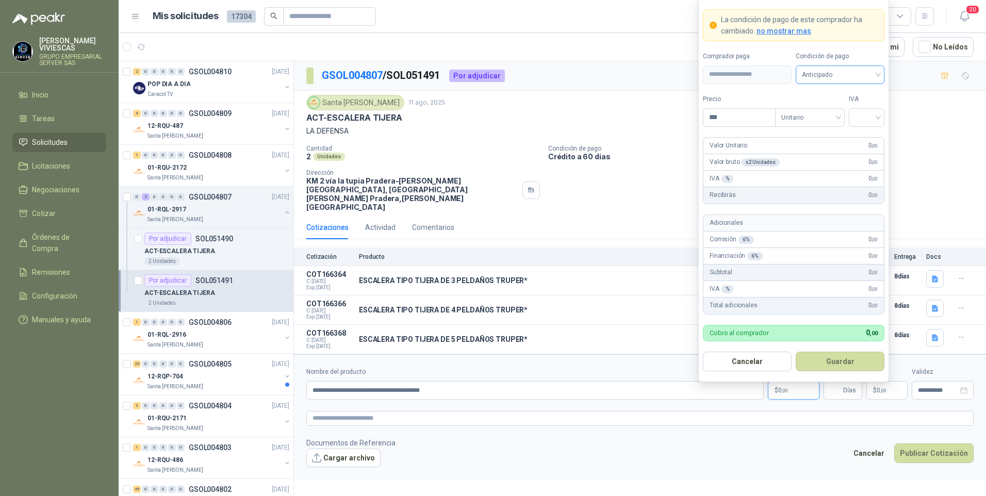
click at [826, 79] on span "Anticipado" at bounding box center [840, 74] width 76 height 15
click at [827, 111] on div "Crédito a 30 días" at bounding box center [840, 112] width 72 height 11
click at [729, 115] on input "***" at bounding box center [739, 118] width 72 height 18
type input "*********"
click at [871, 111] on input "search" at bounding box center [866, 116] width 23 height 15
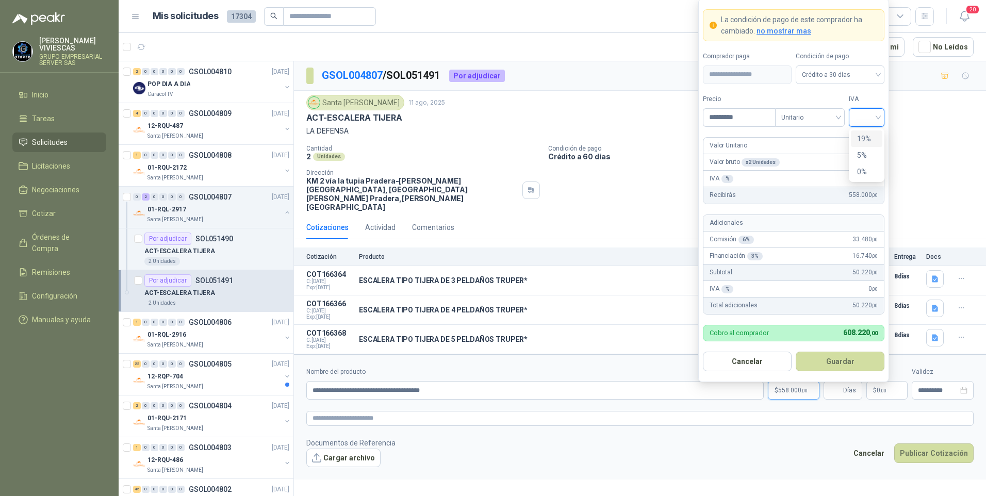
click at [871, 139] on div "19%" at bounding box center [866, 138] width 19 height 11
click at [837, 361] on button "Guardar" at bounding box center [839, 362] width 89 height 20
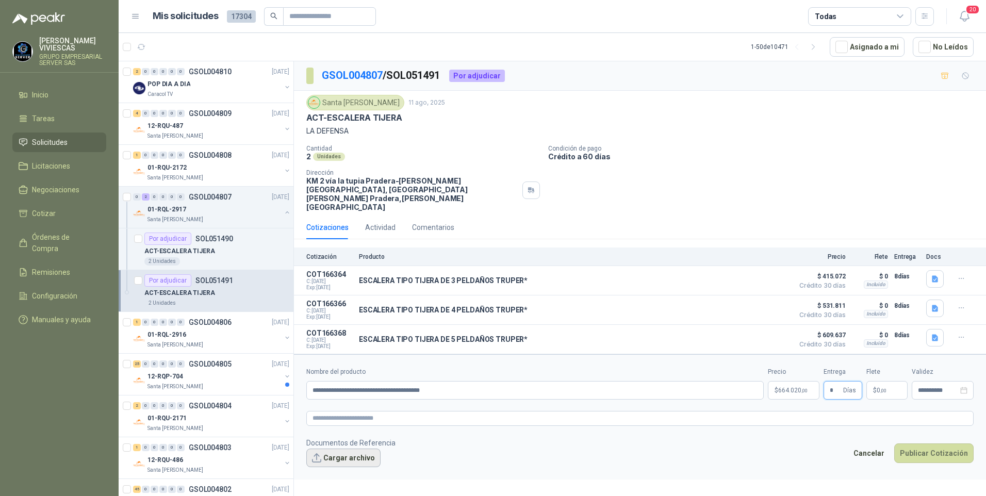
type input "*"
click at [332, 448] on button "Cargar archivo" at bounding box center [343, 457] width 74 height 19
click at [932, 457] on button "Publicar Cotización" at bounding box center [933, 467] width 79 height 20
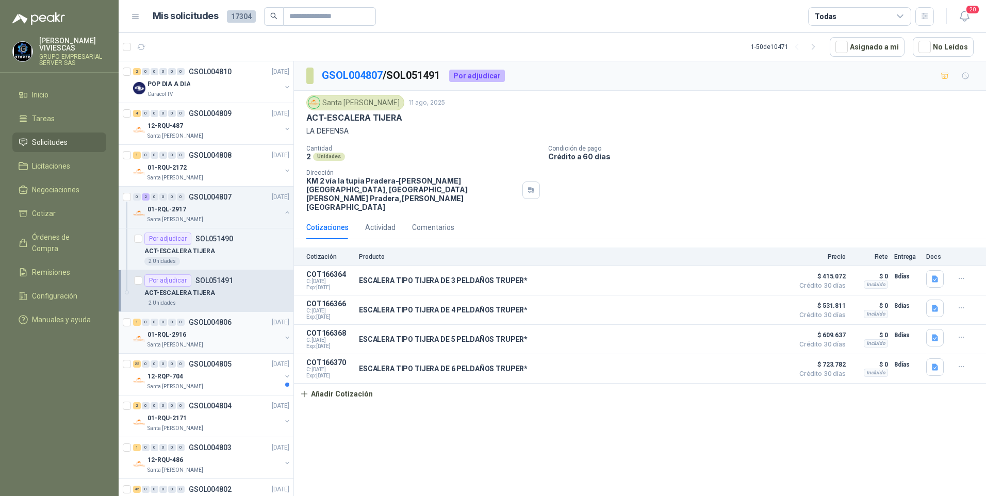
click at [157, 338] on p "01-RQL-2916" at bounding box center [166, 335] width 39 height 10
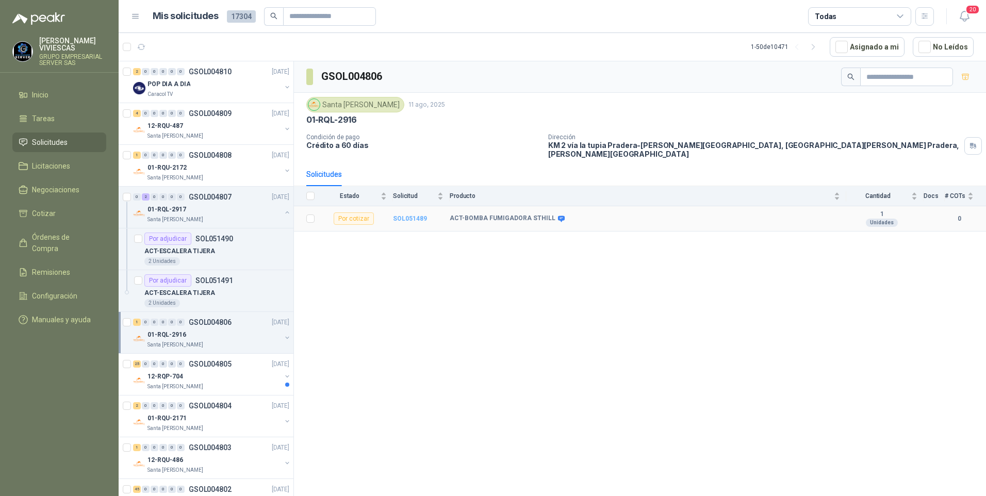
click at [423, 215] on b "SOL051489" at bounding box center [410, 218] width 34 height 7
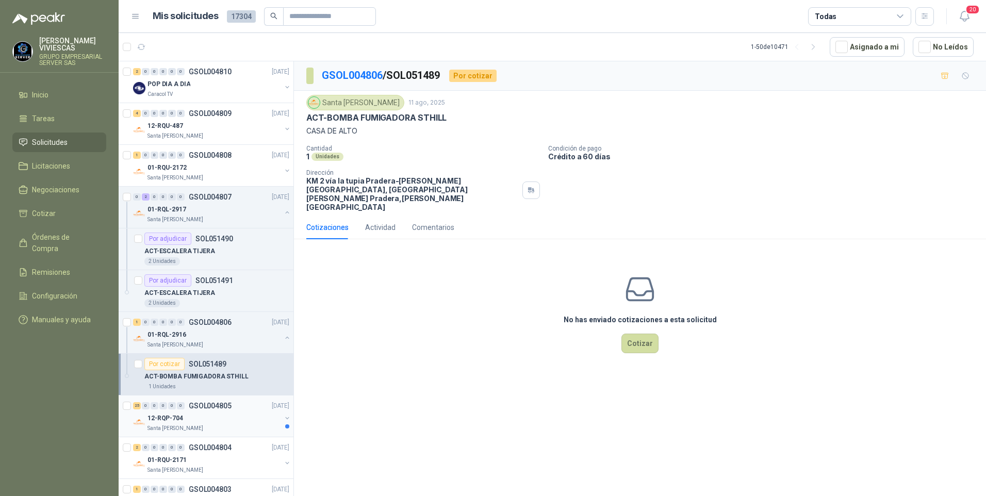
click at [154, 421] on p "12-RQP-704" at bounding box center [165, 418] width 36 height 10
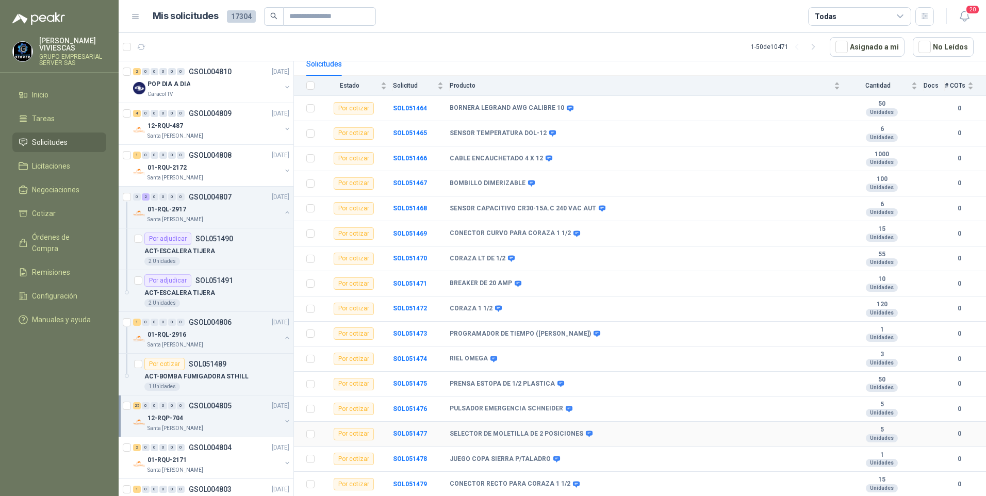
scroll to position [155, 0]
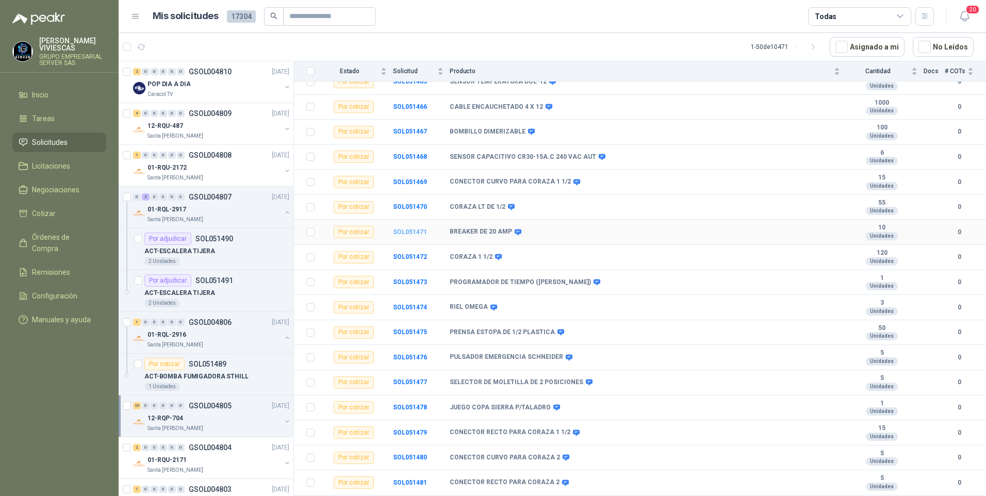
click at [408, 235] on b "SOL051471" at bounding box center [410, 231] width 34 height 7
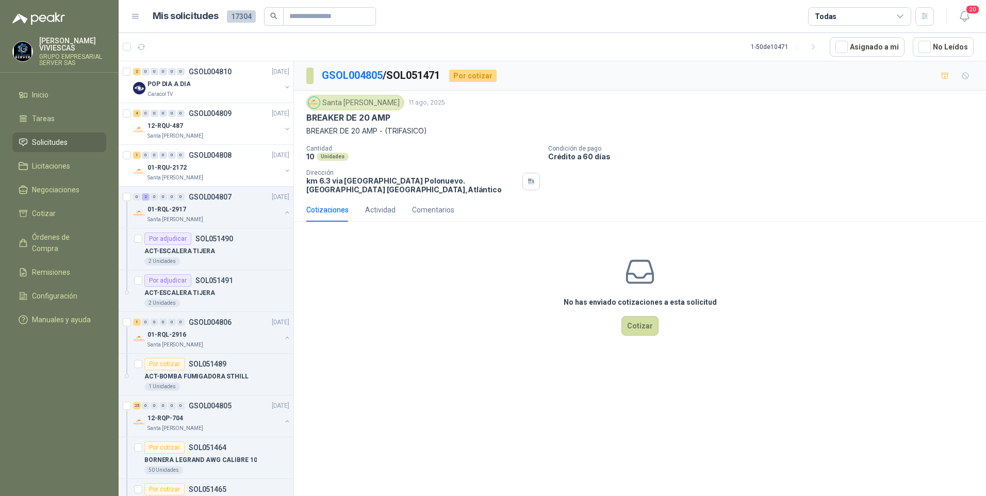
click at [490, 358] on div "No has enviado cotizaciones a esta solicitud Cotizar" at bounding box center [640, 295] width 692 height 131
click at [795, 272] on div "No has enviado cotizaciones a esta solicitud Cotizar" at bounding box center [640, 295] width 692 height 131
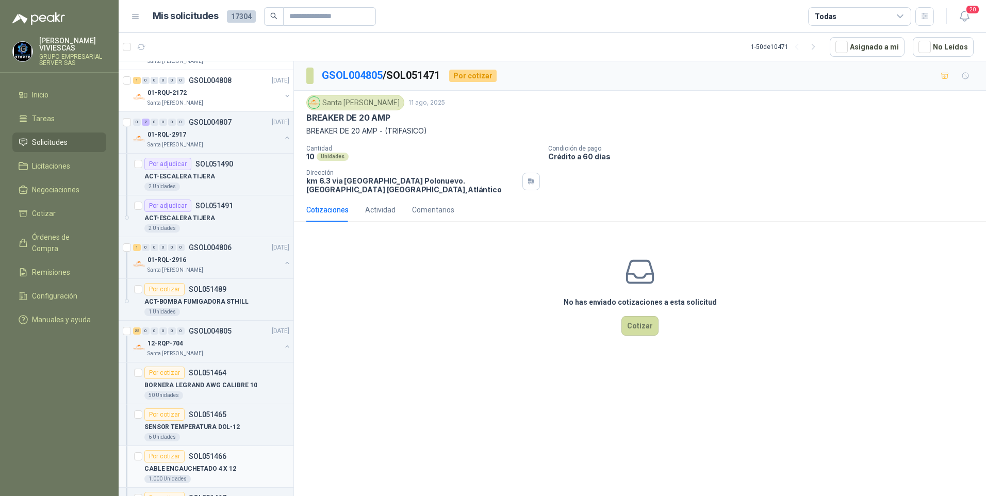
scroll to position [103, 0]
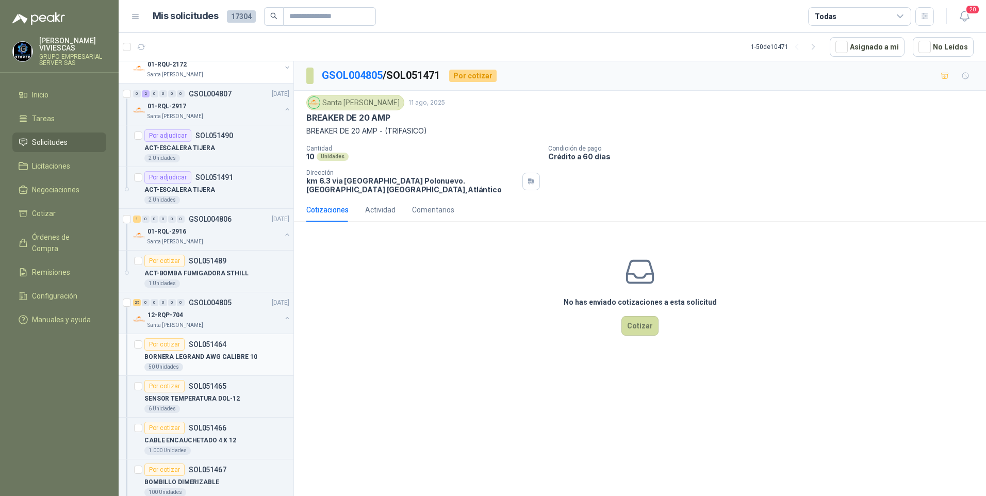
click at [185, 354] on p "BORNERA LEGRAND AWG CALIBRE 10" at bounding box center [200, 357] width 112 height 10
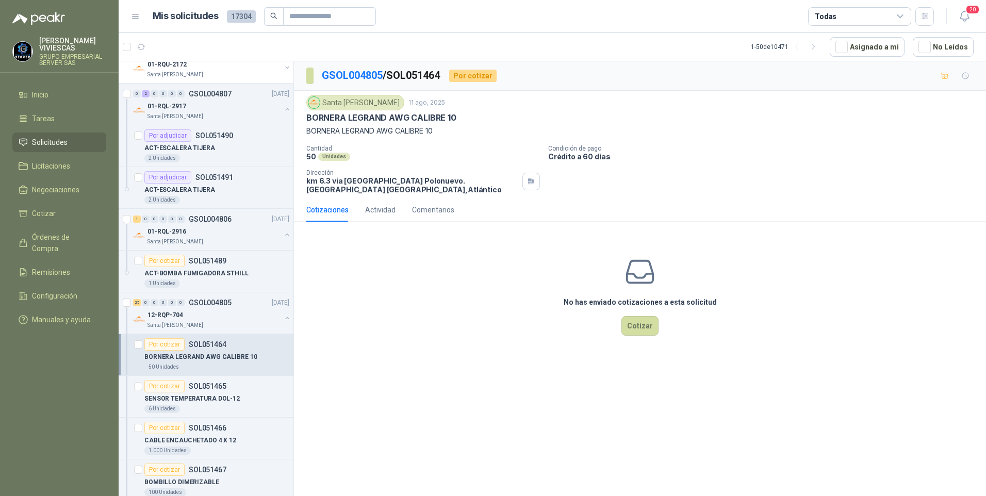
click at [824, 290] on div "No has enviado cotizaciones a esta solicitud Cotizar" at bounding box center [640, 295] width 692 height 131
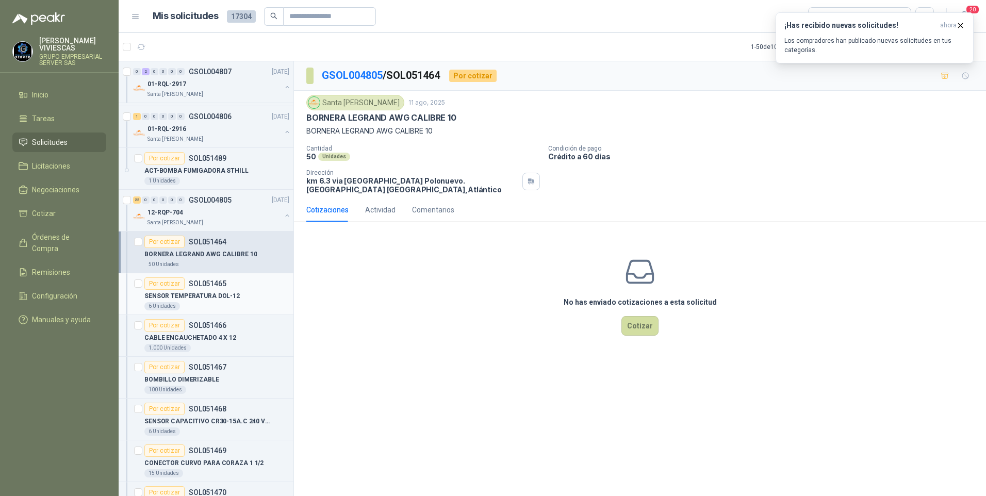
scroll to position [206, 0]
drag, startPoint x: 307, startPoint y: 119, endPoint x: 454, endPoint y: 119, distance: 146.4
click at [454, 119] on p "BORNERA LEGRAND AWG CALIBRE 10" at bounding box center [381, 117] width 150 height 11
drag, startPoint x: 454, startPoint y: 119, endPoint x: 430, endPoint y: 115, distance: 24.0
copy p "BORNERA LEGRAND AWG CALIBRE 10"
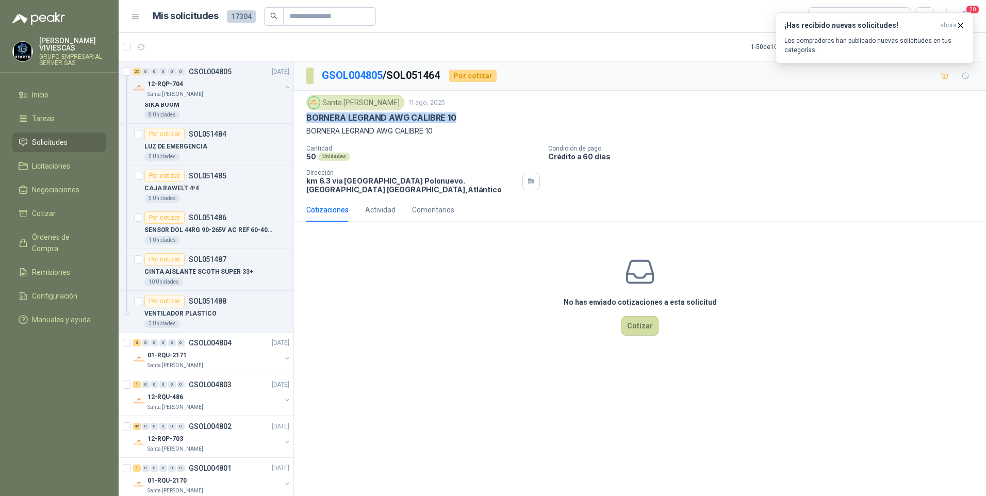
scroll to position [1186, 0]
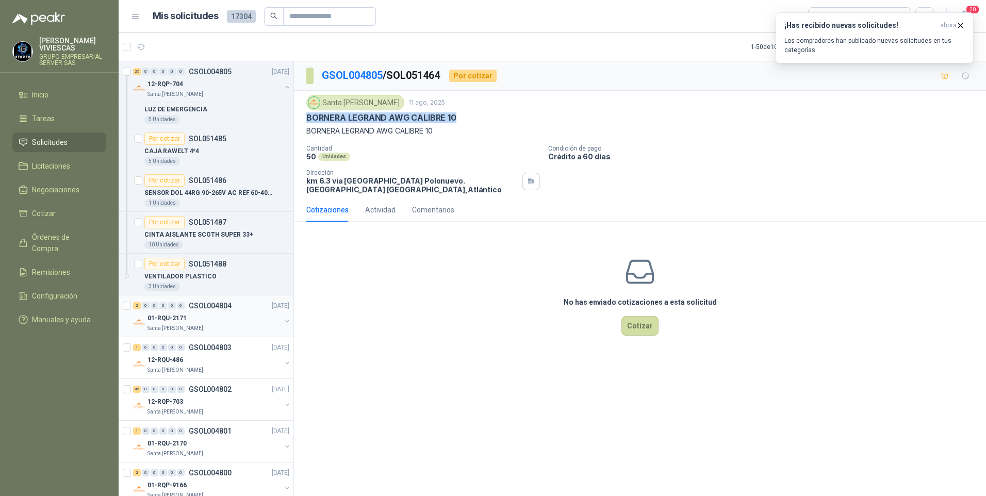
click at [173, 319] on p "01-RQU-2171" at bounding box center [166, 318] width 39 height 10
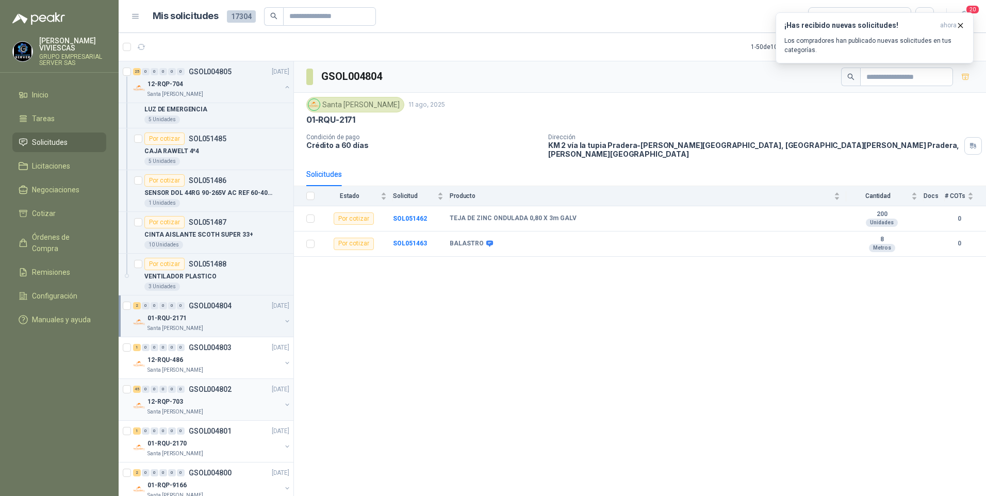
scroll to position [1392, 0]
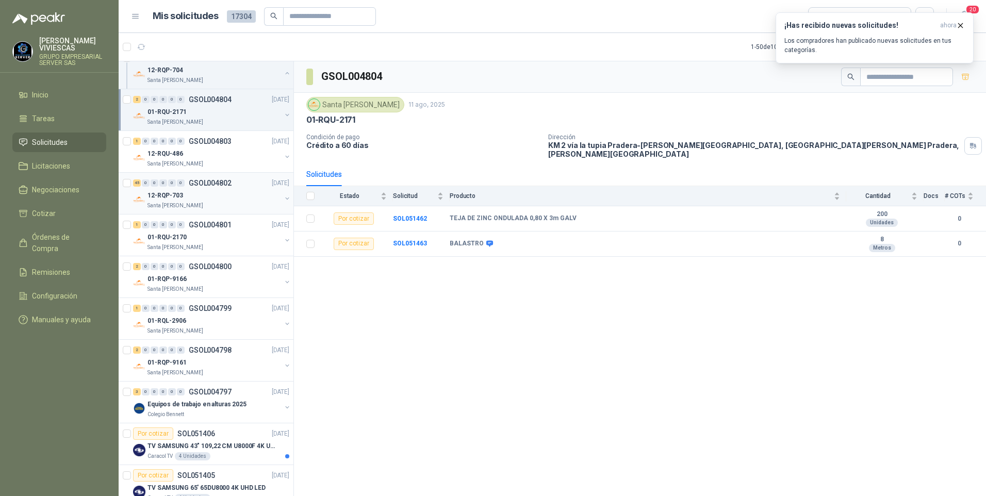
click at [157, 191] on p "12-RQP-703" at bounding box center [165, 196] width 36 height 10
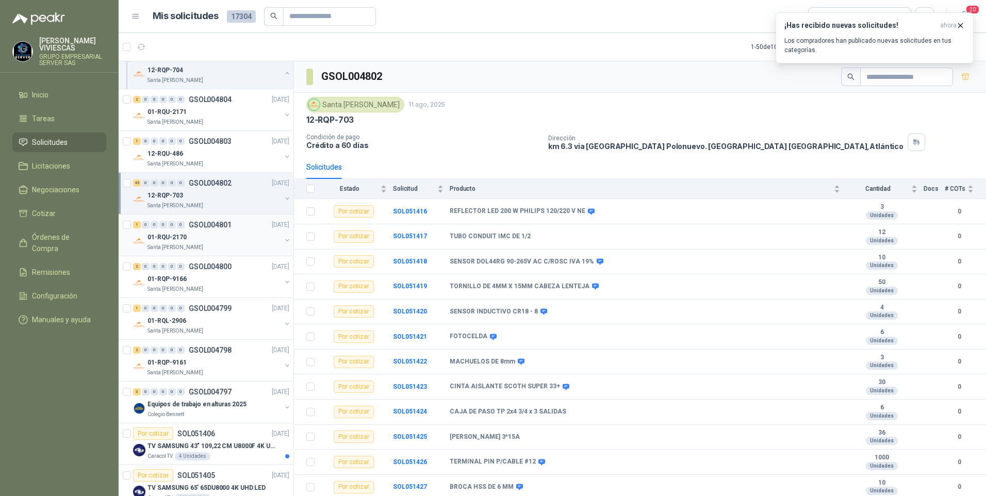
click at [166, 240] on p "01-RQU-2170" at bounding box center [166, 237] width 39 height 10
click at [175, 286] on p "Santa [PERSON_NAME]" at bounding box center [175, 289] width 56 height 8
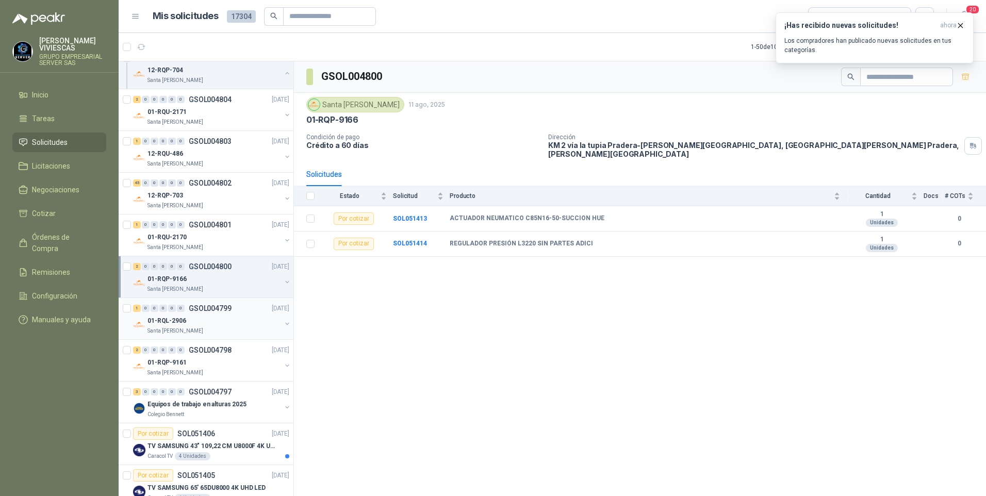
click at [155, 319] on p "01-RQL-2906" at bounding box center [166, 321] width 39 height 10
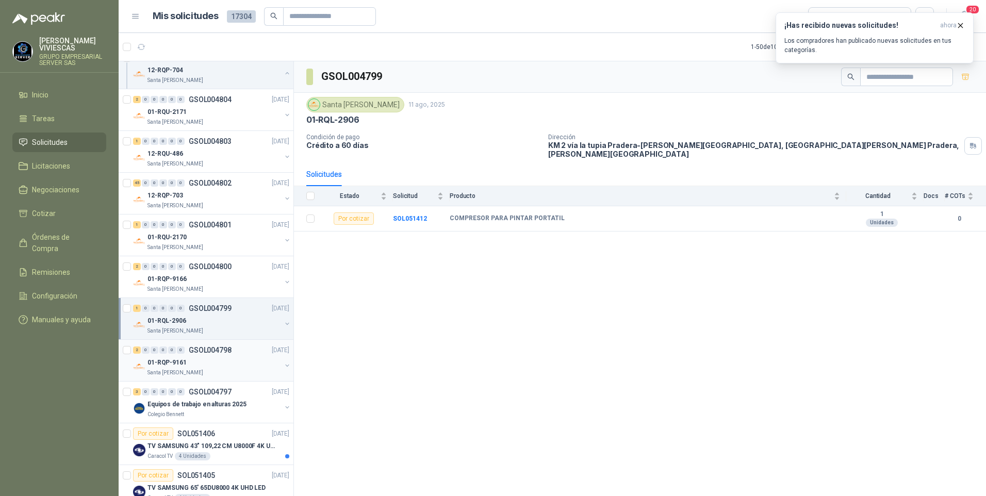
click at [160, 363] on p "01-RQP-9161" at bounding box center [166, 363] width 39 height 10
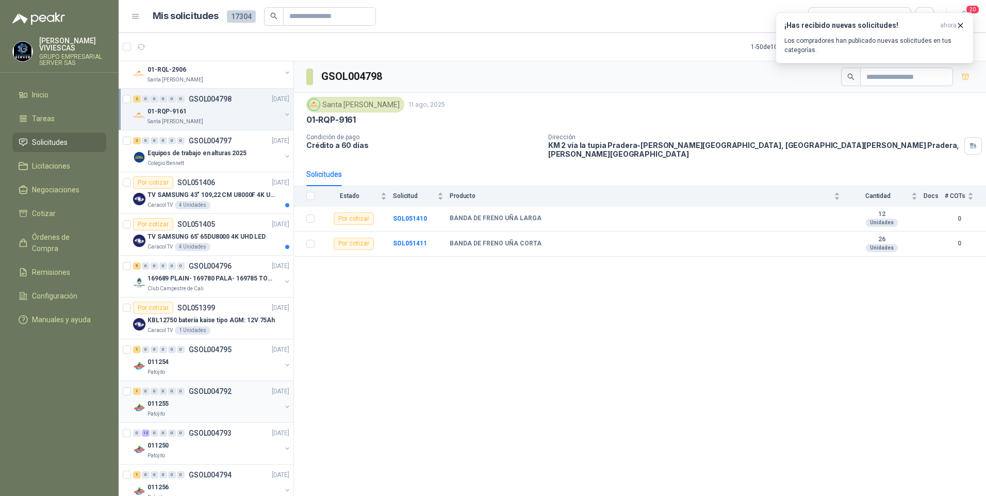
scroll to position [1701, 0]
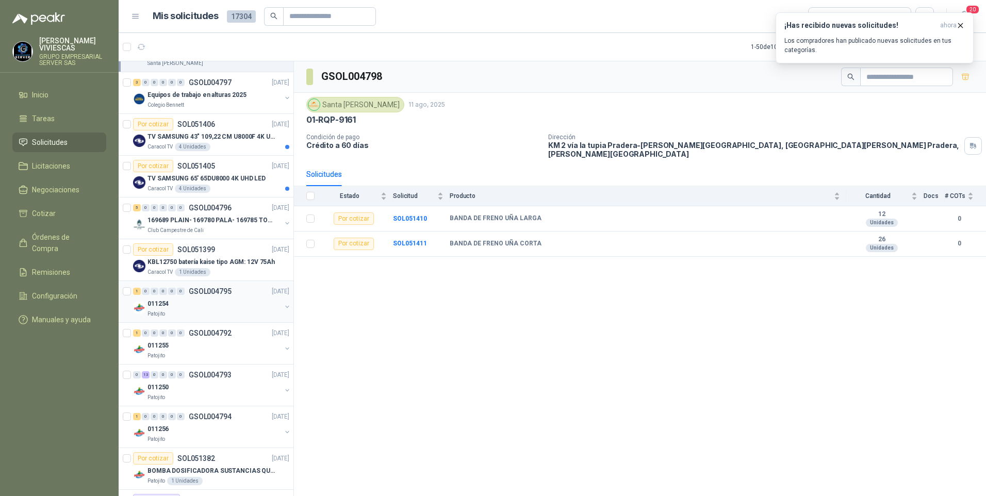
click at [166, 314] on div "Patojito" at bounding box center [214, 314] width 134 height 8
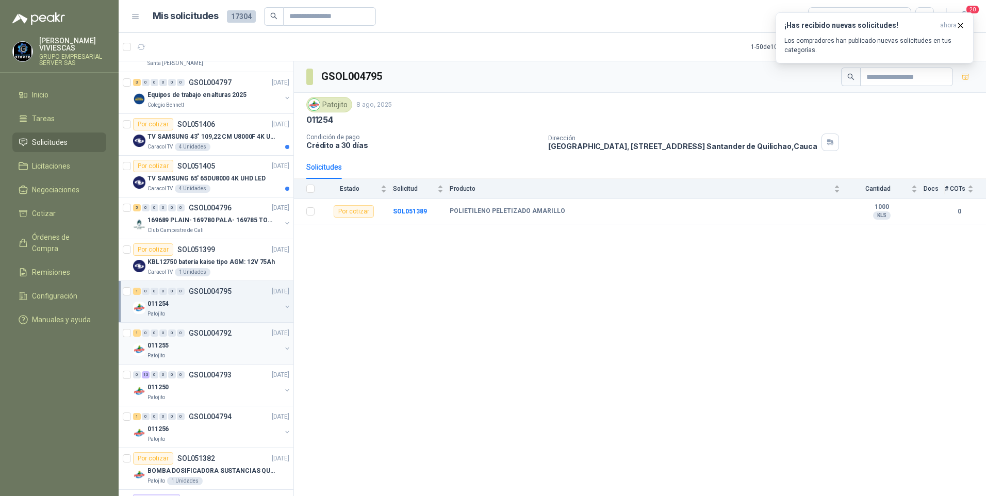
click at [159, 358] on p "Patojito" at bounding box center [156, 356] width 18 height 8
click at [169, 389] on div "011250" at bounding box center [214, 387] width 134 height 12
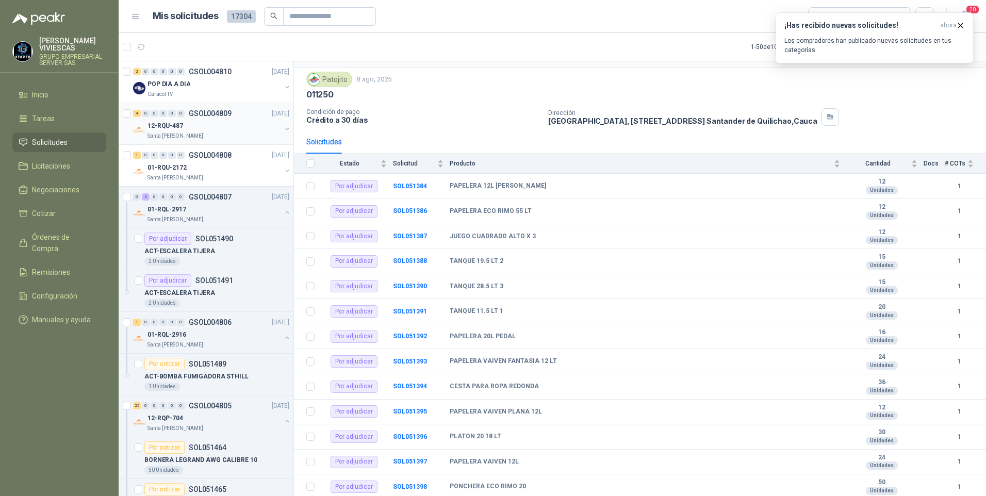
click at [159, 129] on p "12-RQU-487" at bounding box center [165, 126] width 36 height 10
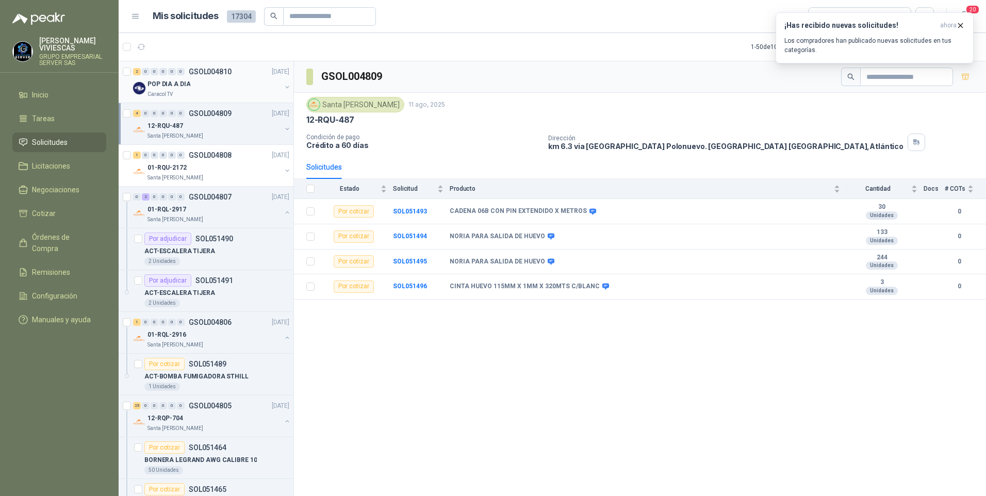
click at [176, 86] on p "POP DIA A DIA" at bounding box center [168, 84] width 43 height 10
